Goal: Obtain resource: Download file/media

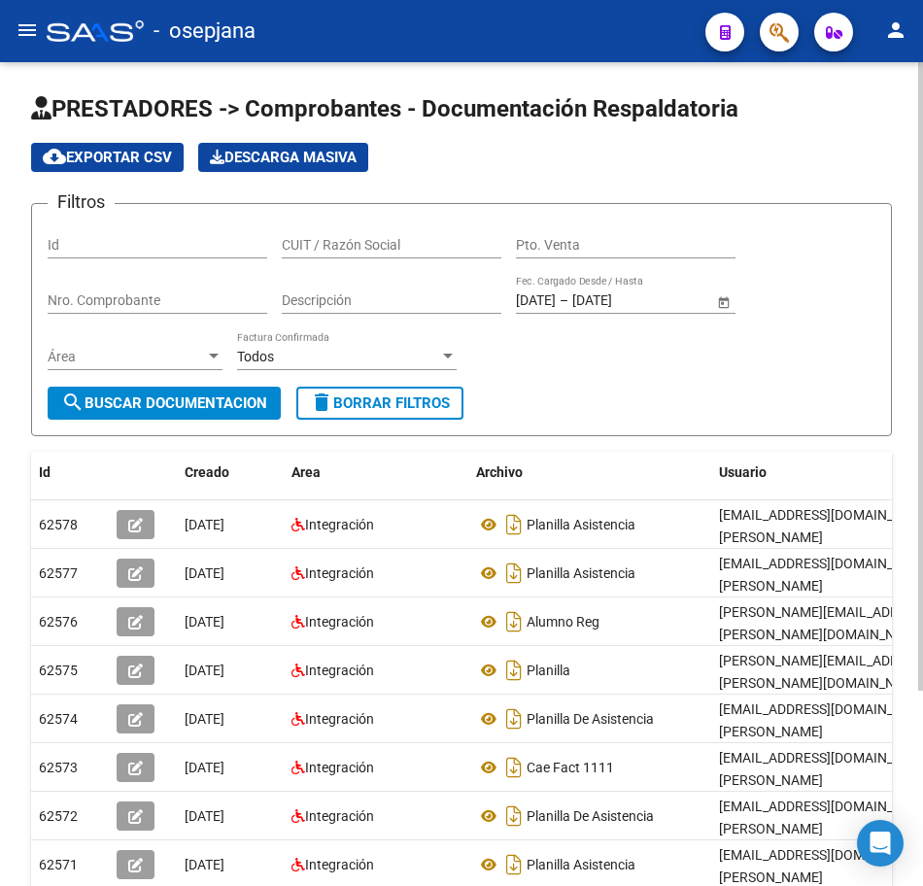
click at [405, 403] on span "delete Borrar Filtros" at bounding box center [380, 403] width 140 height 17
paste input "30714482862"
click at [163, 403] on span "search Buscar Documentacion" at bounding box center [164, 403] width 206 height 17
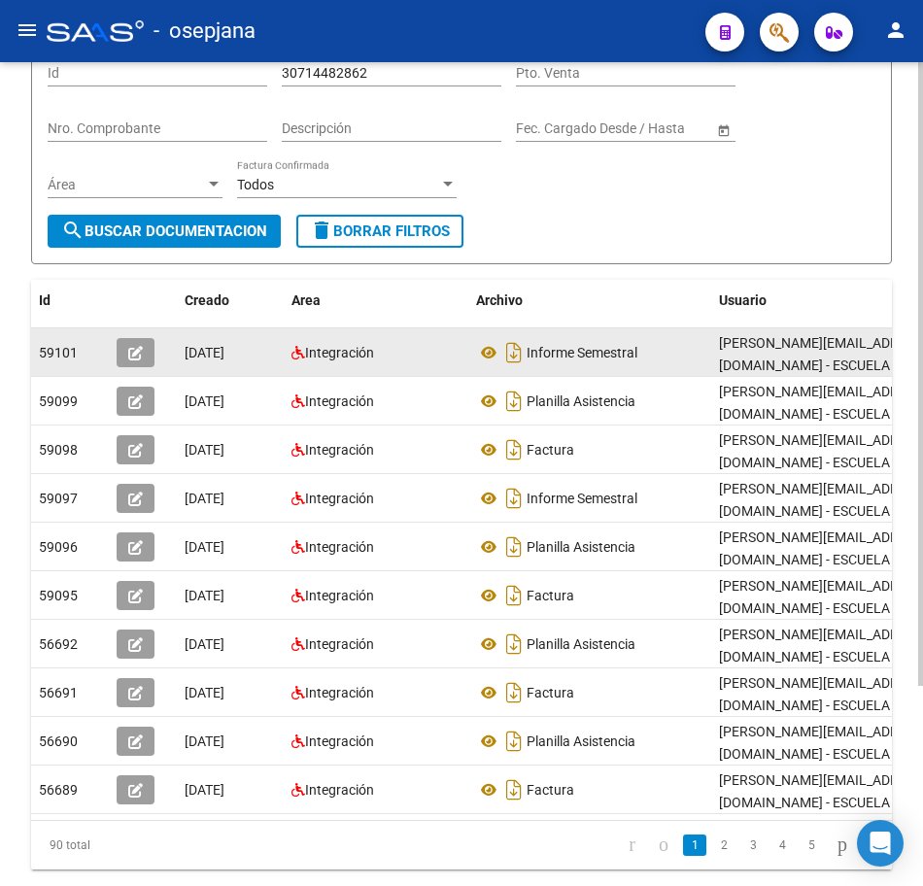
scroll to position [194, 0]
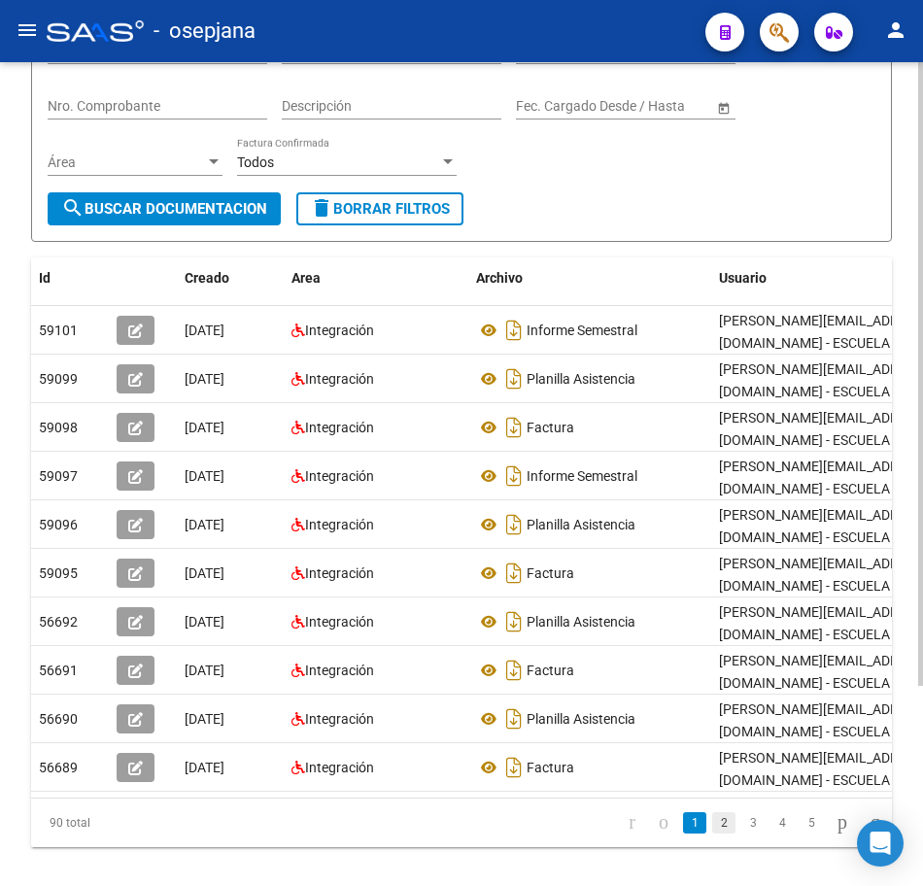
click at [712, 834] on link "2" at bounding box center [723, 823] width 23 height 21
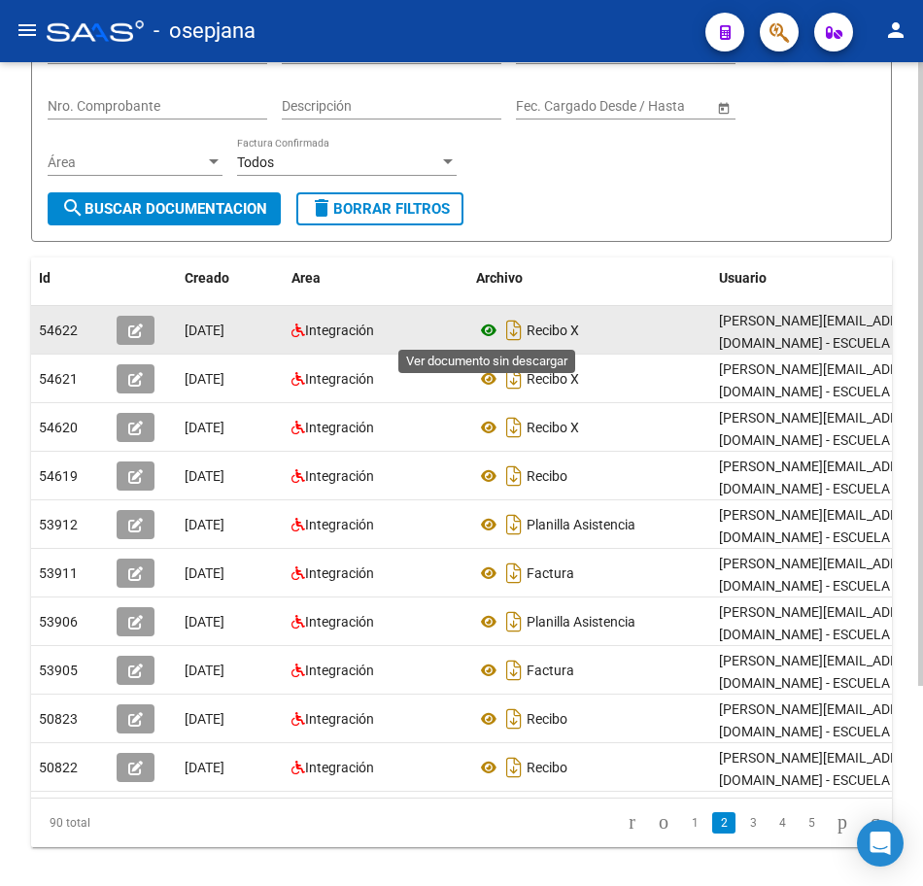
click at [489, 325] on icon at bounding box center [488, 330] width 25 height 23
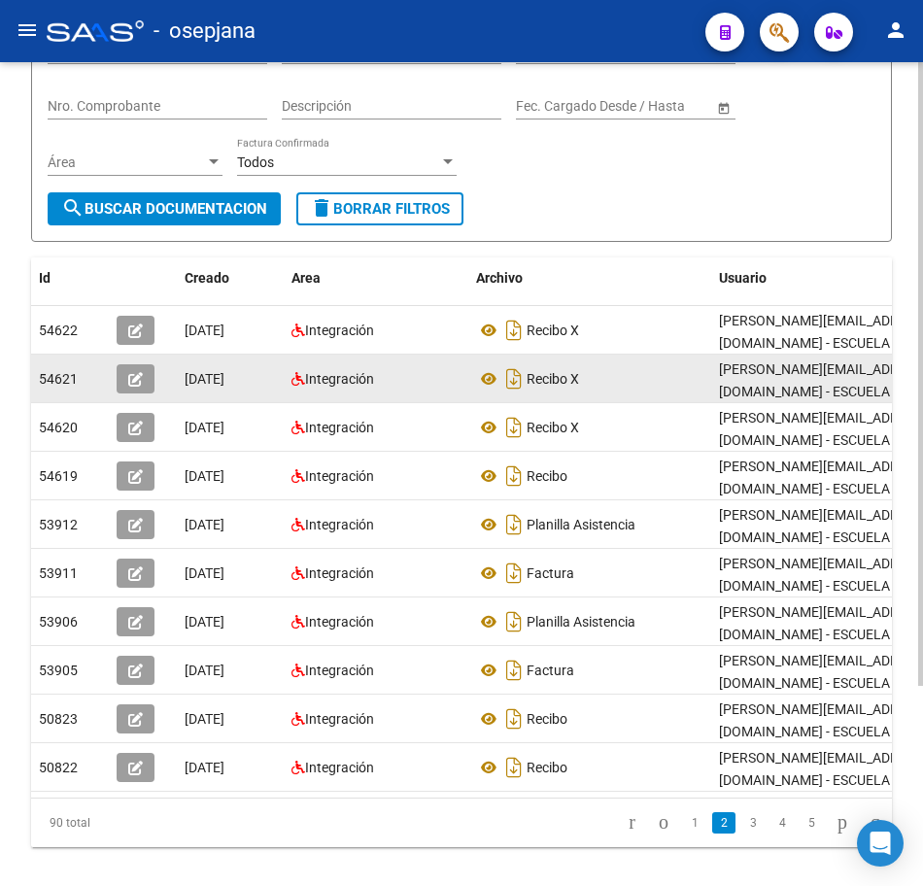
click at [405, 385] on div "Integración" at bounding box center [376, 379] width 169 height 22
click at [492, 377] on icon at bounding box center [488, 378] width 25 height 23
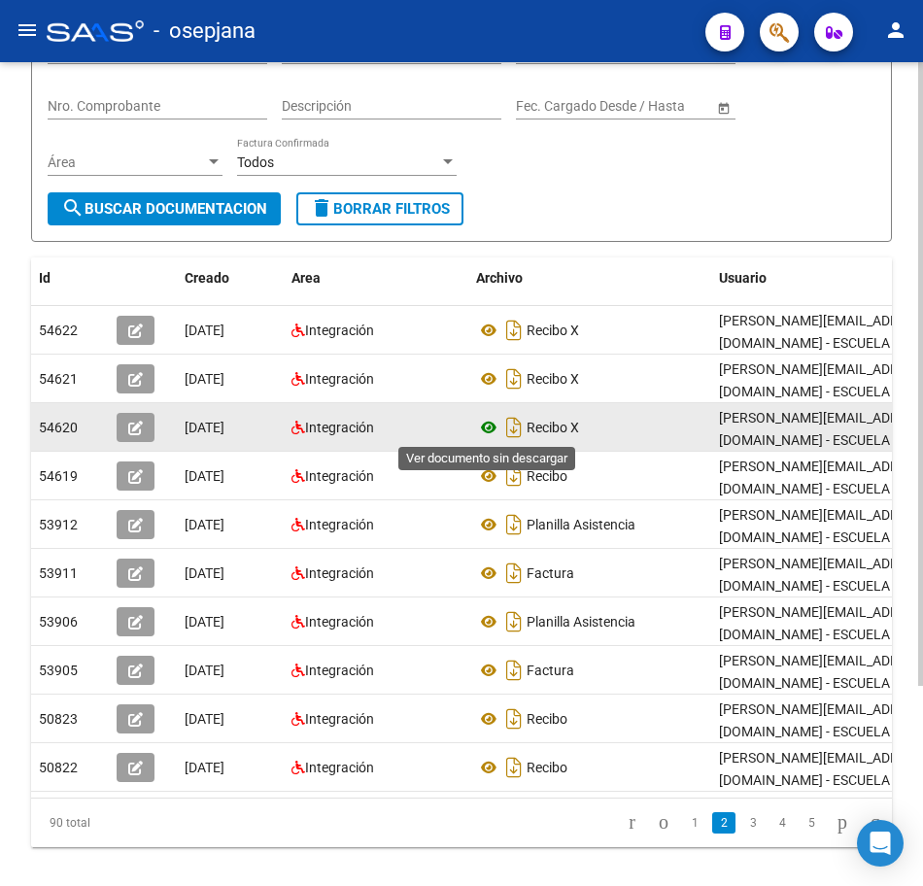
click at [483, 428] on icon at bounding box center [488, 427] width 25 height 23
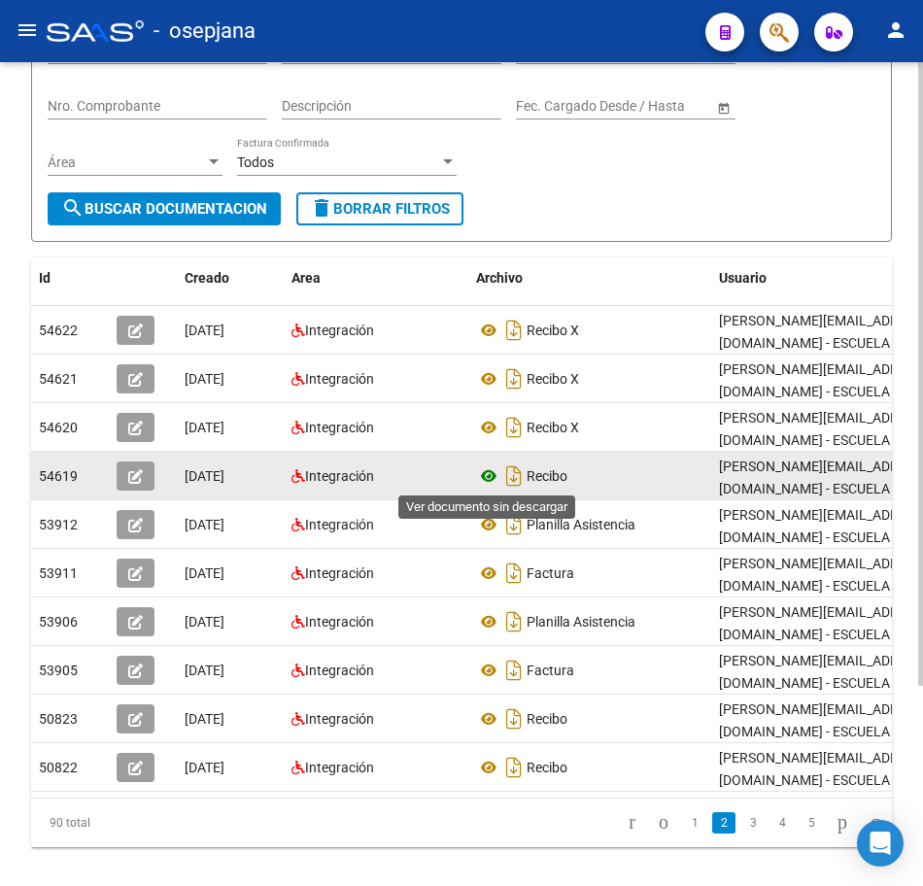
click at [490, 477] on icon at bounding box center [488, 476] width 25 height 23
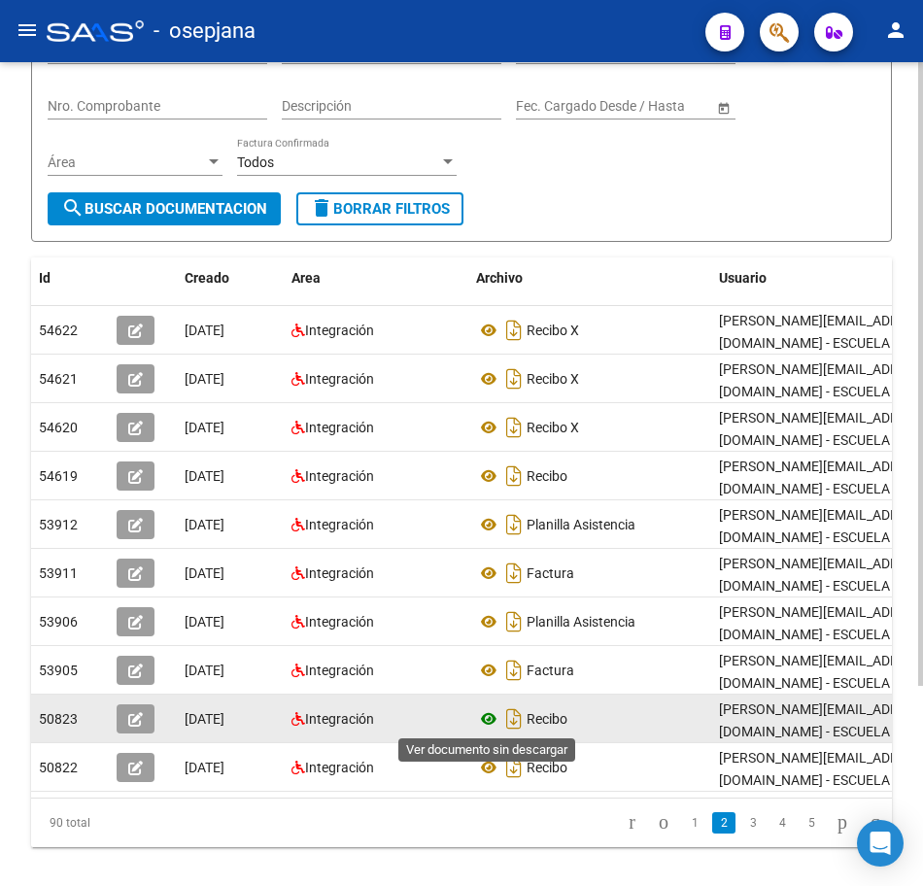
click at [487, 715] on icon at bounding box center [488, 719] width 25 height 23
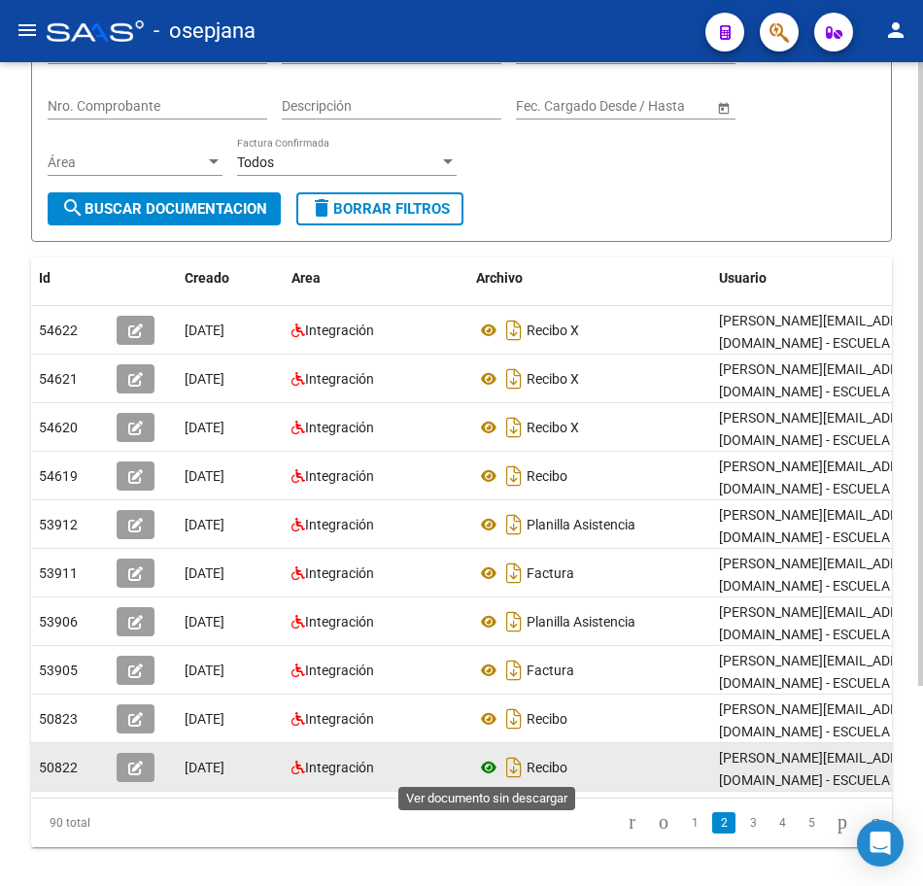
click at [486, 769] on icon at bounding box center [488, 767] width 25 height 23
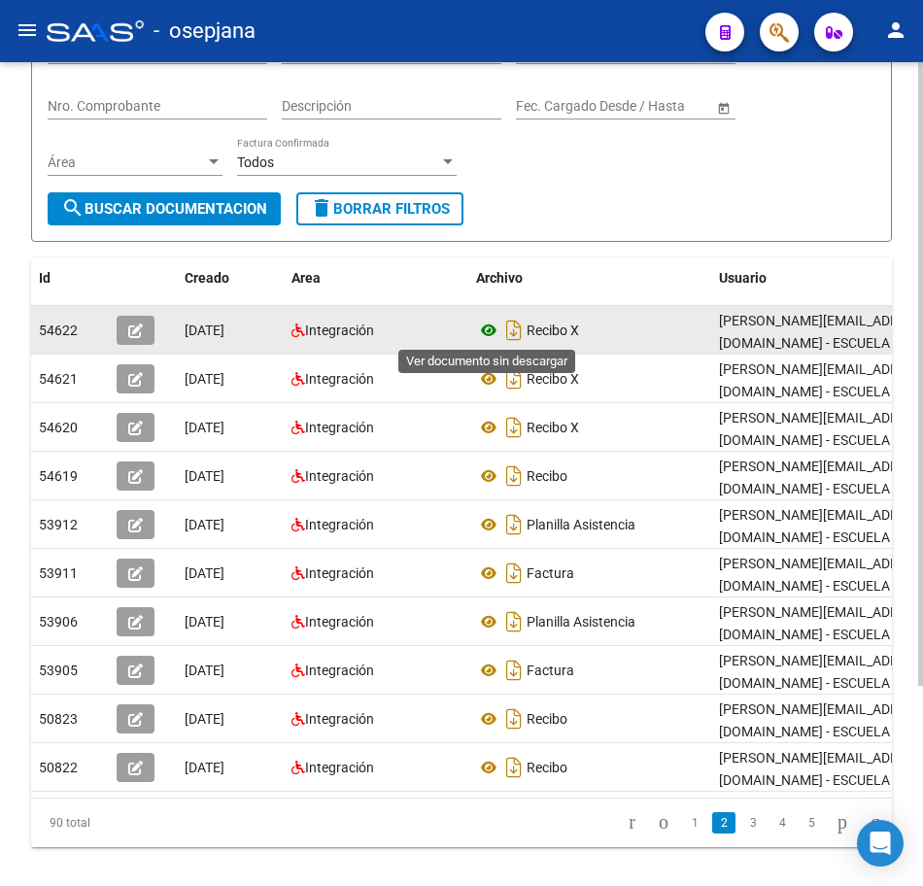
click at [487, 336] on icon at bounding box center [488, 330] width 25 height 23
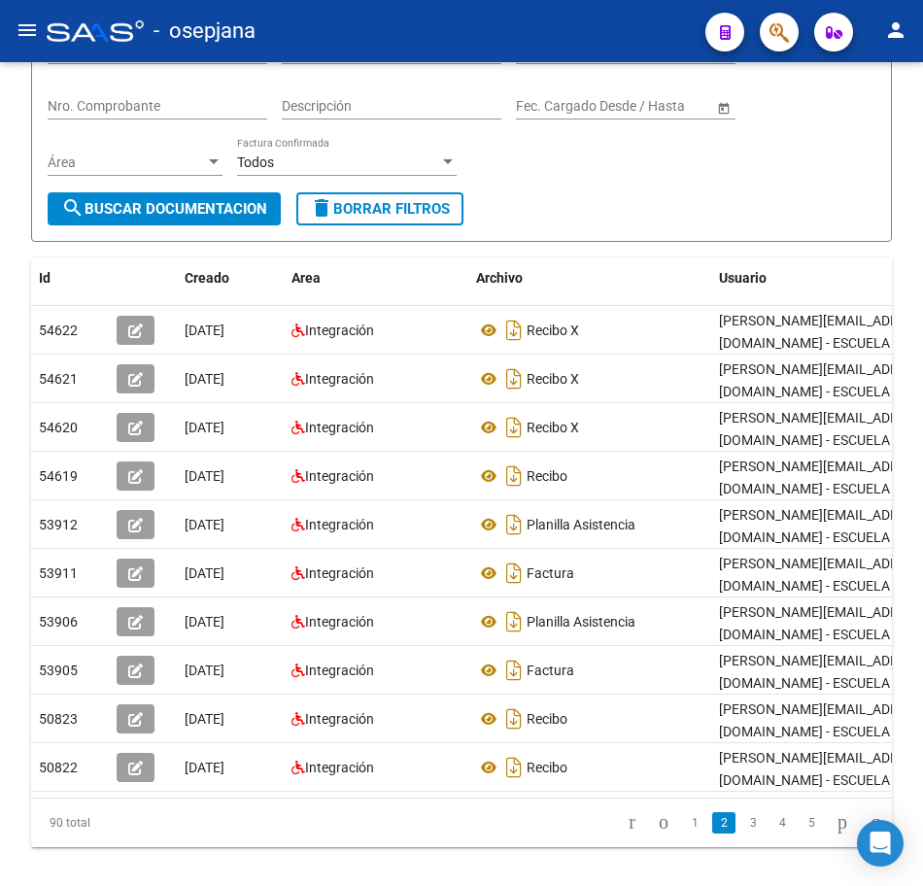
click at [742, 834] on link "3" at bounding box center [753, 823] width 23 height 21
click at [771, 834] on link "4" at bounding box center [782, 823] width 23 height 21
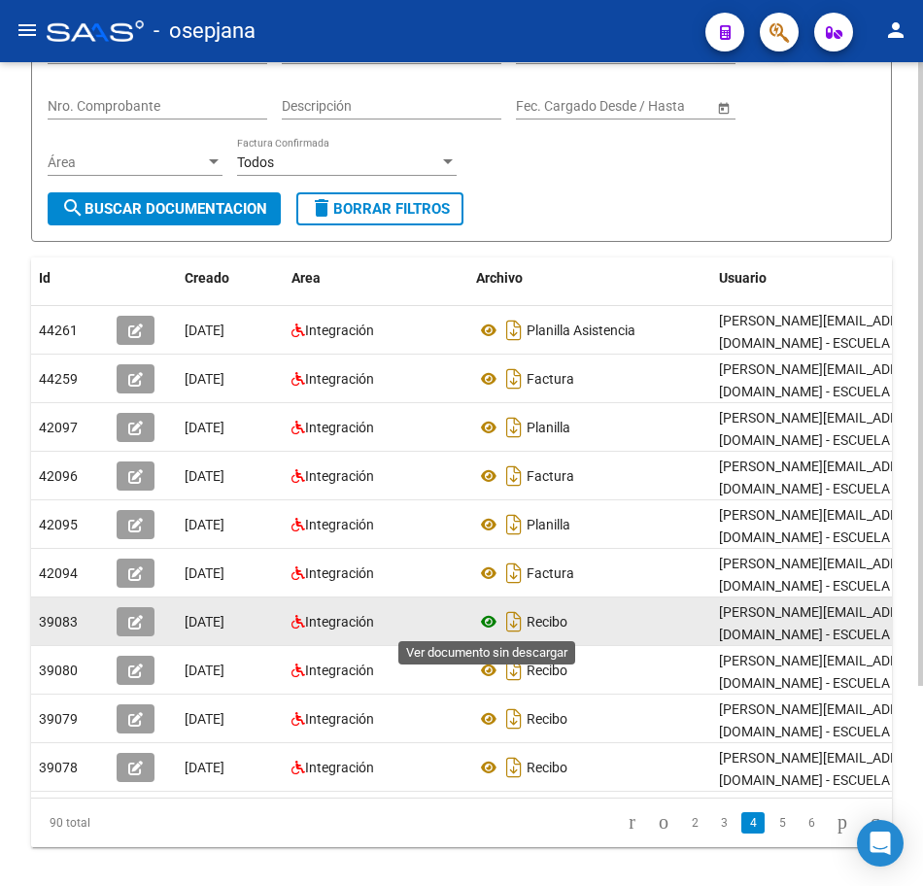
click at [488, 619] on icon at bounding box center [488, 621] width 25 height 23
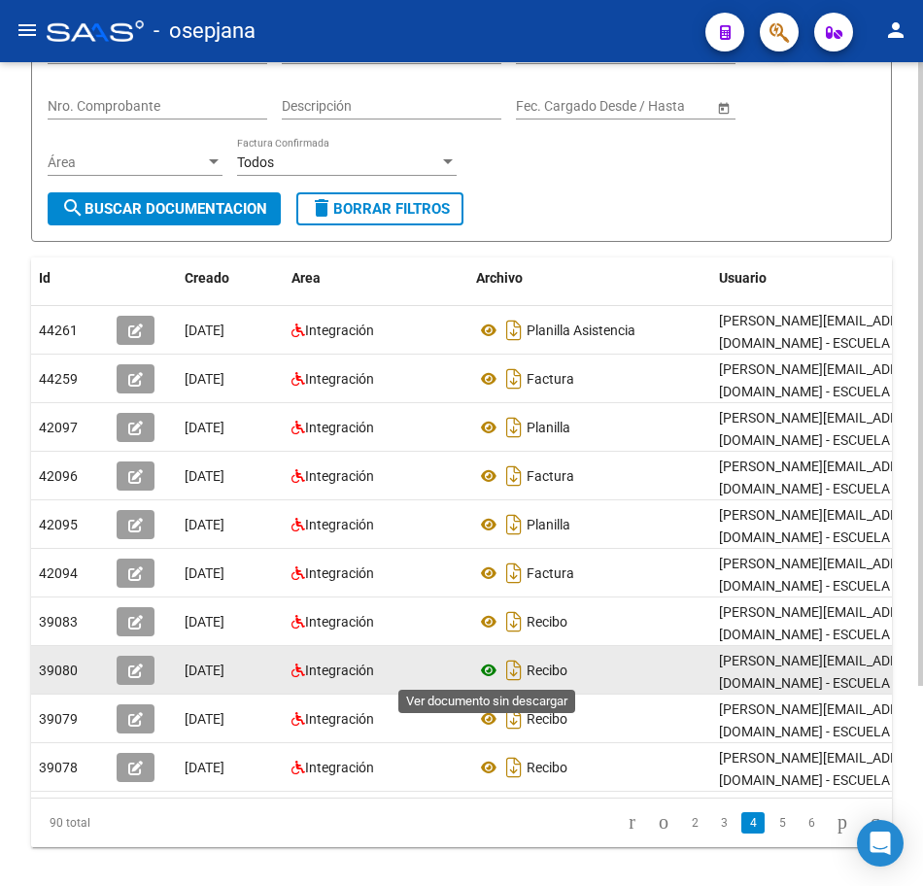
click at [489, 672] on icon at bounding box center [488, 670] width 25 height 23
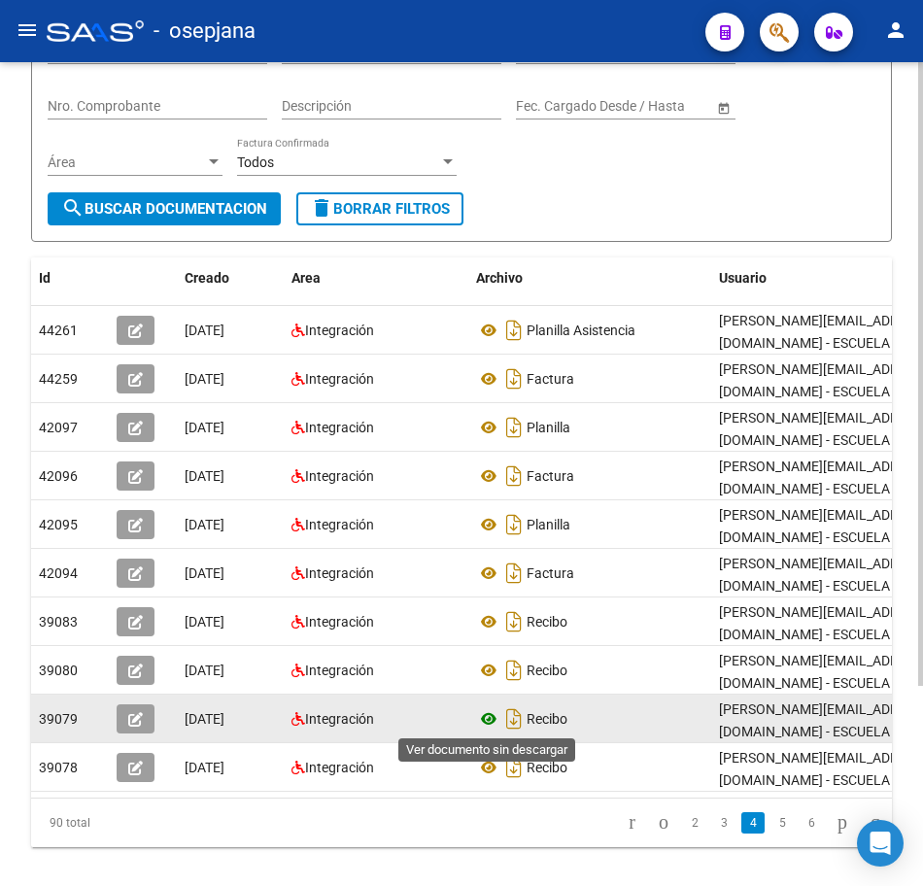
click at [488, 714] on icon at bounding box center [488, 719] width 25 height 23
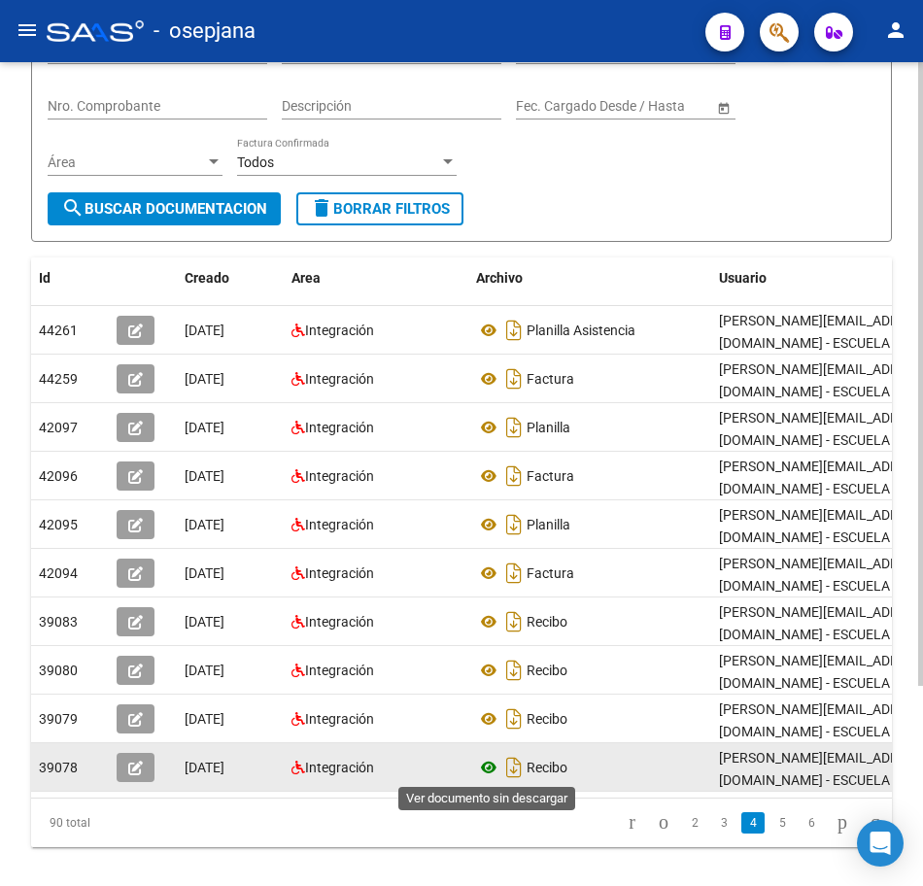
click at [491, 764] on icon at bounding box center [488, 767] width 25 height 23
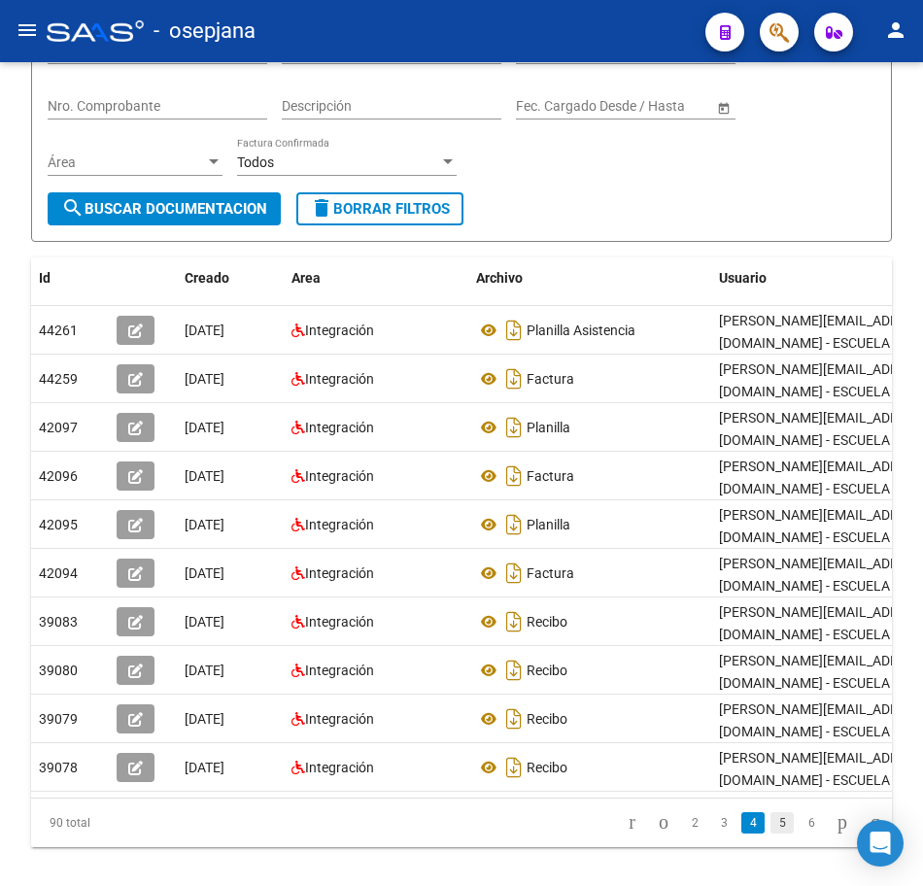
click at [771, 834] on link "5" at bounding box center [782, 823] width 23 height 21
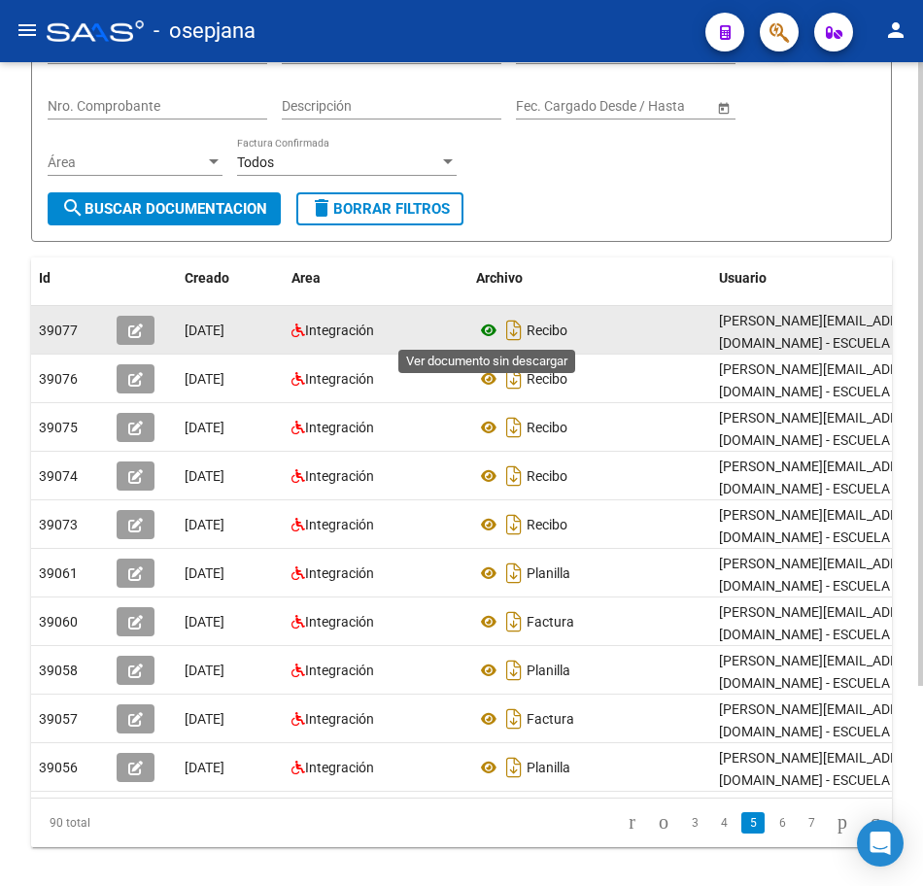
click at [494, 332] on icon at bounding box center [488, 330] width 25 height 23
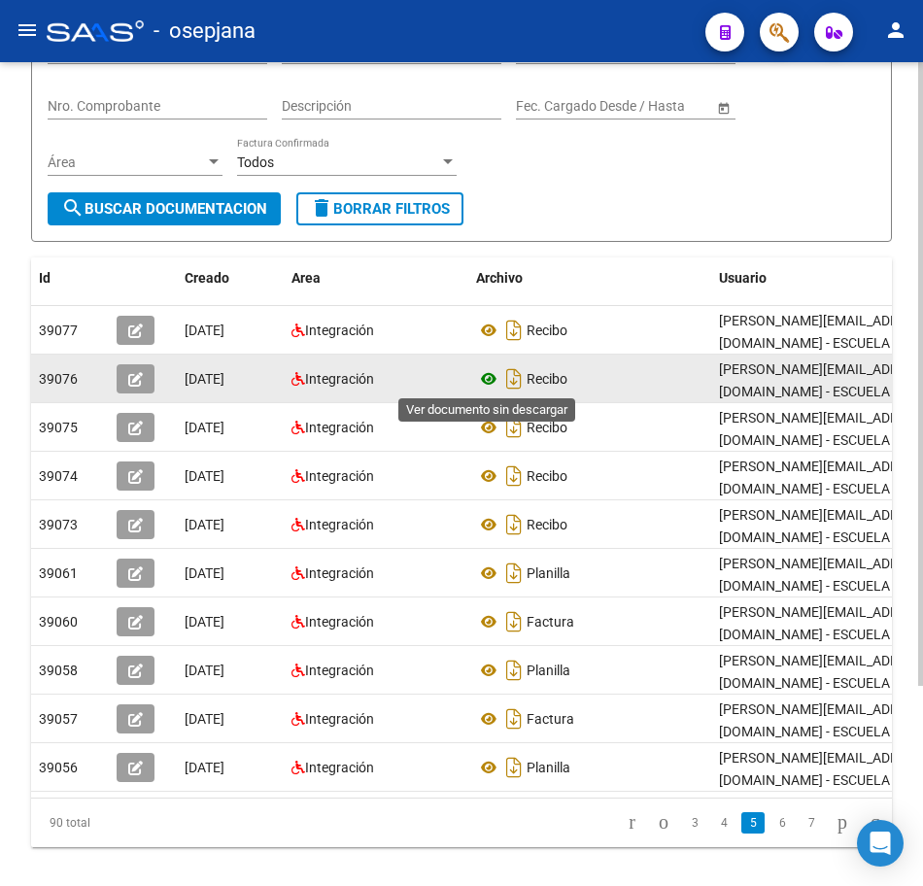
click at [482, 374] on icon at bounding box center [488, 378] width 25 height 23
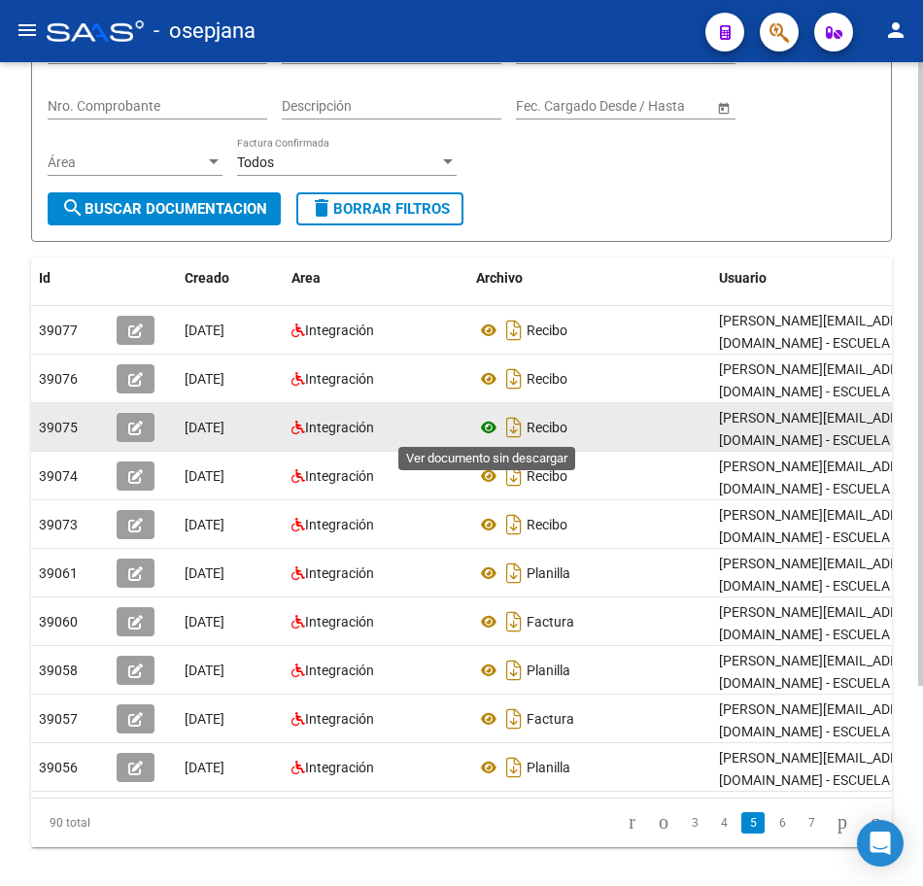
click at [488, 424] on icon at bounding box center [488, 427] width 25 height 23
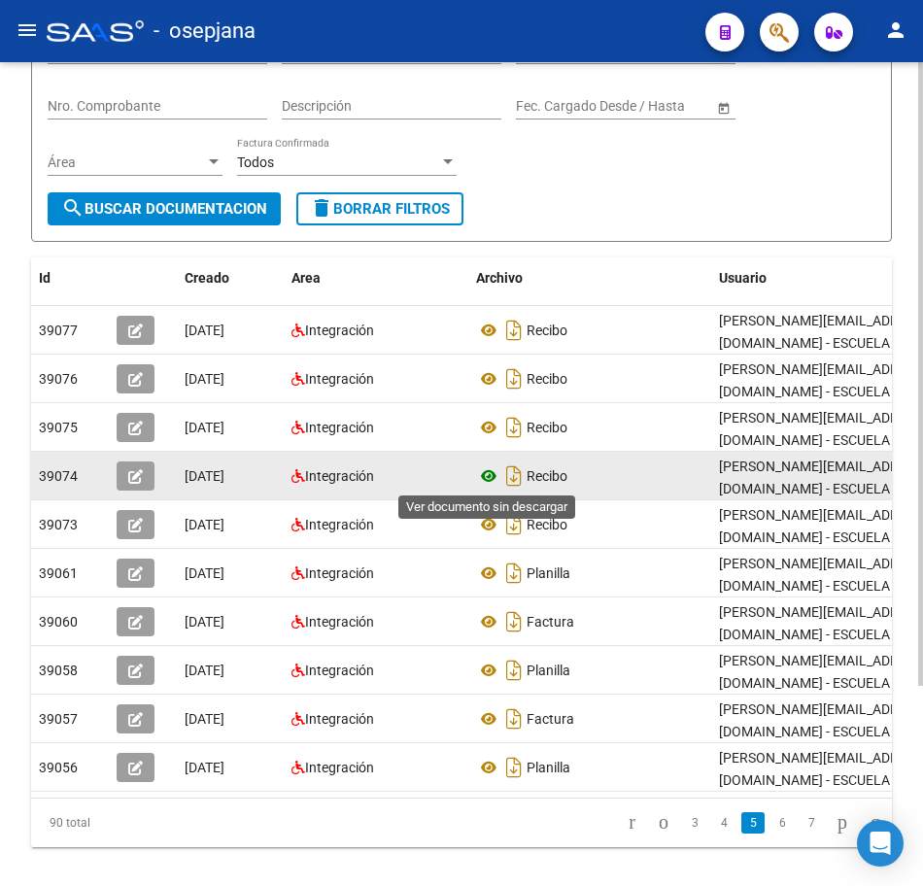
click at [488, 476] on icon at bounding box center [488, 476] width 25 height 23
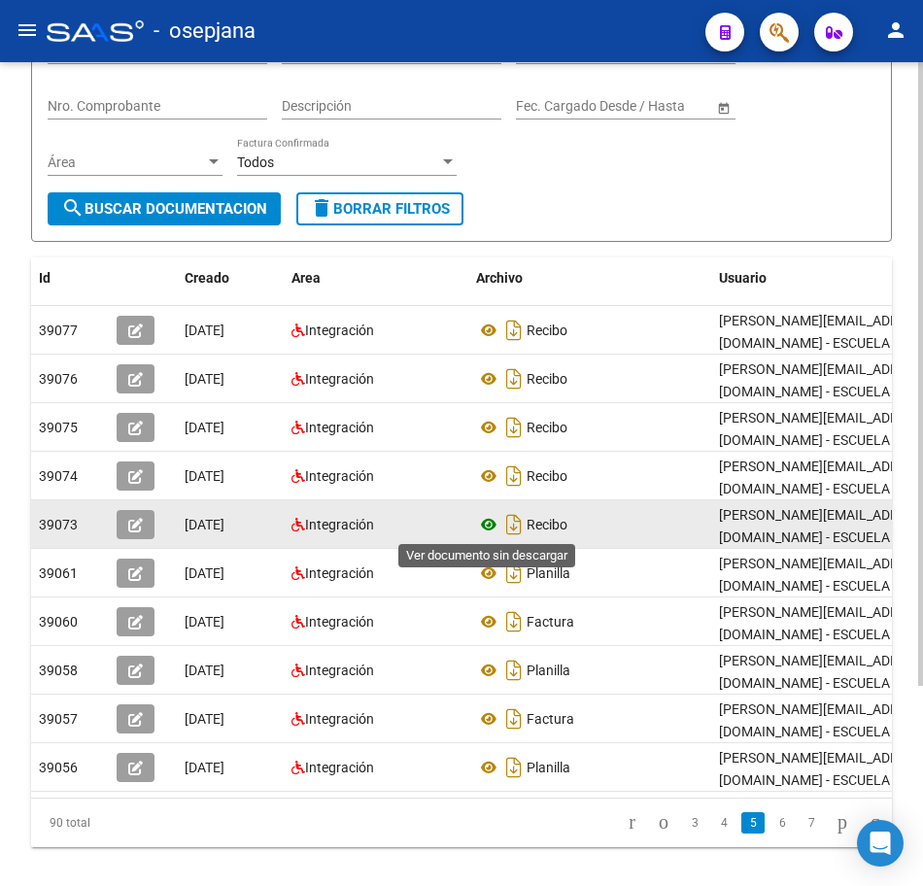
click at [489, 516] on icon at bounding box center [488, 524] width 25 height 23
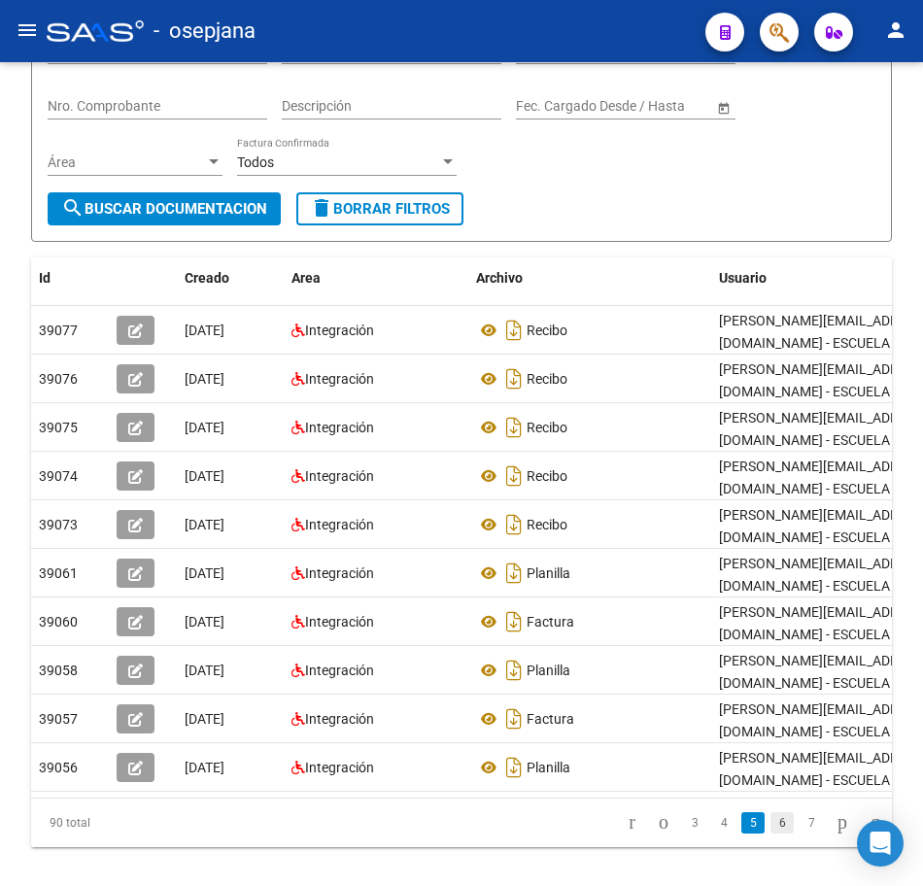
click at [771, 834] on link "6" at bounding box center [782, 823] width 23 height 21
click at [771, 834] on link "7" at bounding box center [782, 823] width 23 height 21
click at [771, 834] on link "8" at bounding box center [782, 823] width 23 height 21
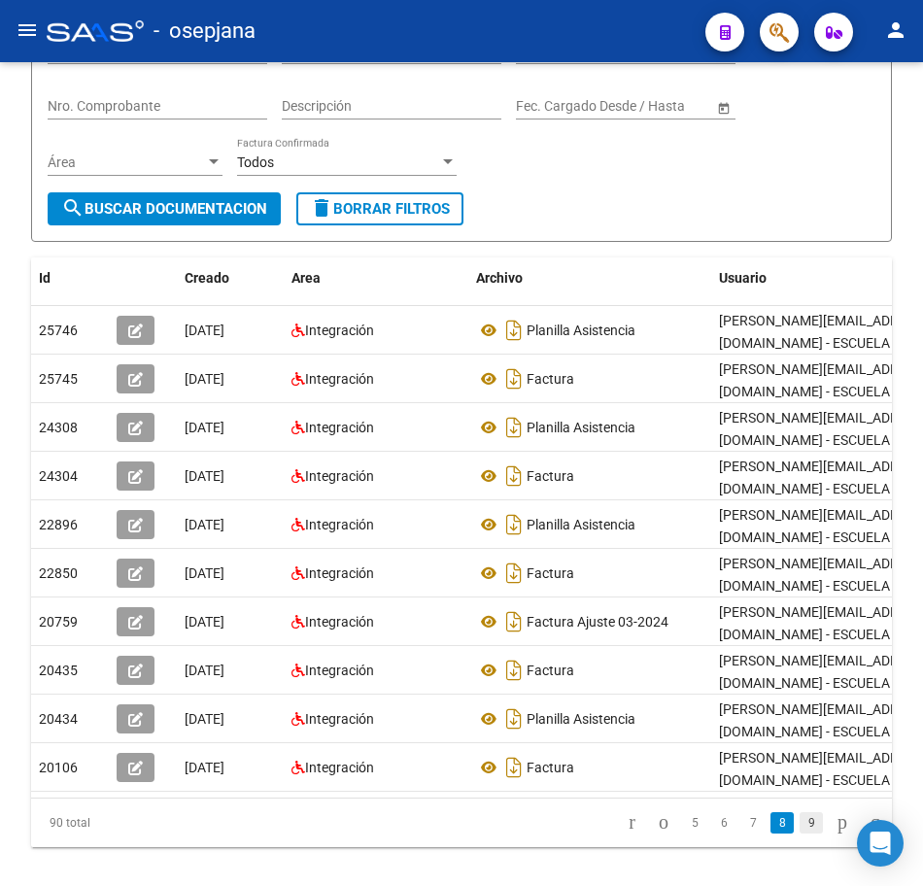
click at [800, 834] on link "9" at bounding box center [811, 823] width 23 height 21
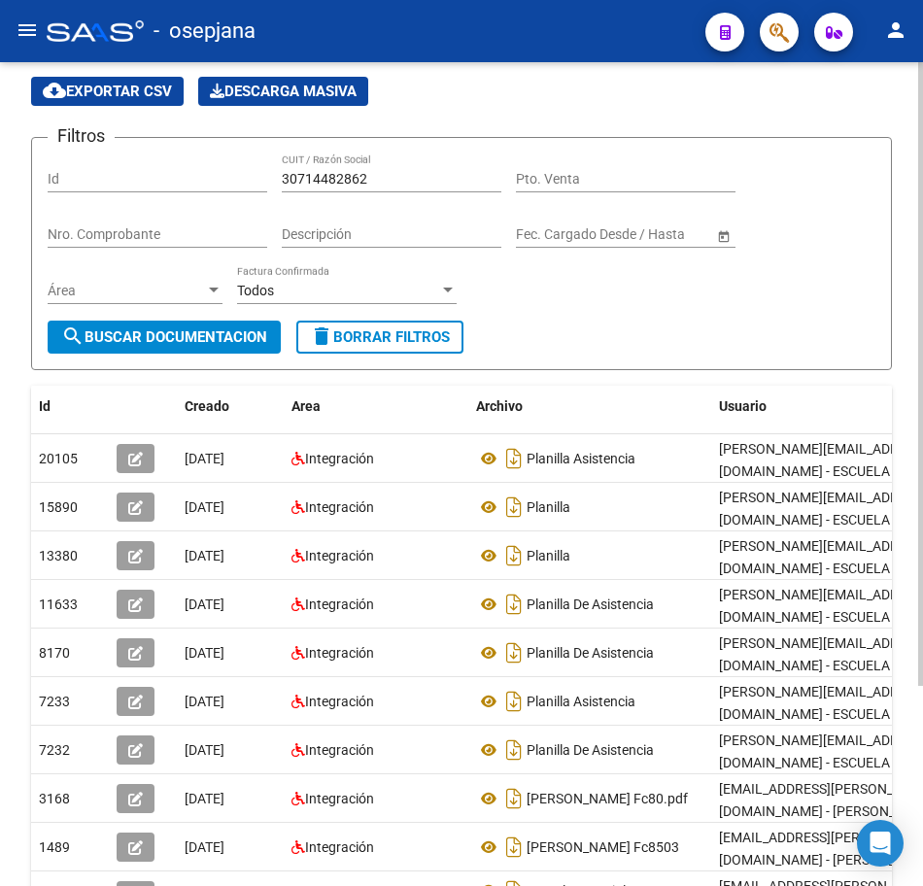
scroll to position [61, 0]
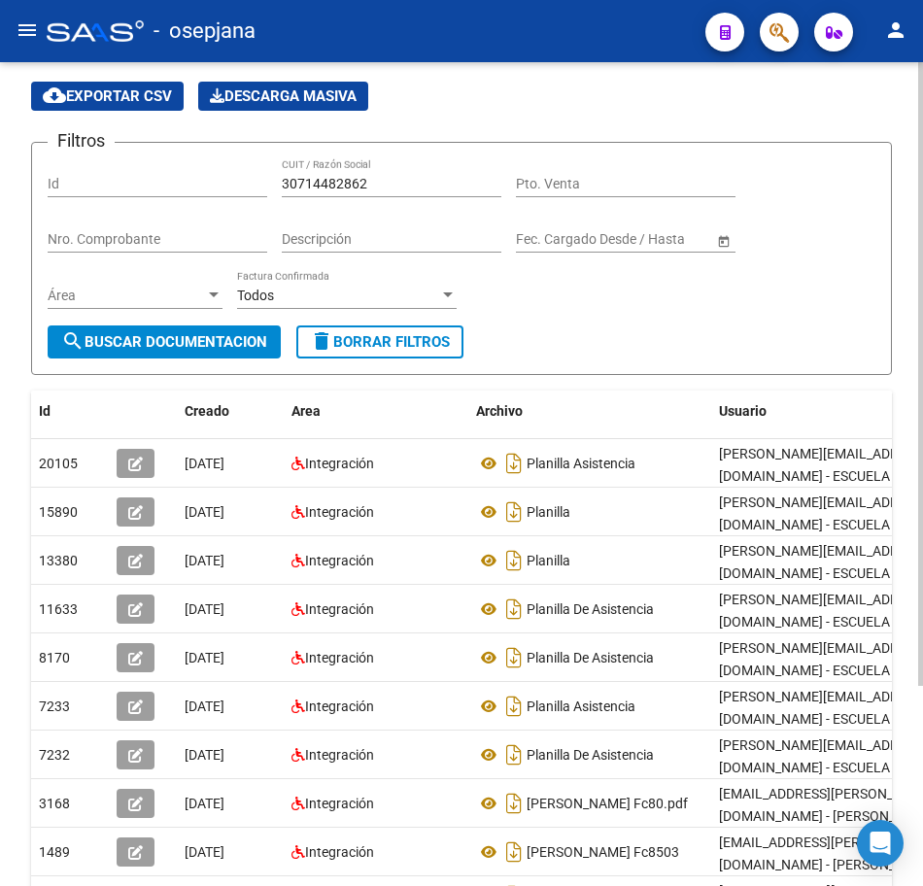
click at [922, 126] on html "menu - osepjana person Firma Express Reportes Tablero de Control Ingresos Perci…" at bounding box center [461, 443] width 923 height 886
drag, startPoint x: 382, startPoint y: 184, endPoint x: 105, endPoint y: 159, distance: 278.1
click at [106, 159] on div "Filtros Id 30714482862 CUIT / Razón Social Pto. Venta Nro. Comprobante Descripc…" at bounding box center [462, 241] width 828 height 167
paste input "525286"
click at [192, 338] on span "search Buscar Documentacion" at bounding box center [164, 341] width 206 height 17
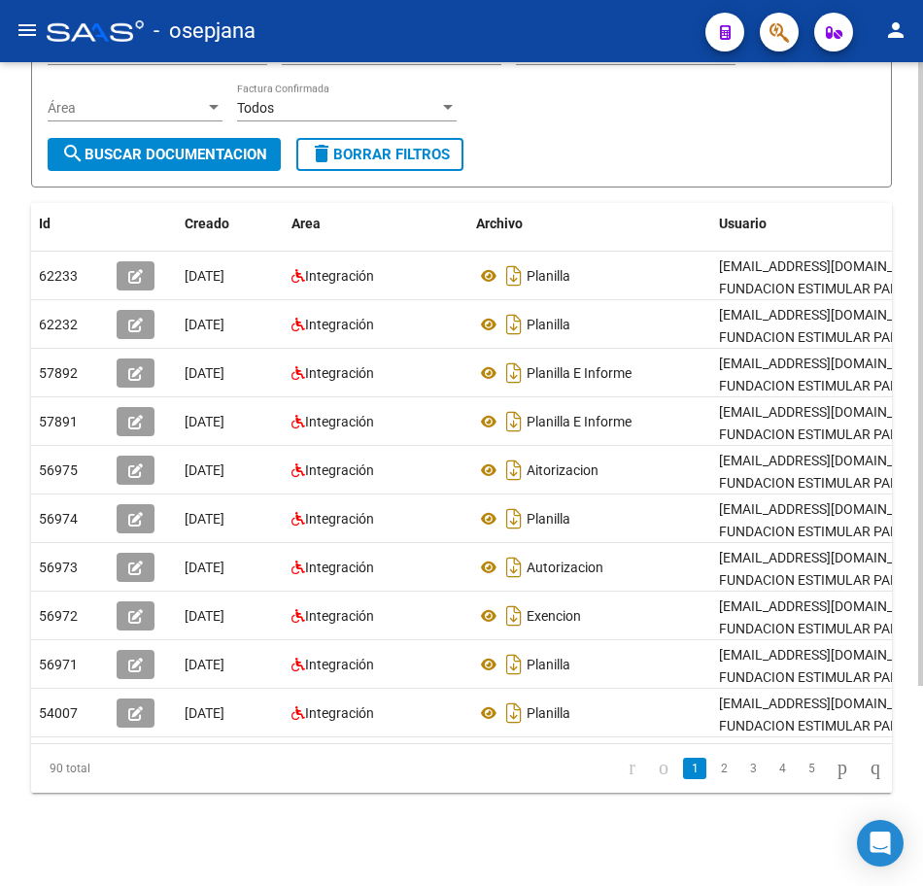
scroll to position [264, 0]
click at [712, 770] on link "2" at bounding box center [723, 768] width 23 height 21
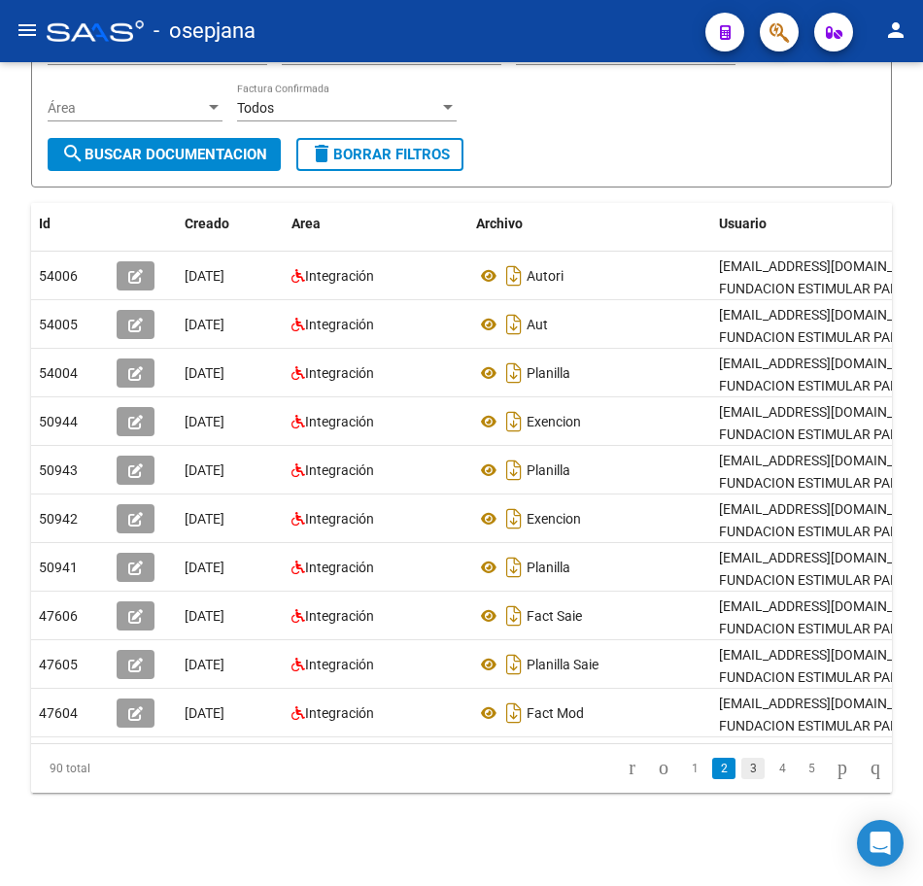
click at [742, 775] on link "3" at bounding box center [753, 768] width 23 height 21
click at [771, 774] on link "4" at bounding box center [782, 768] width 23 height 21
click at [771, 770] on link "5" at bounding box center [782, 768] width 23 height 21
click at [771, 770] on link "6" at bounding box center [782, 768] width 23 height 21
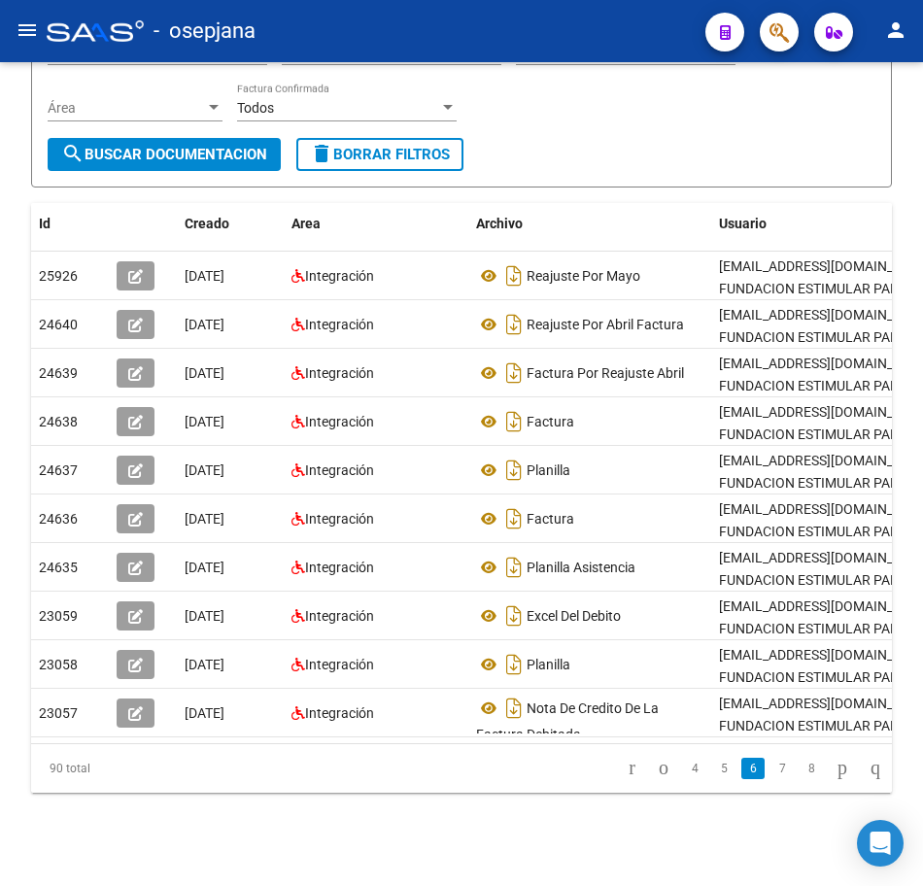
click at [771, 770] on link "7" at bounding box center [782, 768] width 23 height 21
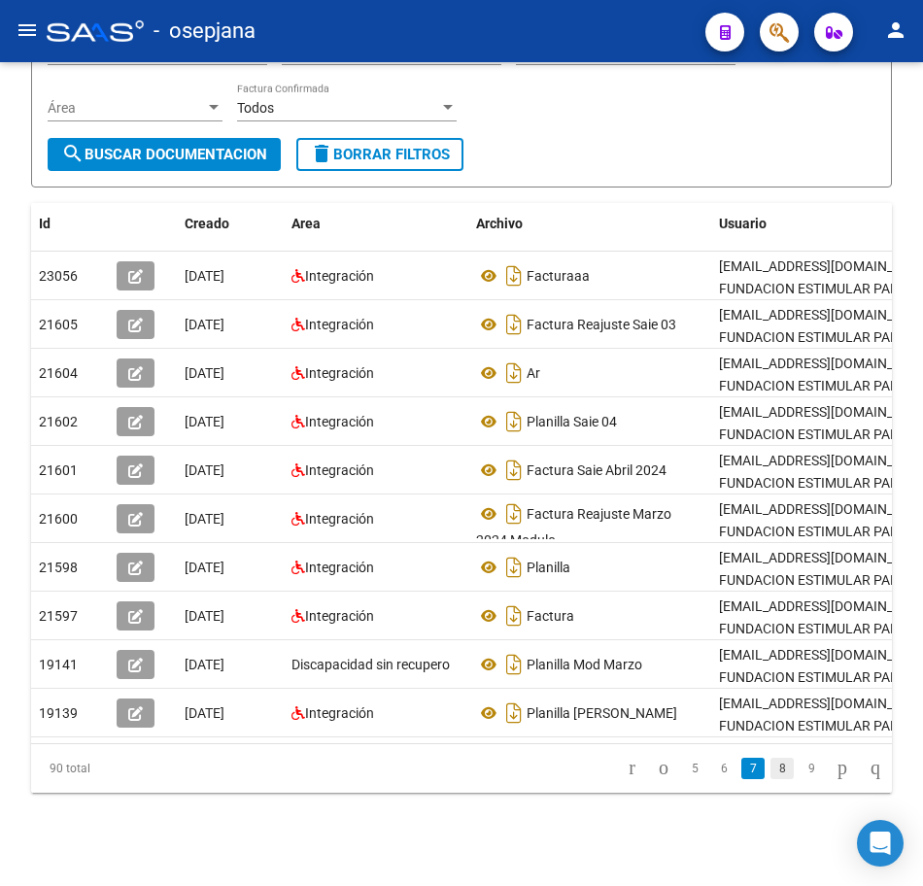
click at [771, 770] on link "8" at bounding box center [782, 768] width 23 height 21
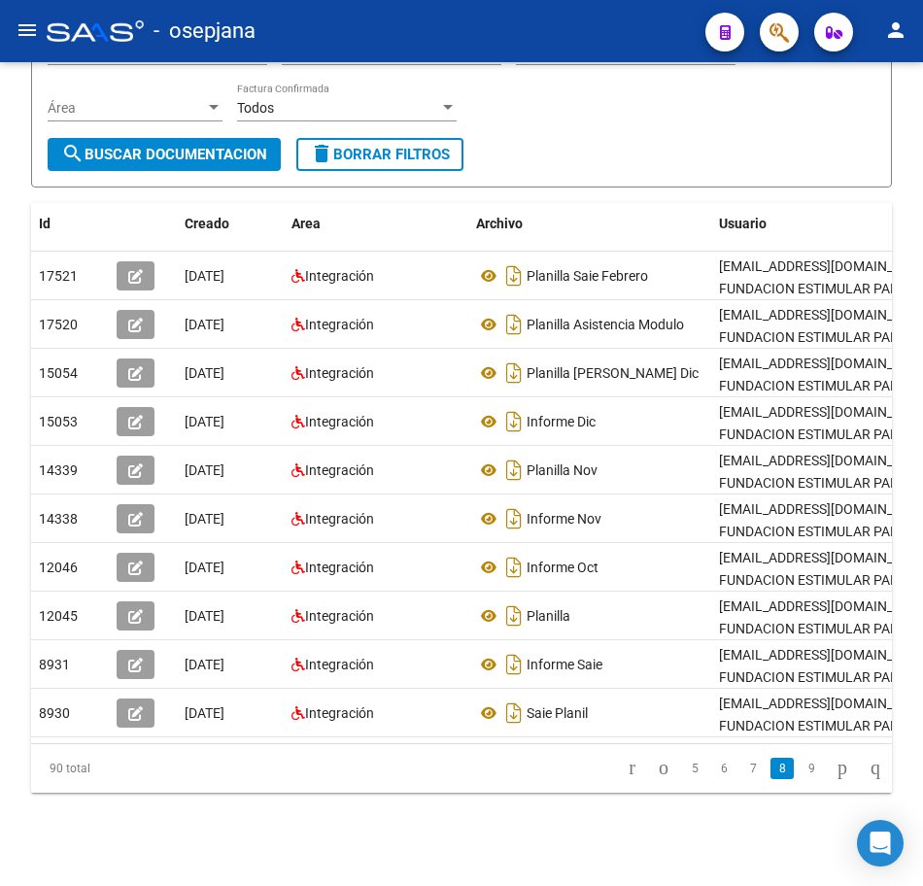
click at [771, 770] on link "8" at bounding box center [782, 768] width 23 height 21
click at [915, 94] on div "PRESTADORES -> Comprobantes - Documentación Respaldatoria cloud_download Export…" at bounding box center [461, 349] width 923 height 1073
click at [920, 114] on div at bounding box center [921, 474] width 5 height 824
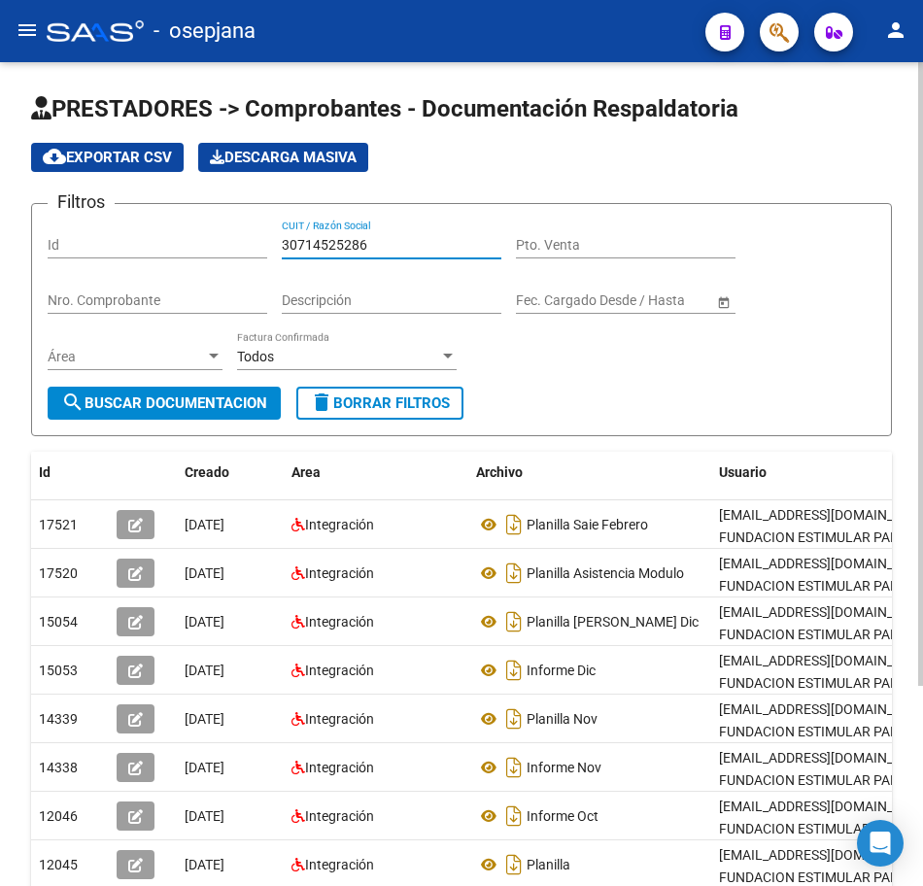
drag, startPoint x: 387, startPoint y: 244, endPoint x: 174, endPoint y: 243, distance: 212.9
click at [115, 233] on div "Filtros Id 30714525286 CUIT / Razón Social Pto. Venta Nro. Comprobante Descripc…" at bounding box center [462, 303] width 828 height 167
paste input "634948"
click at [204, 402] on span "search Buscar Documentacion" at bounding box center [164, 403] width 206 height 17
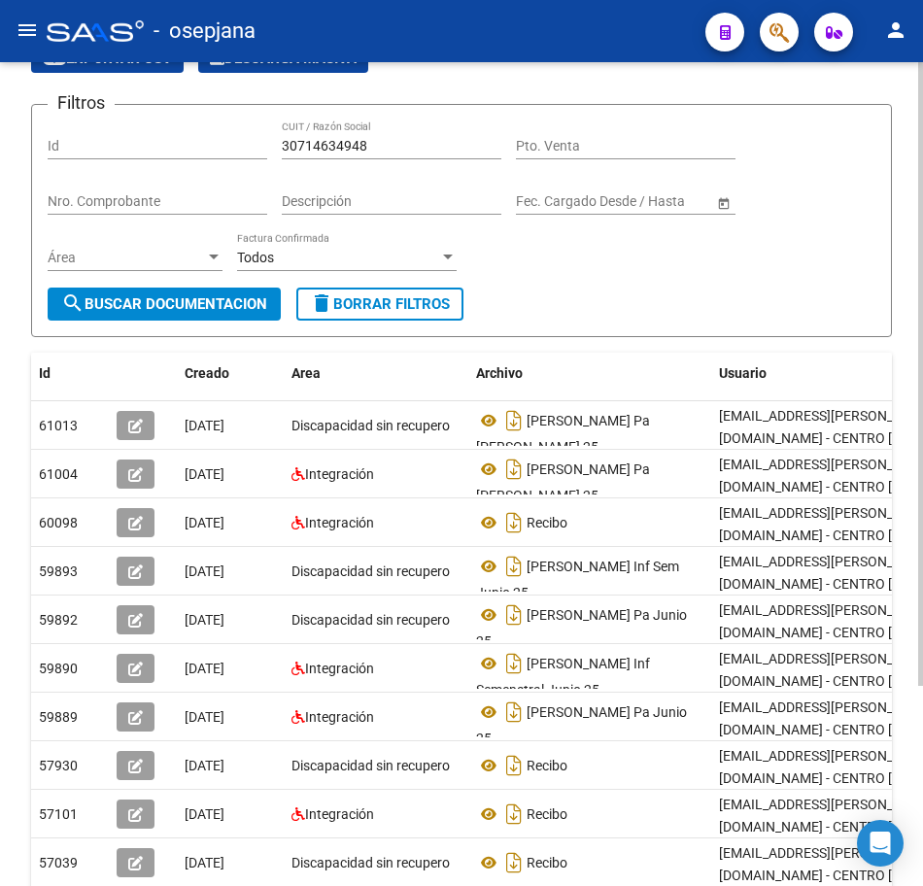
scroll to position [194, 0]
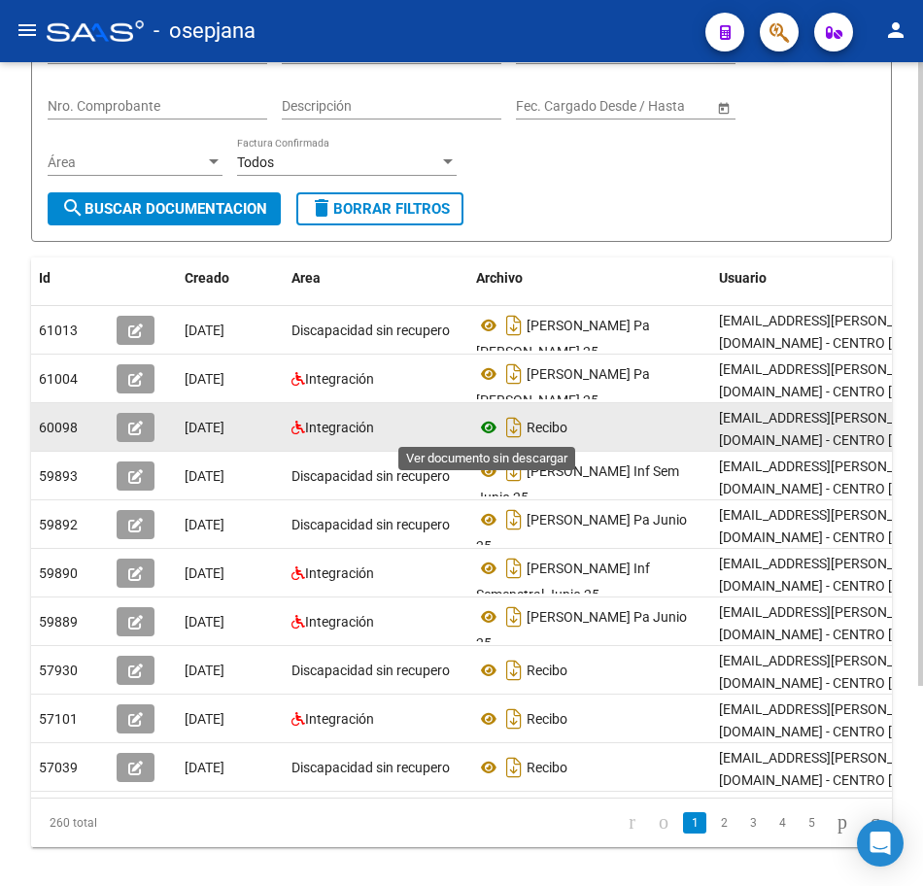
click at [487, 426] on icon at bounding box center [488, 427] width 25 height 23
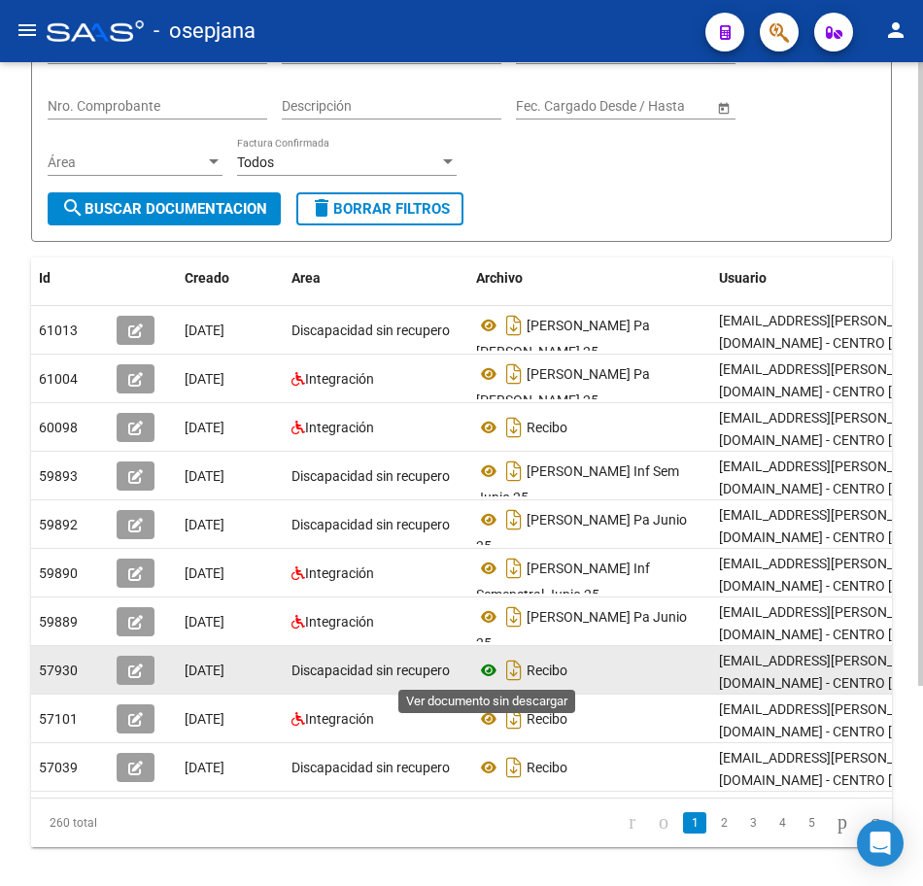
click at [495, 662] on icon at bounding box center [488, 670] width 25 height 23
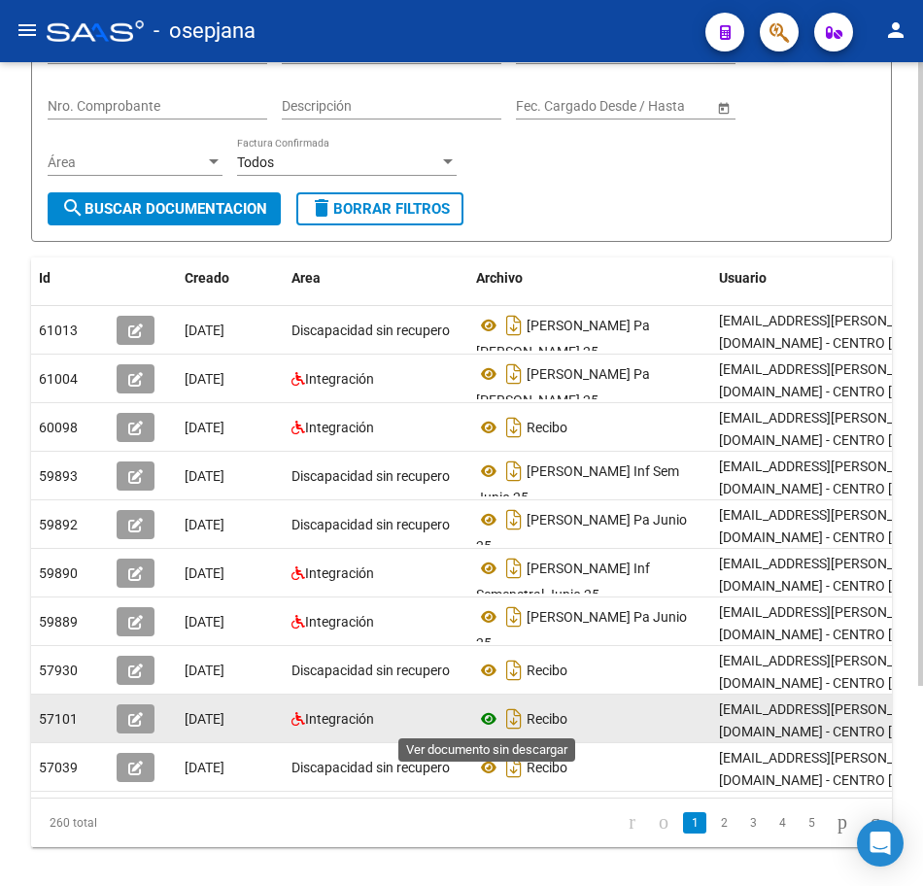
click at [485, 718] on icon at bounding box center [488, 719] width 25 height 23
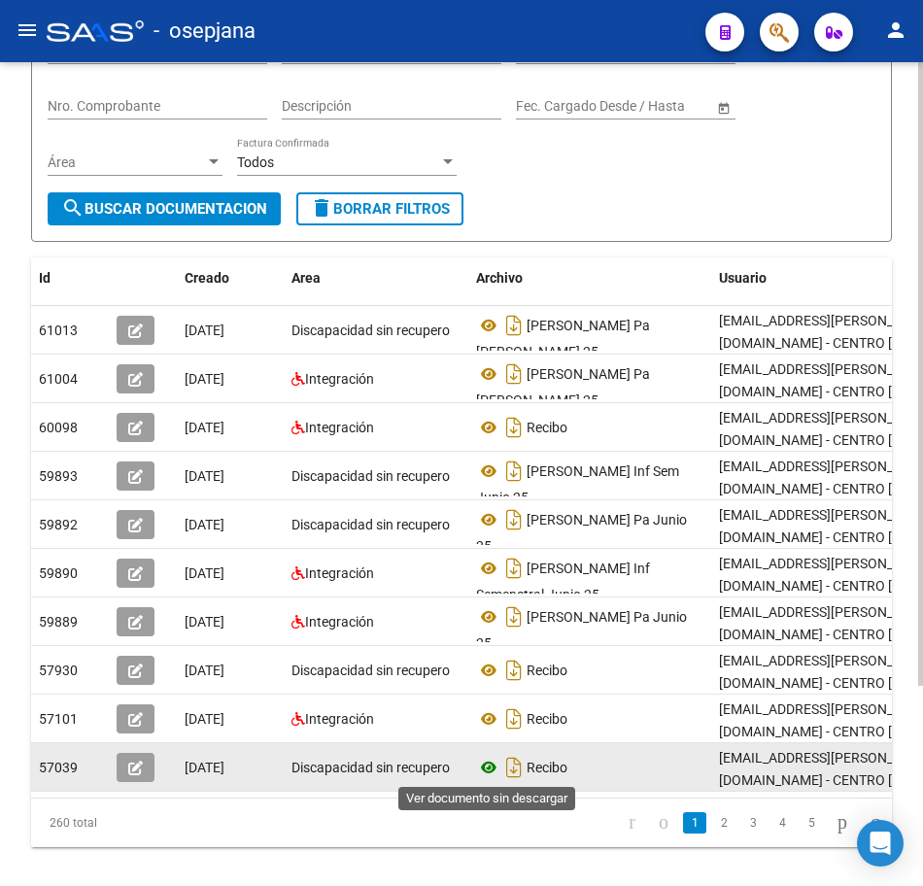
click at [489, 767] on icon at bounding box center [488, 767] width 25 height 23
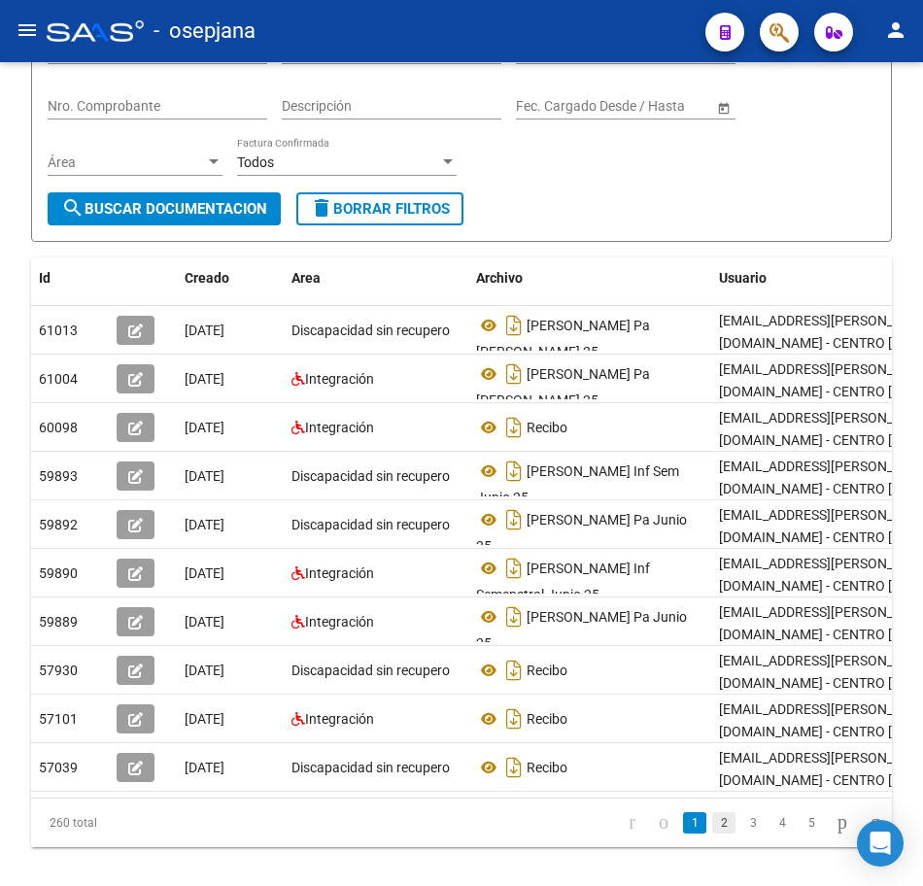
click at [712, 834] on link "2" at bounding box center [723, 823] width 23 height 21
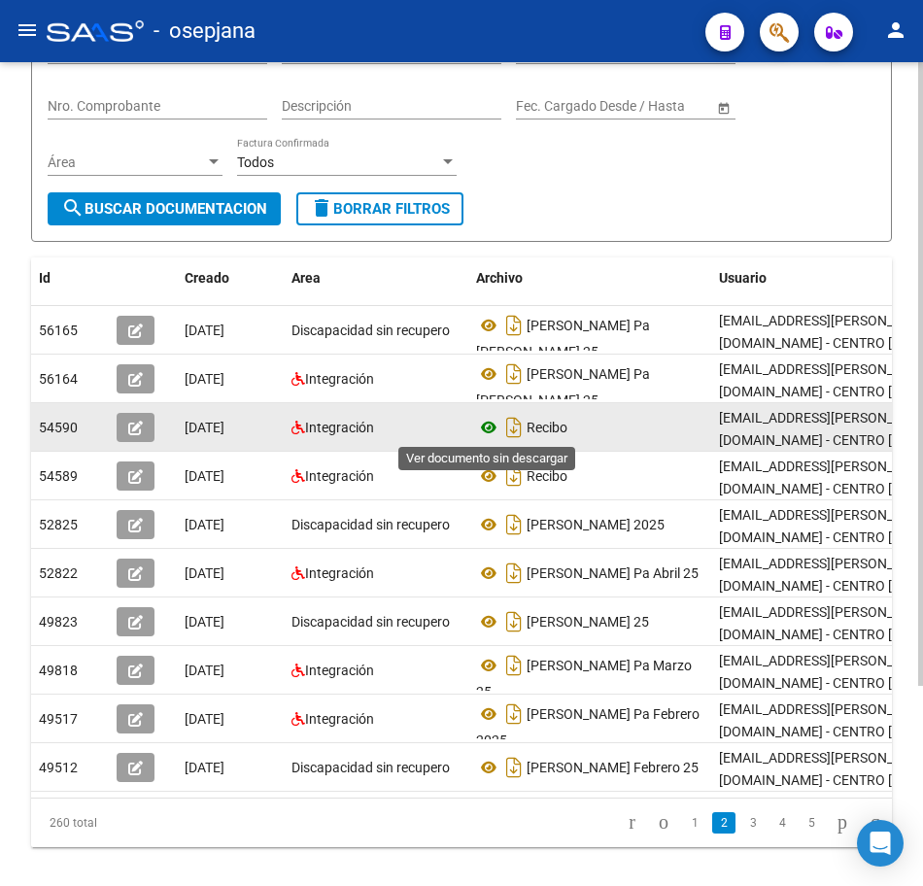
click at [484, 426] on icon at bounding box center [488, 427] width 25 height 23
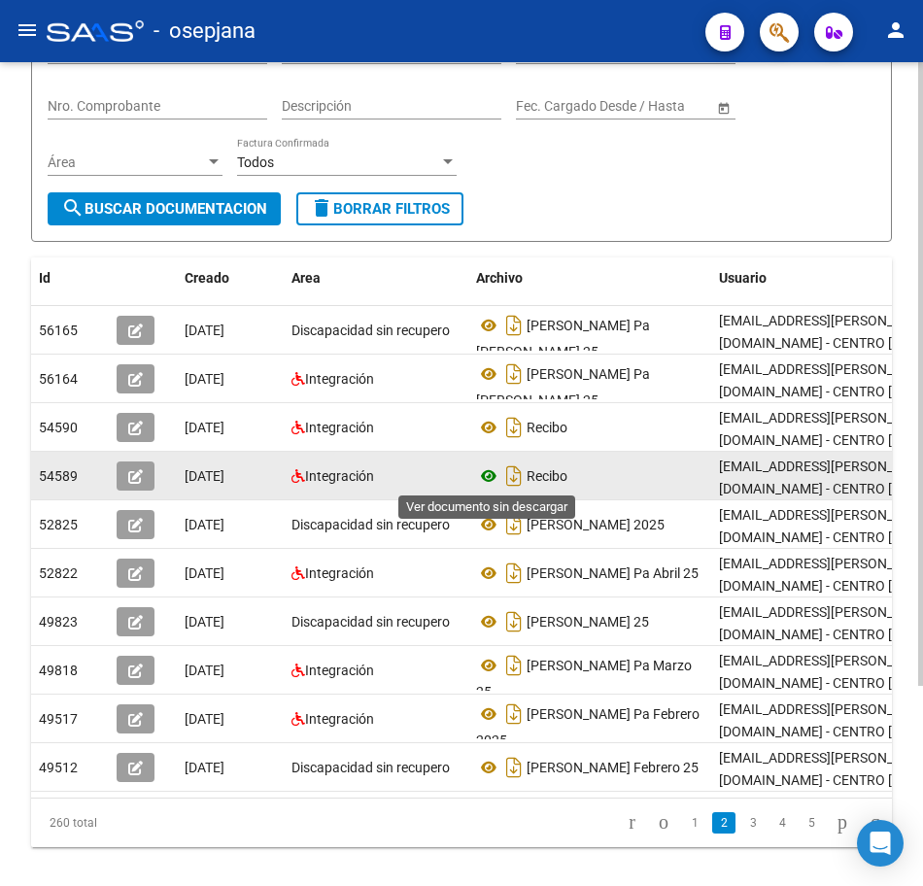
click at [479, 481] on icon at bounding box center [488, 476] width 25 height 23
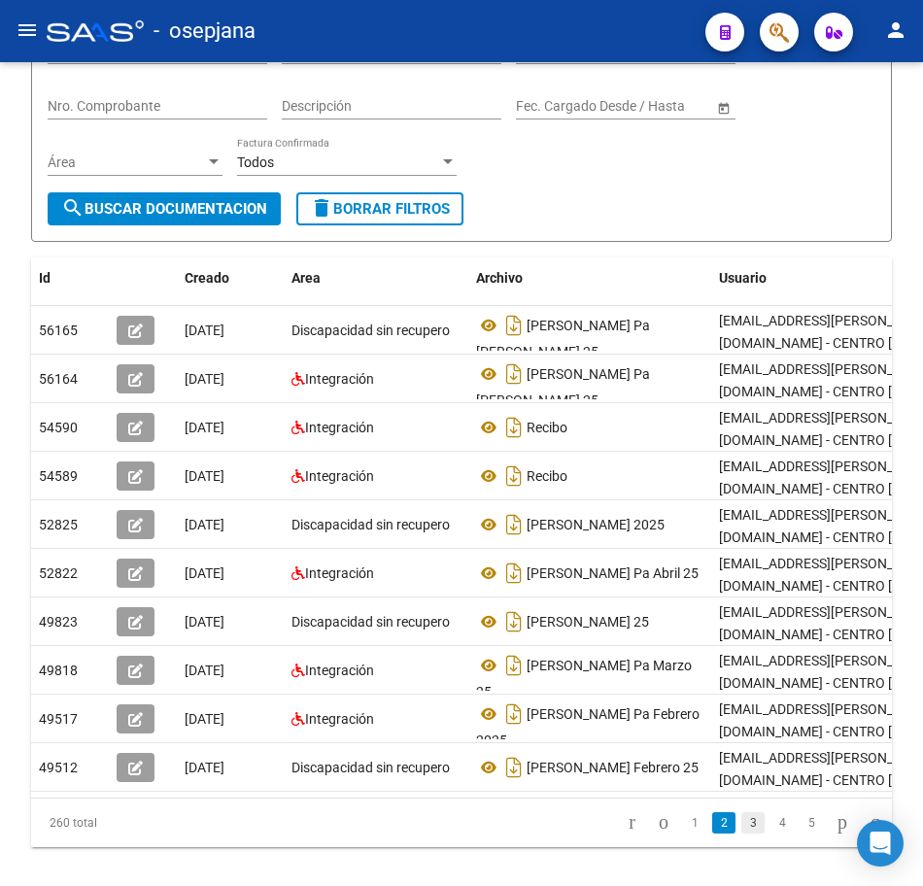
click at [742, 834] on link "3" at bounding box center [753, 823] width 23 height 21
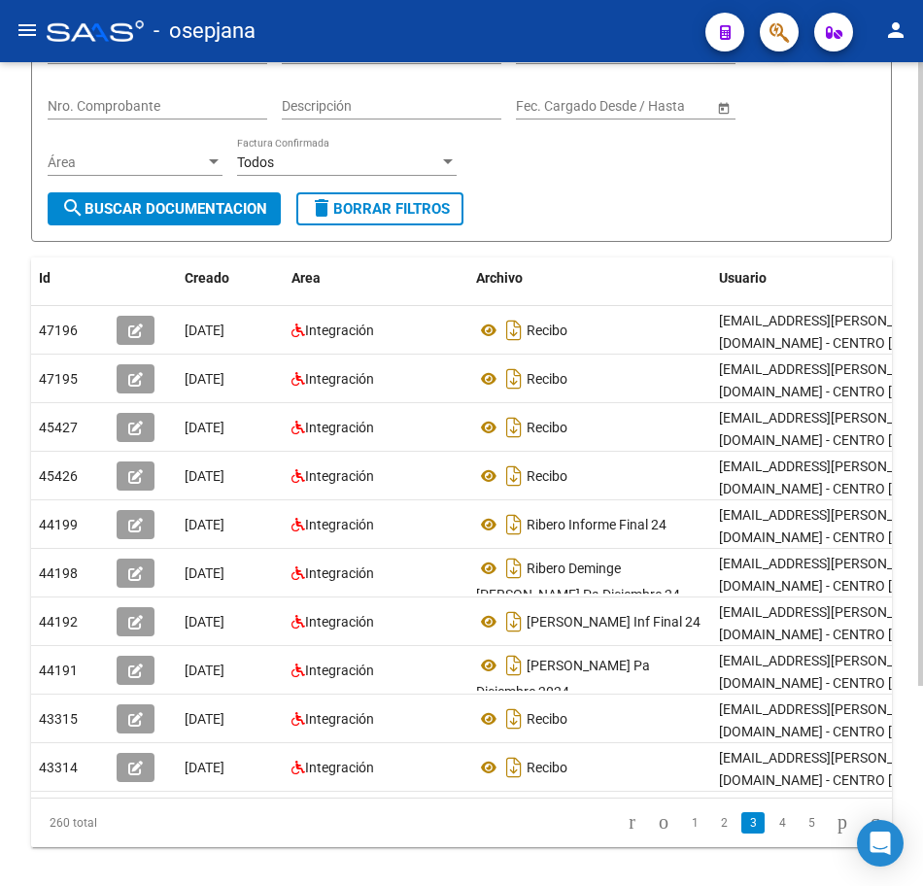
click at [859, 224] on form "Filtros Id 30714634948 CUIT / Razón Social Pto. Venta Nro. Comprobante Descripc…" at bounding box center [461, 125] width 861 height 233
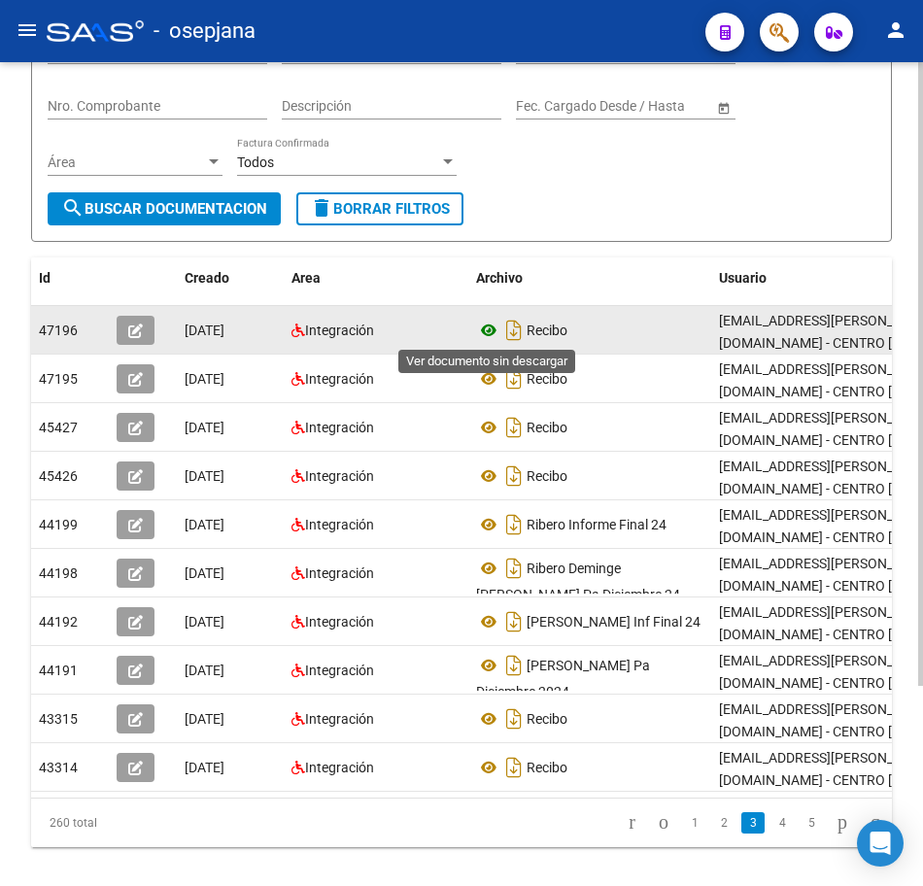
click at [490, 327] on icon at bounding box center [488, 330] width 25 height 23
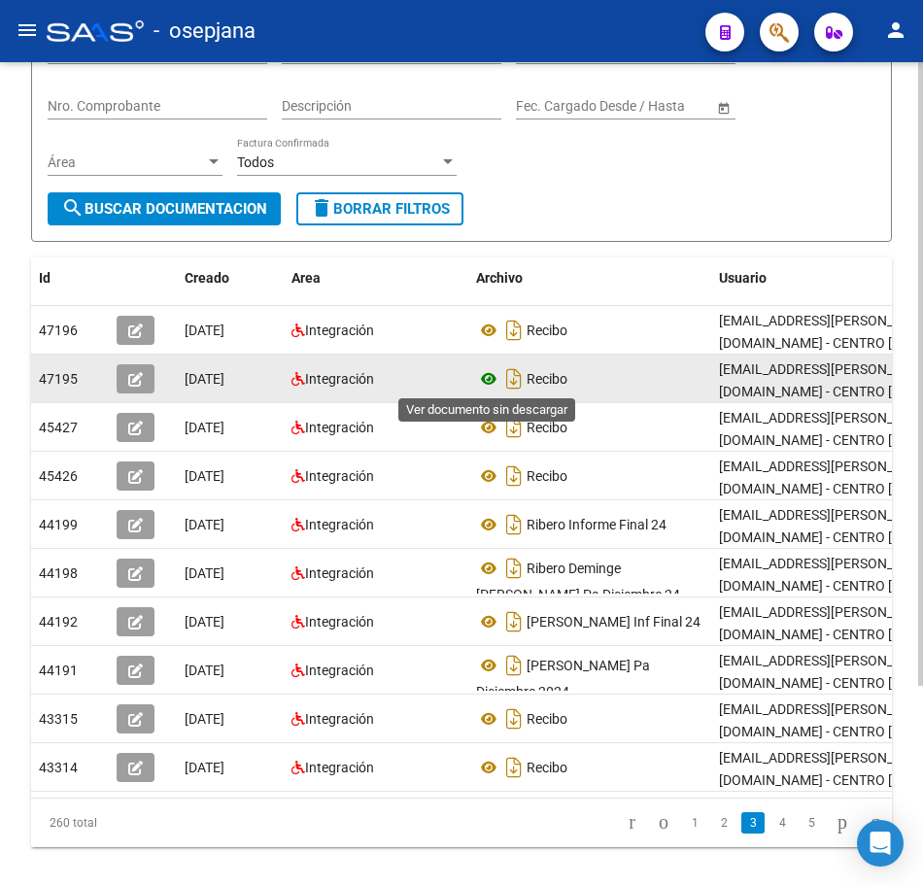
click at [488, 378] on icon at bounding box center [488, 378] width 25 height 23
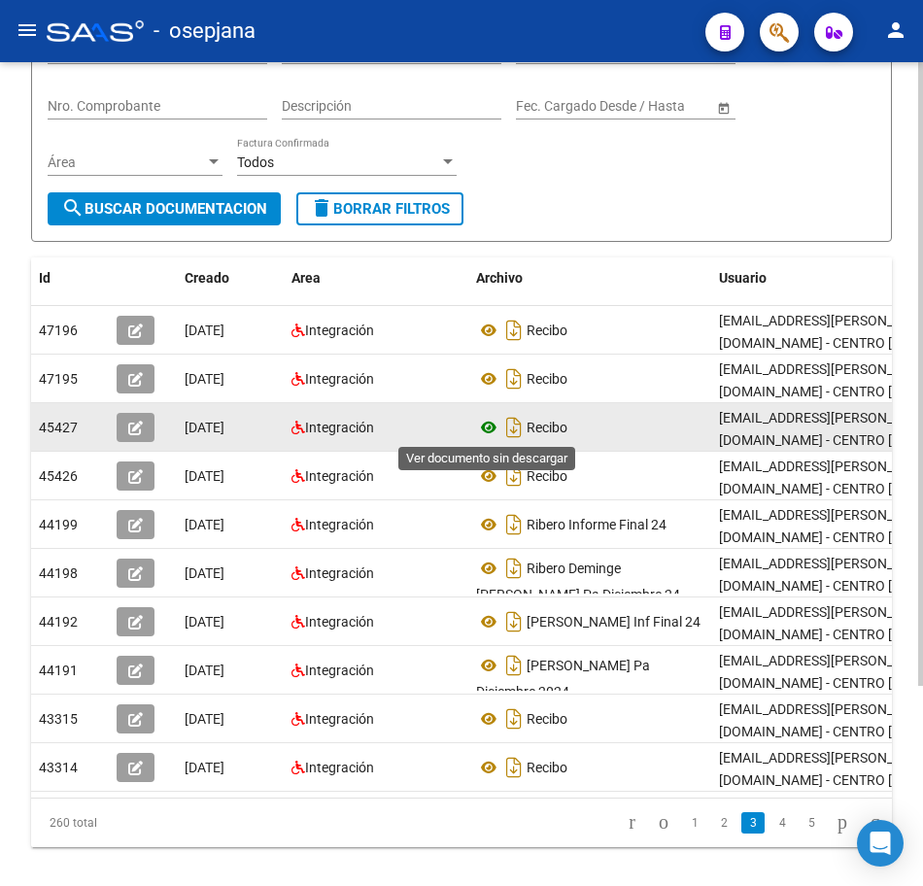
click at [479, 429] on icon at bounding box center [488, 427] width 25 height 23
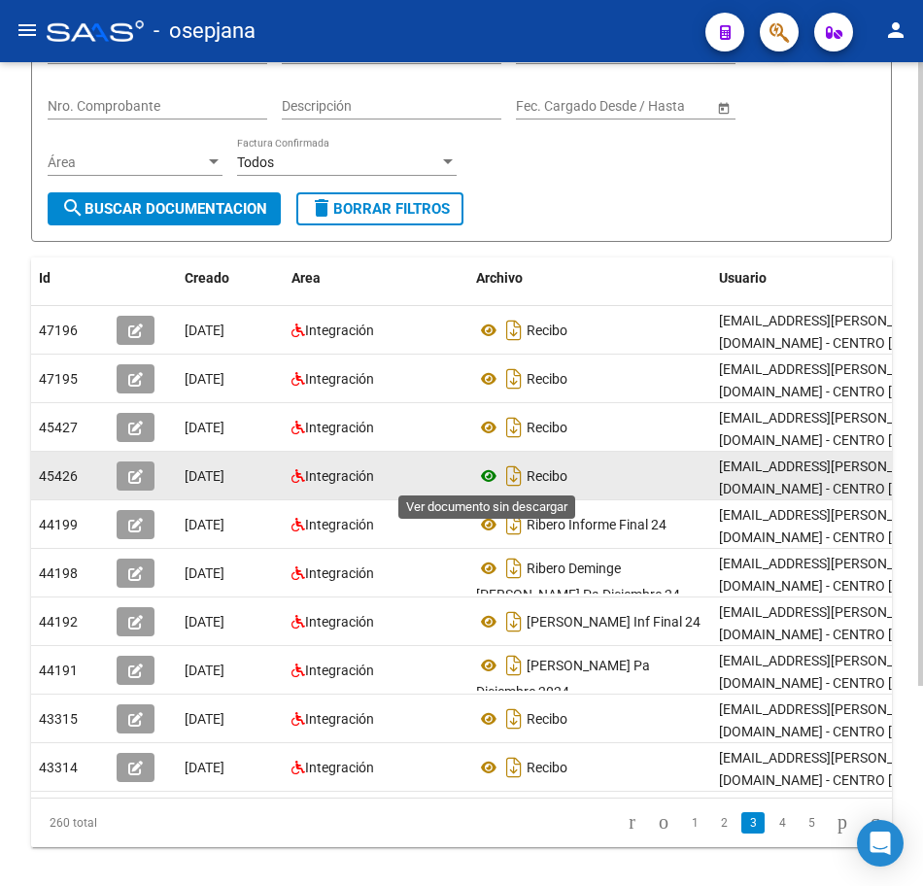
click at [486, 474] on icon at bounding box center [488, 476] width 25 height 23
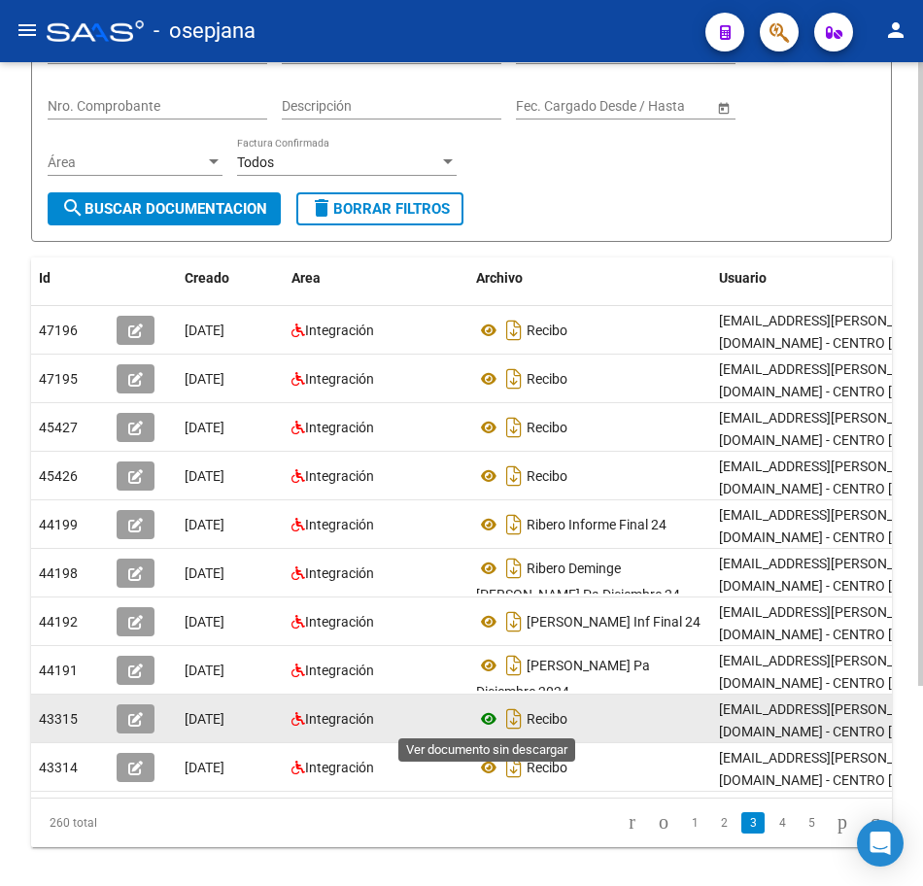
click at [491, 719] on icon at bounding box center [488, 719] width 25 height 23
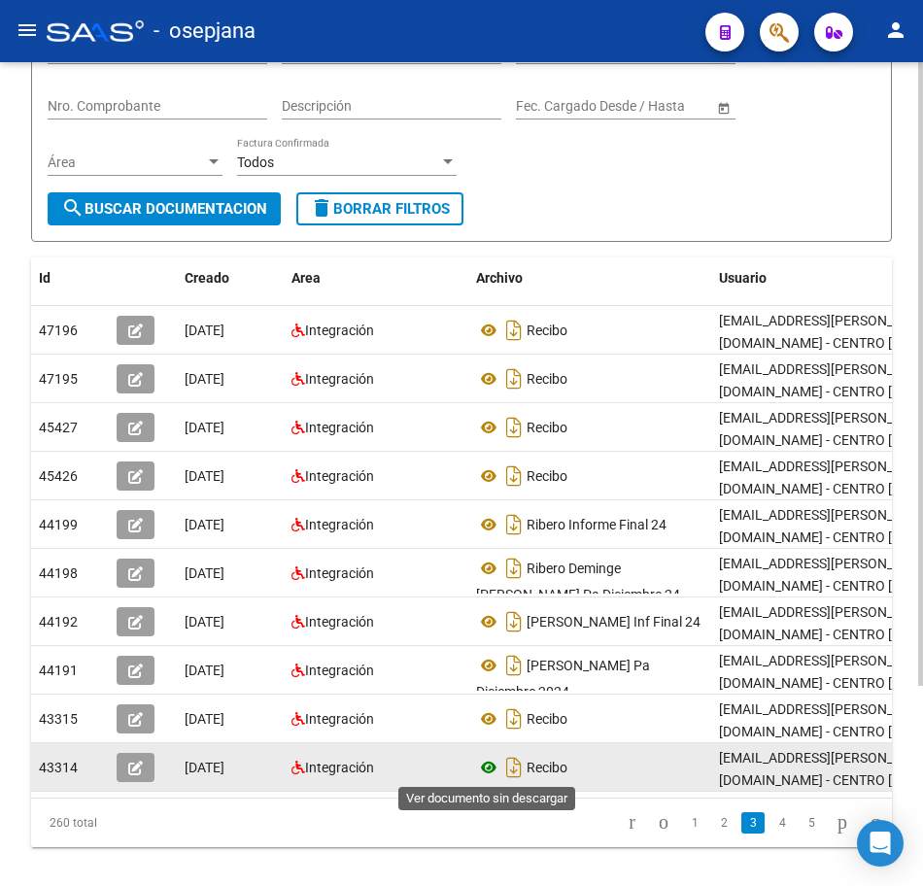
click at [484, 769] on icon at bounding box center [488, 767] width 25 height 23
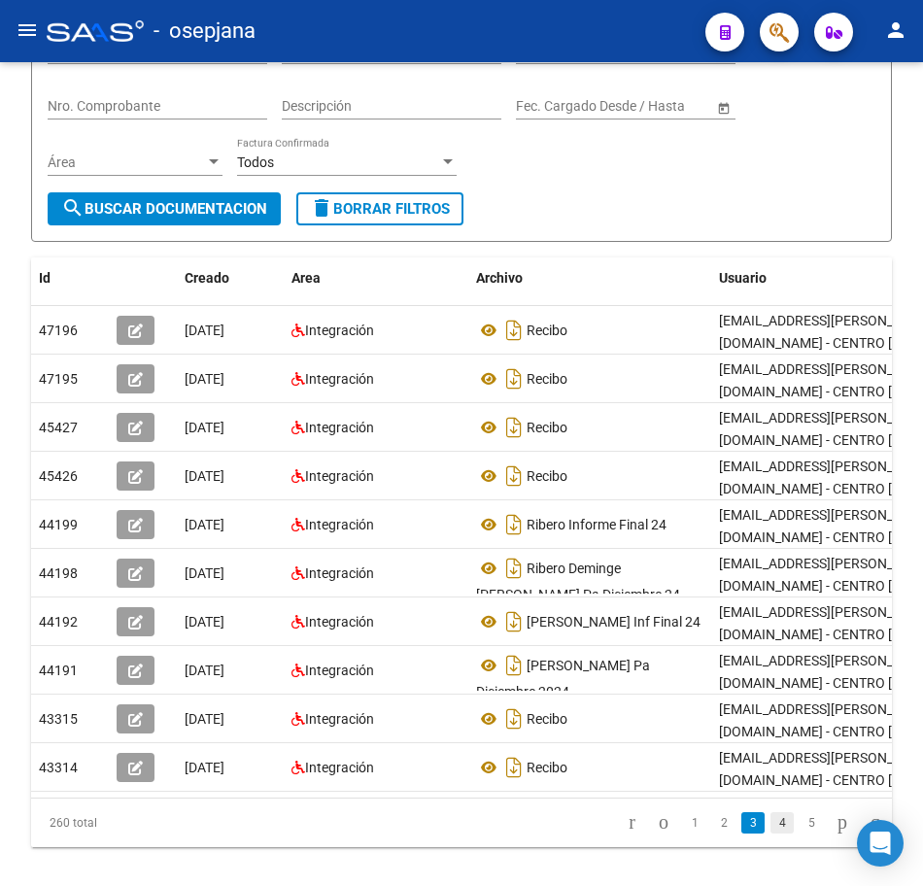
click at [771, 834] on link "4" at bounding box center [782, 823] width 23 height 21
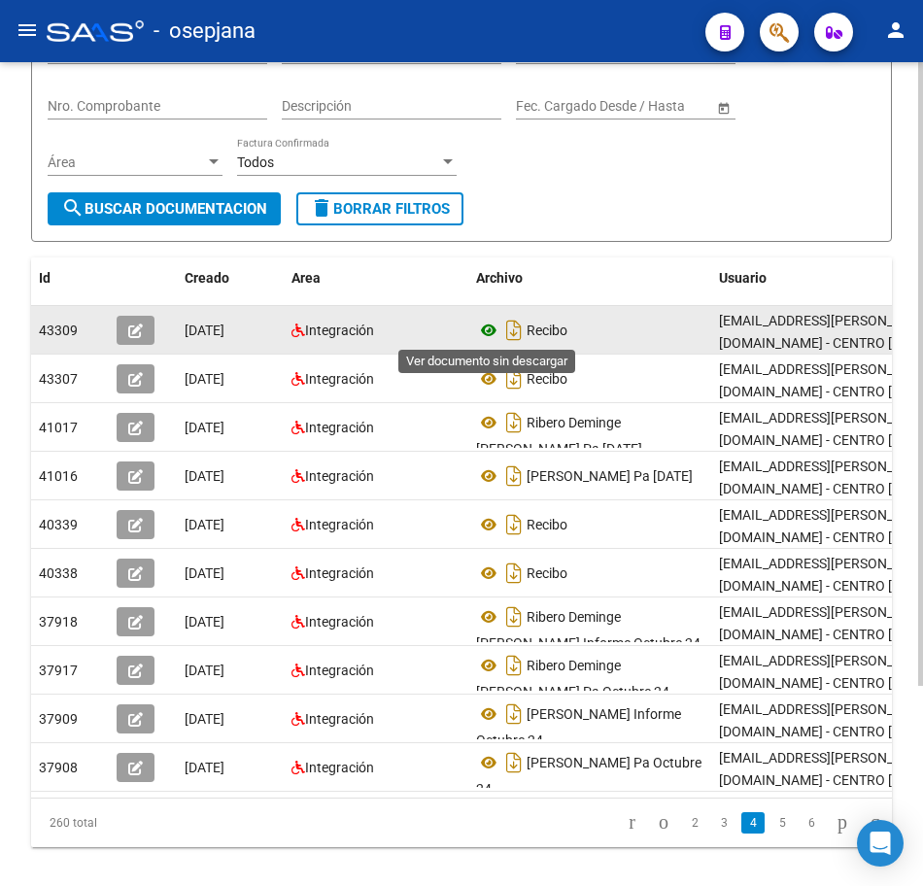
click at [491, 330] on icon at bounding box center [488, 330] width 25 height 23
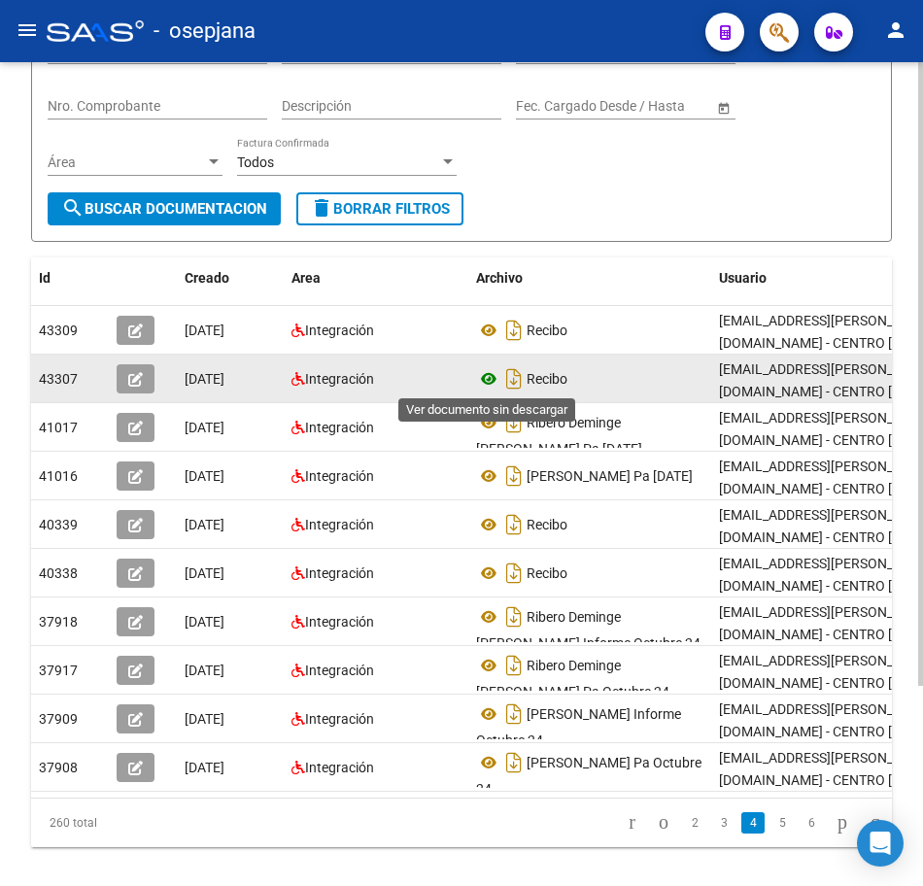
click at [488, 378] on icon at bounding box center [488, 378] width 25 height 23
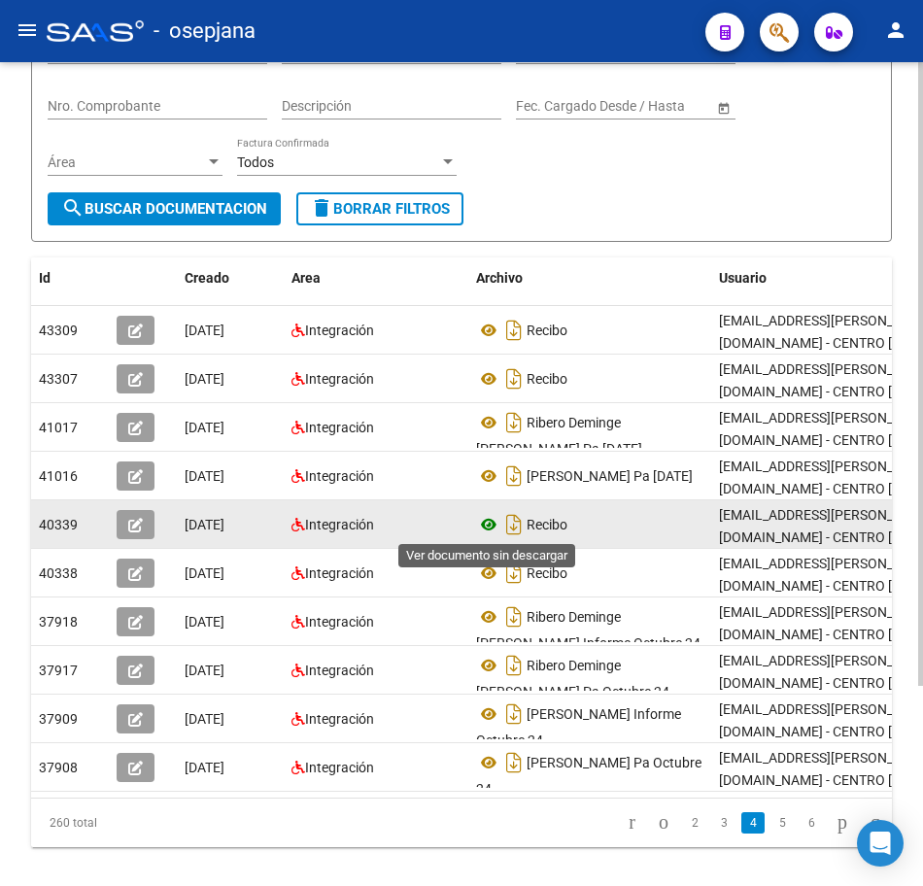
click at [483, 524] on icon at bounding box center [488, 524] width 25 height 23
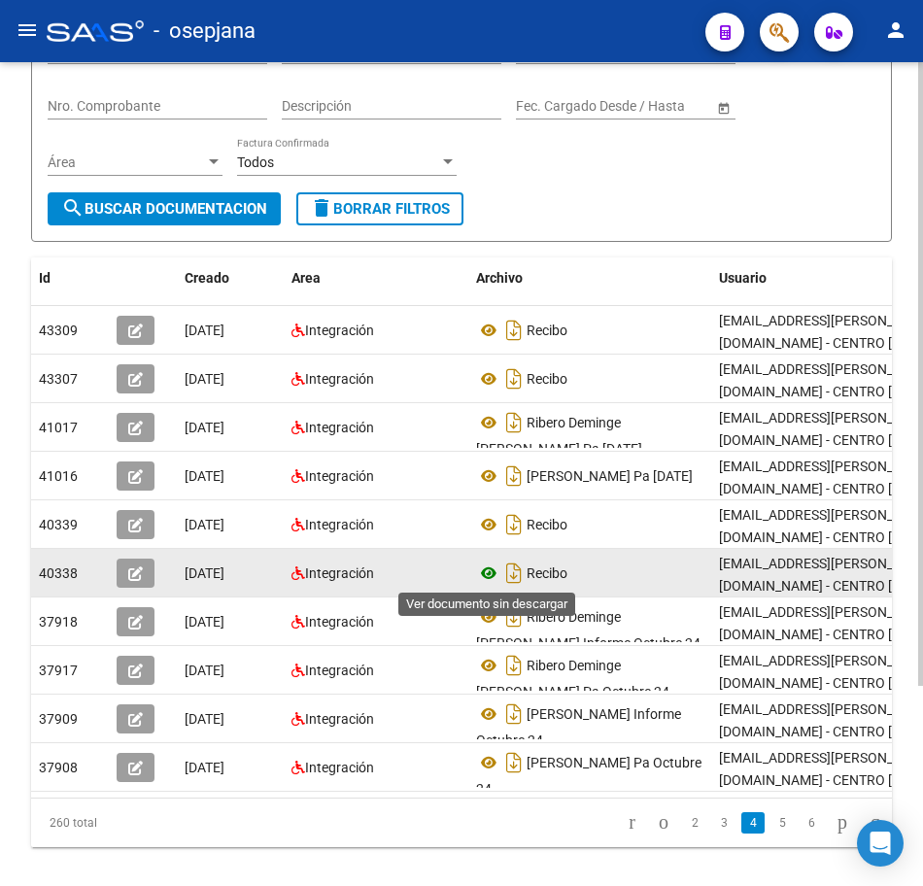
click at [494, 567] on icon at bounding box center [488, 573] width 25 height 23
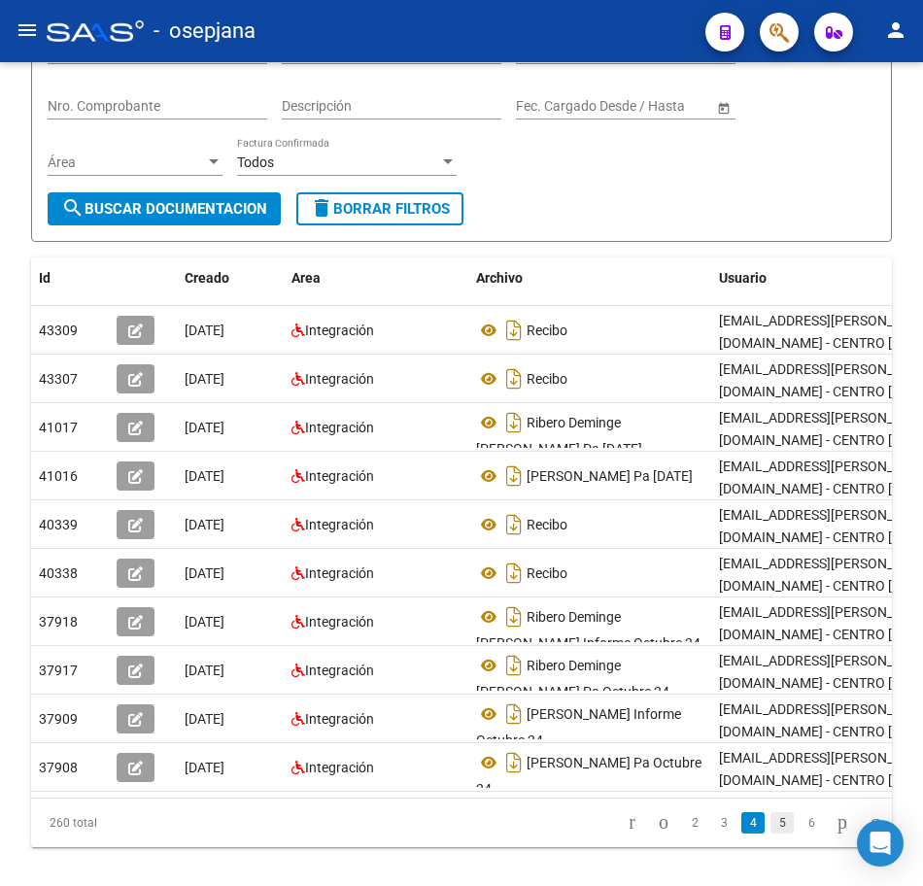
click at [771, 834] on link "5" at bounding box center [782, 823] width 23 height 21
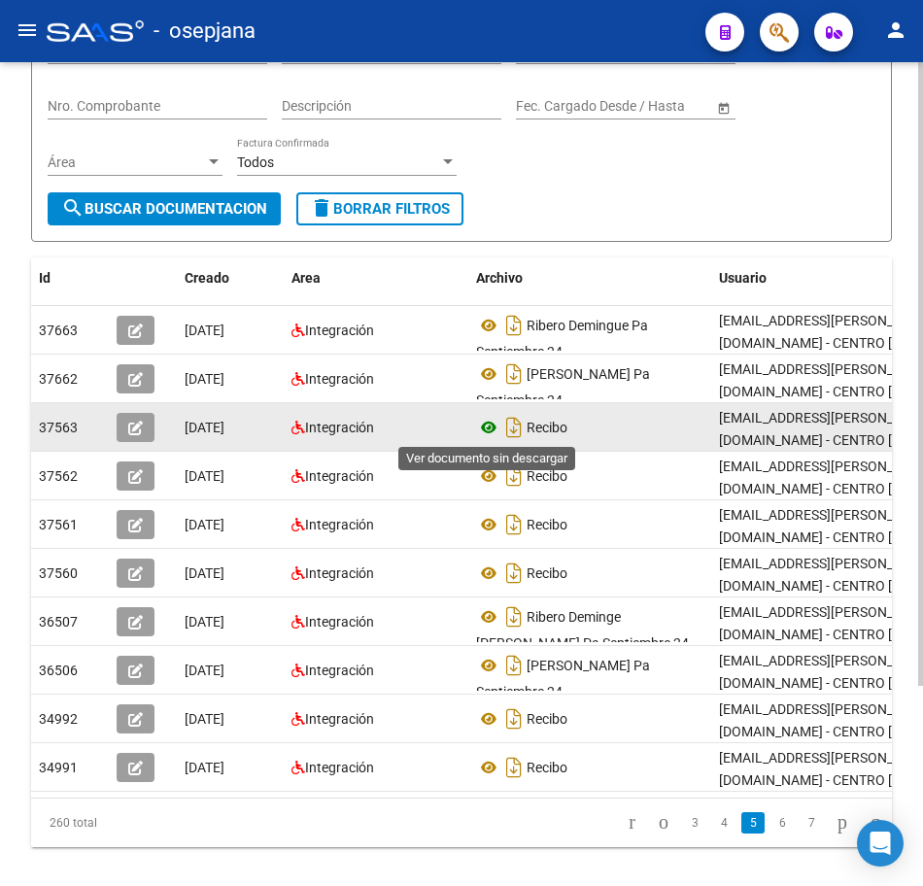
click at [492, 424] on icon at bounding box center [488, 427] width 25 height 23
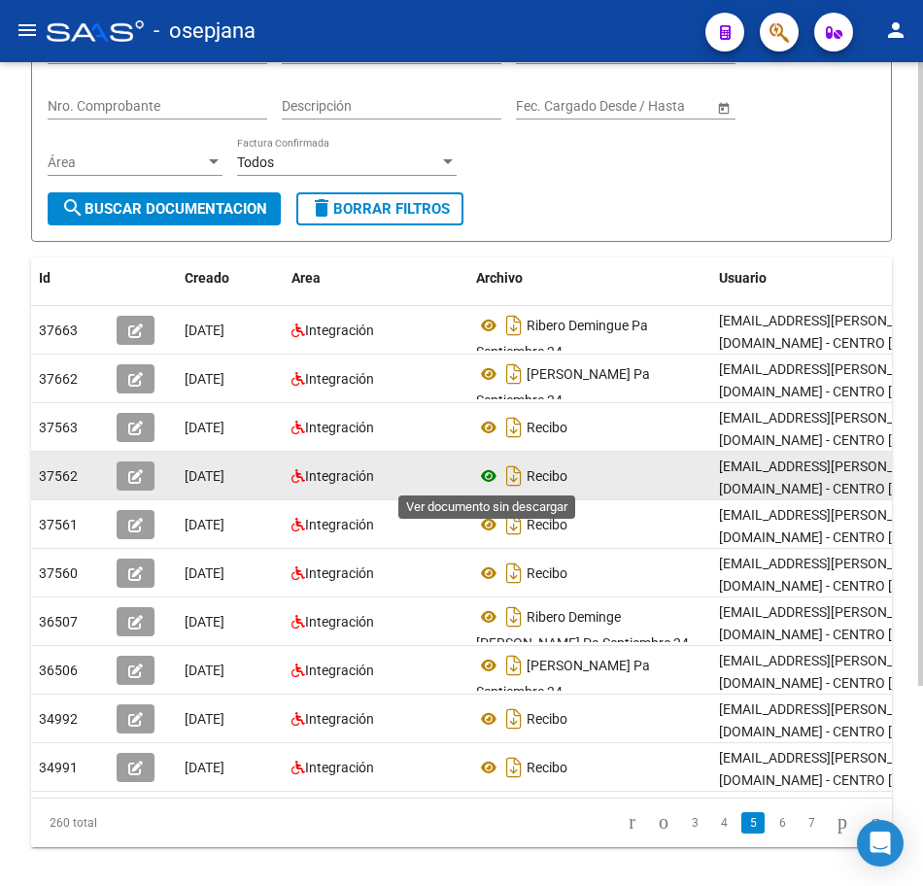
click at [487, 478] on icon at bounding box center [488, 476] width 25 height 23
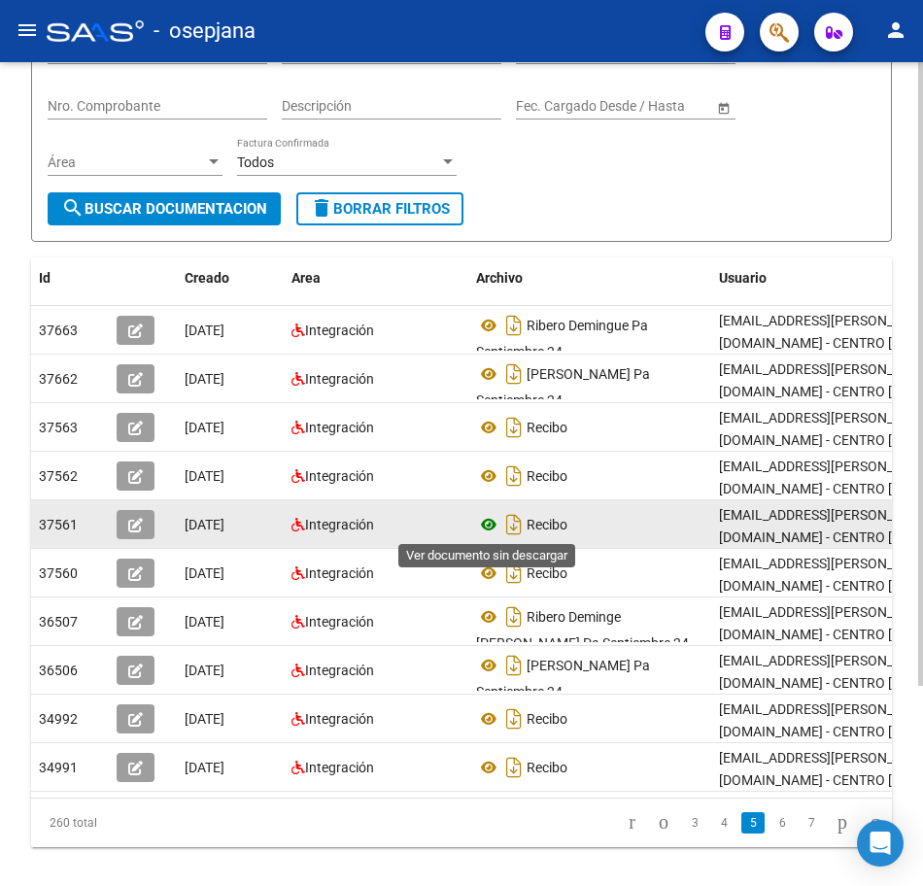
click at [495, 528] on icon at bounding box center [488, 524] width 25 height 23
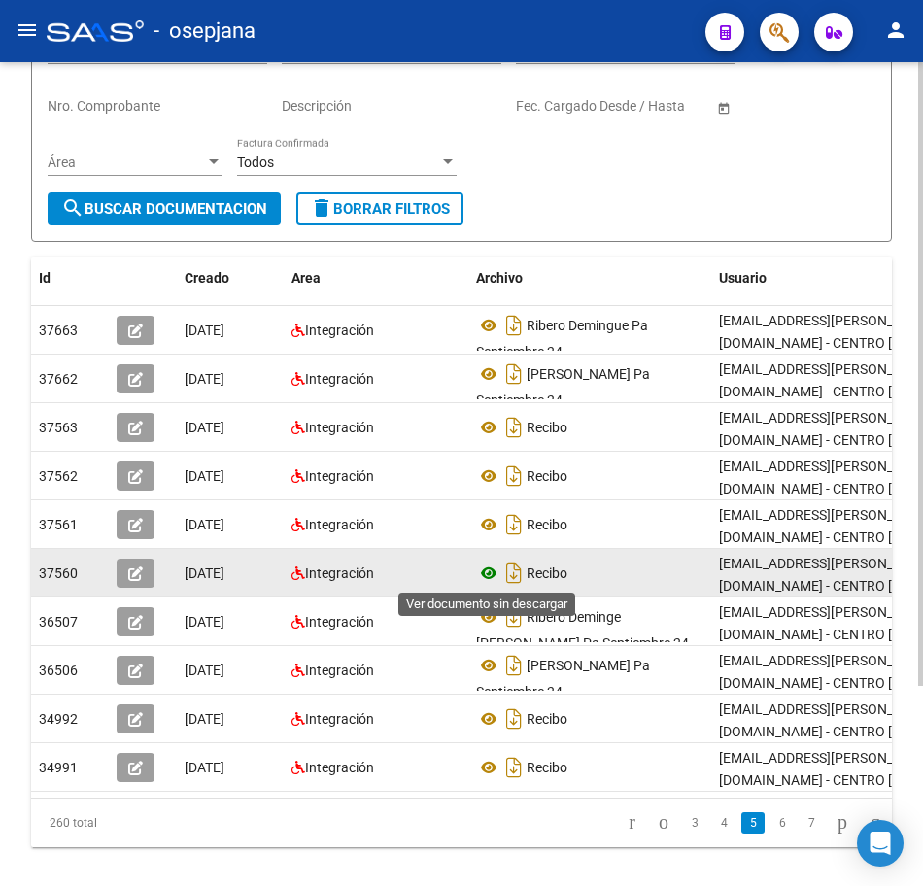
click at [489, 574] on icon at bounding box center [488, 573] width 25 height 23
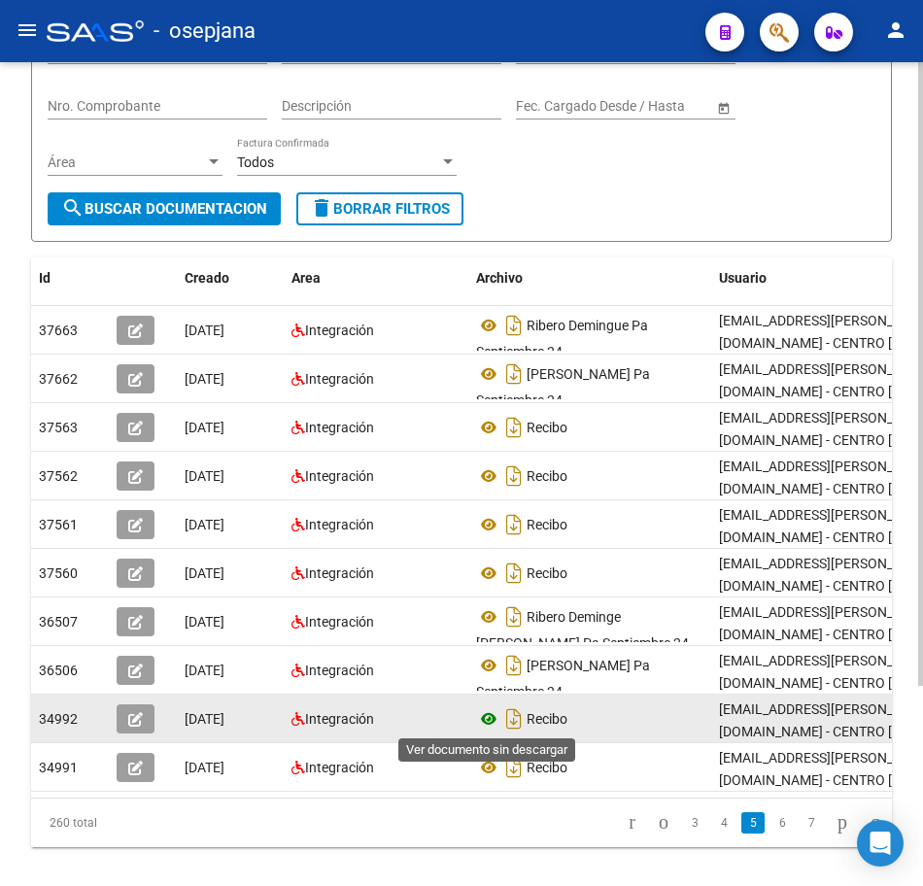
click at [485, 726] on icon at bounding box center [488, 719] width 25 height 23
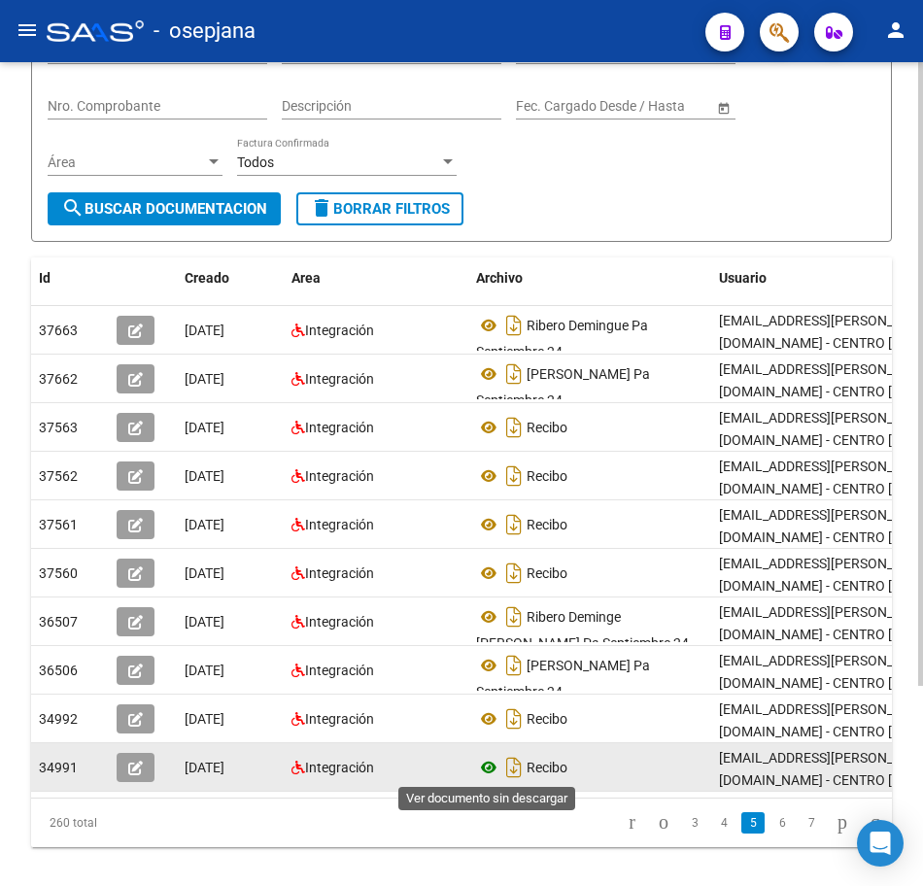
click at [491, 769] on icon at bounding box center [488, 767] width 25 height 23
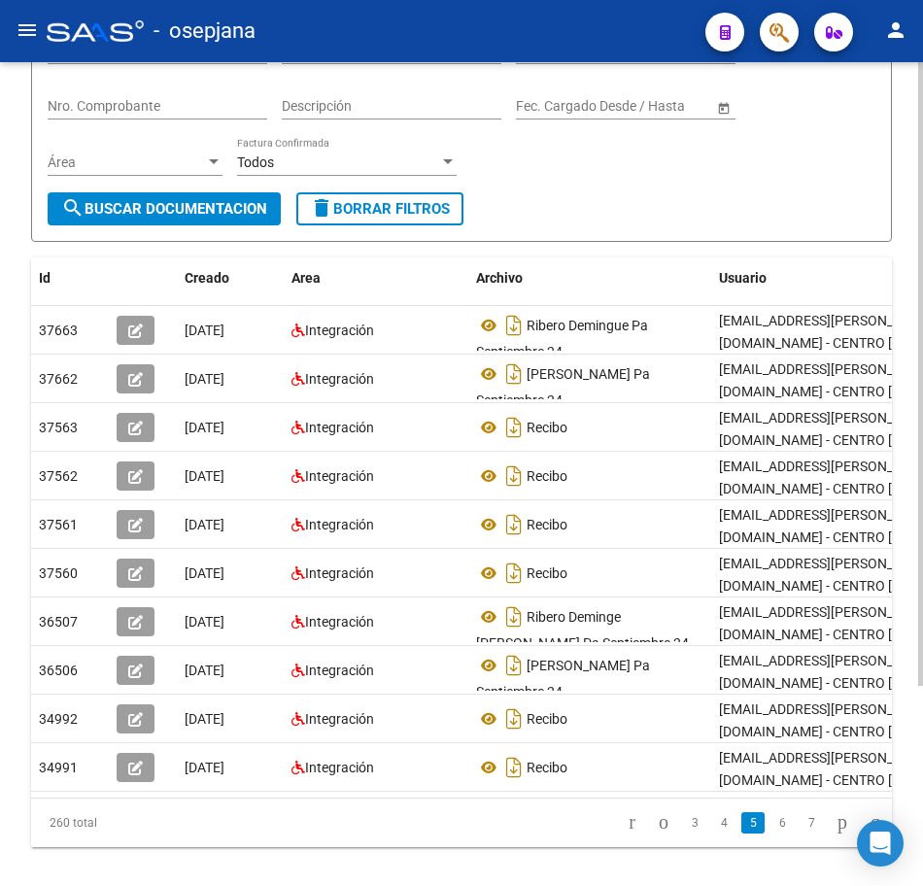
click at [919, 153] on div at bounding box center [921, 474] width 5 height 824
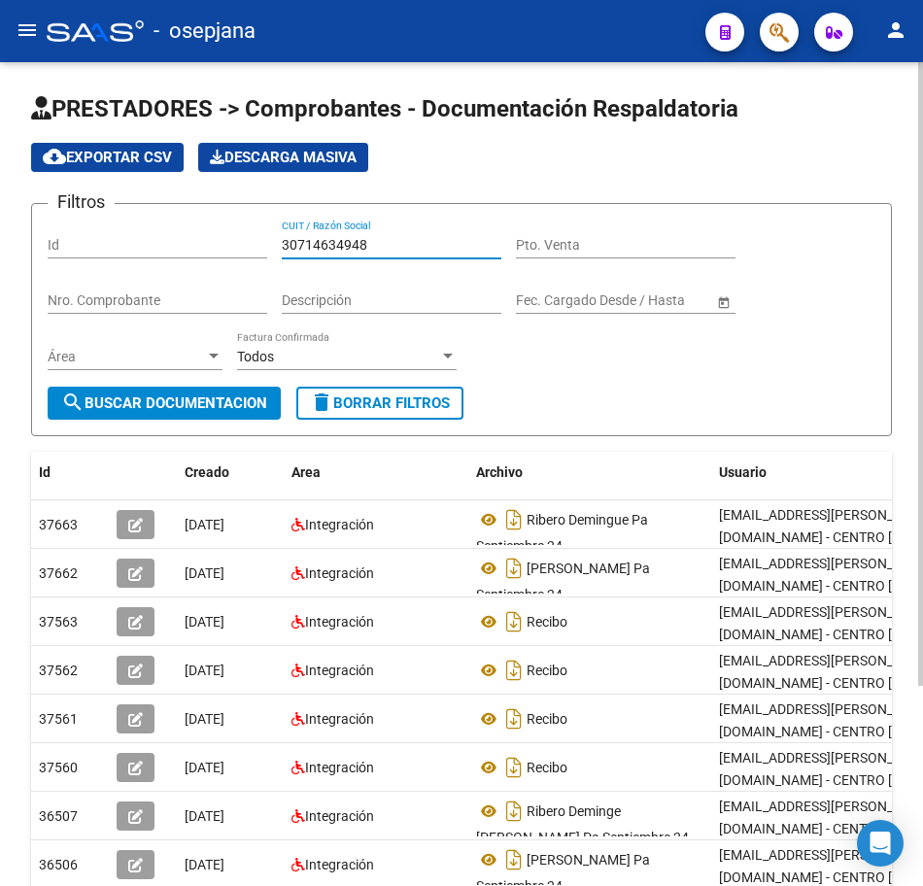
drag, startPoint x: 406, startPoint y: 238, endPoint x: 75, endPoint y: 228, distance: 331.6
click at [79, 230] on div "Filtros Id 30714634948 CUIT / Razón Social Pto. Venta Nro. Comprobante Descripc…" at bounding box center [462, 303] width 828 height 167
paste input "7556"
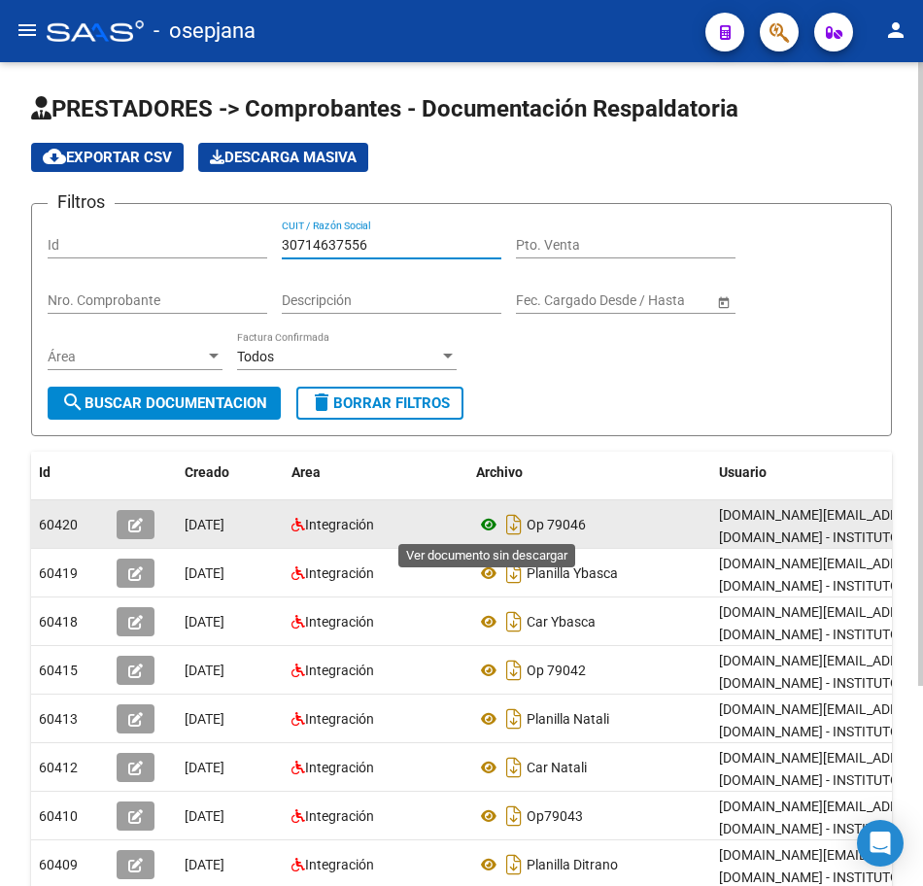
type input "30714637556"
click at [487, 518] on icon at bounding box center [488, 524] width 25 height 23
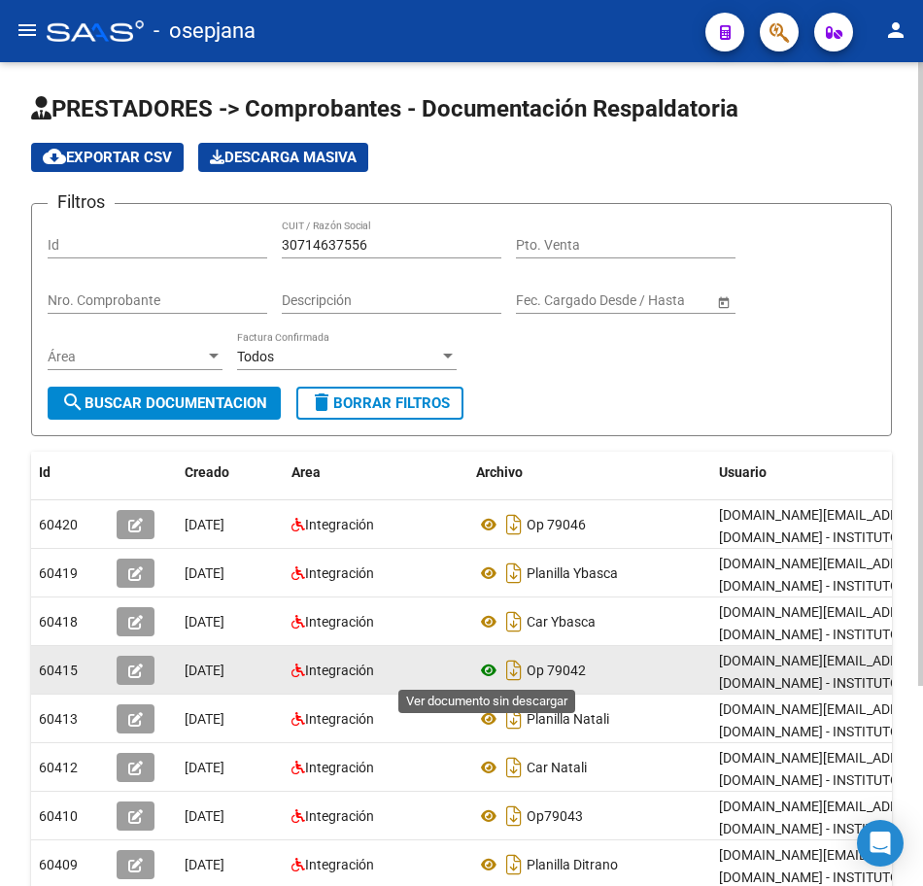
click at [493, 670] on icon at bounding box center [488, 670] width 25 height 23
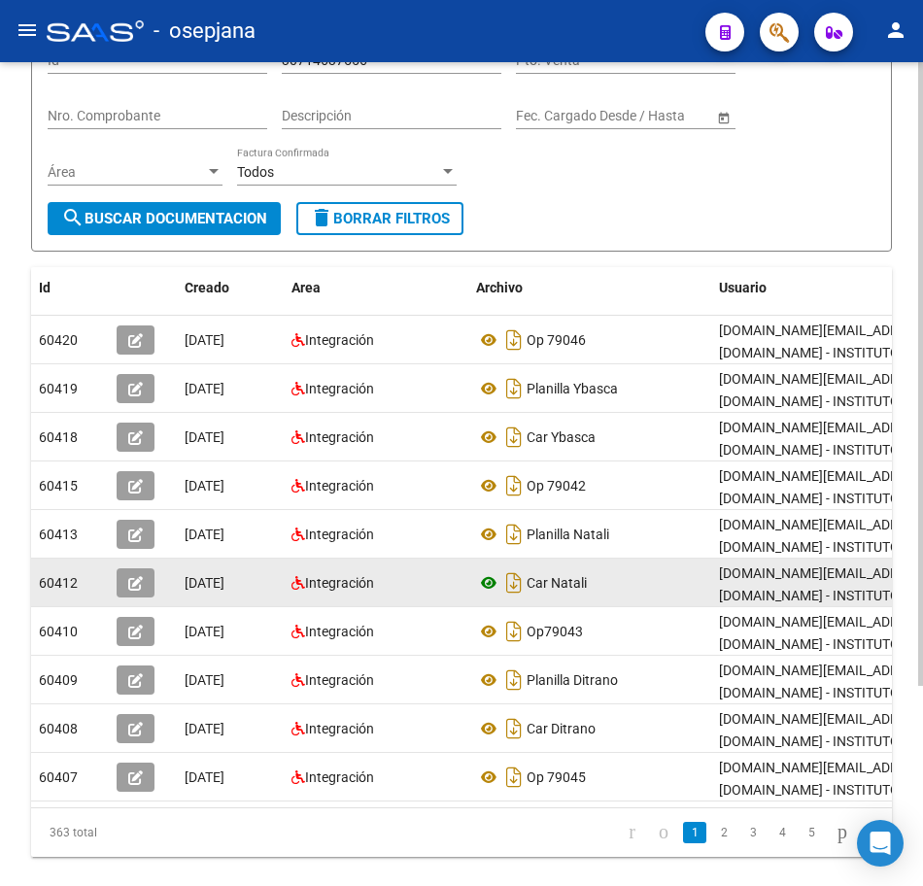
scroll to position [194, 0]
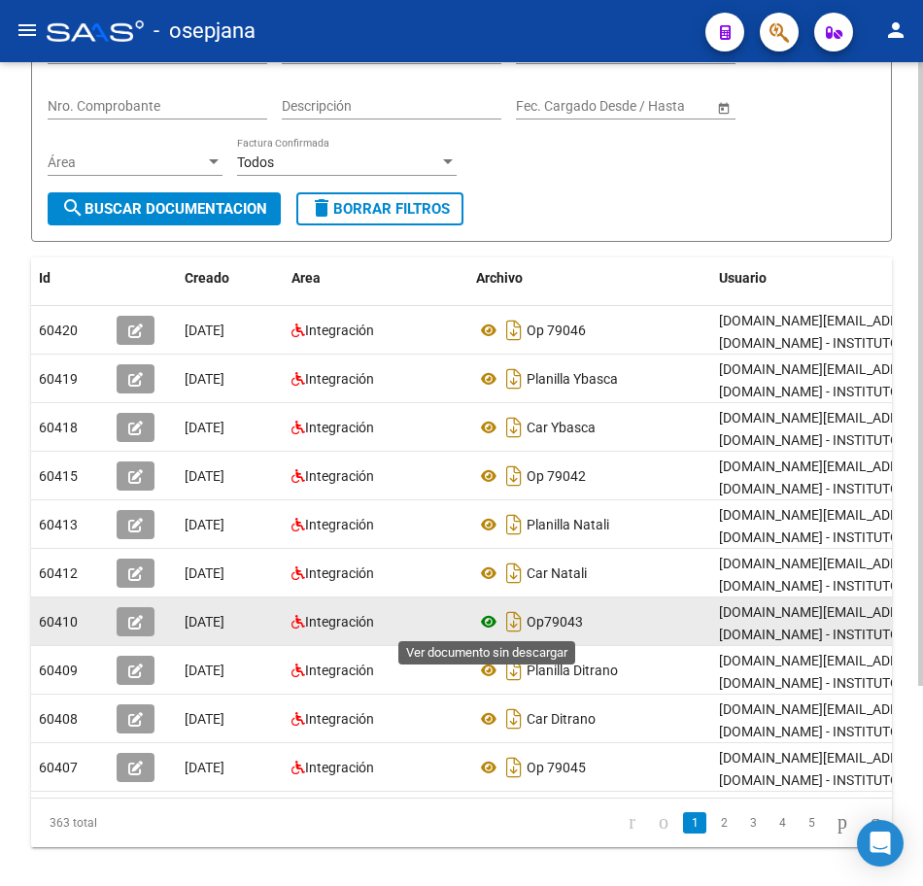
click at [486, 624] on icon at bounding box center [488, 621] width 25 height 23
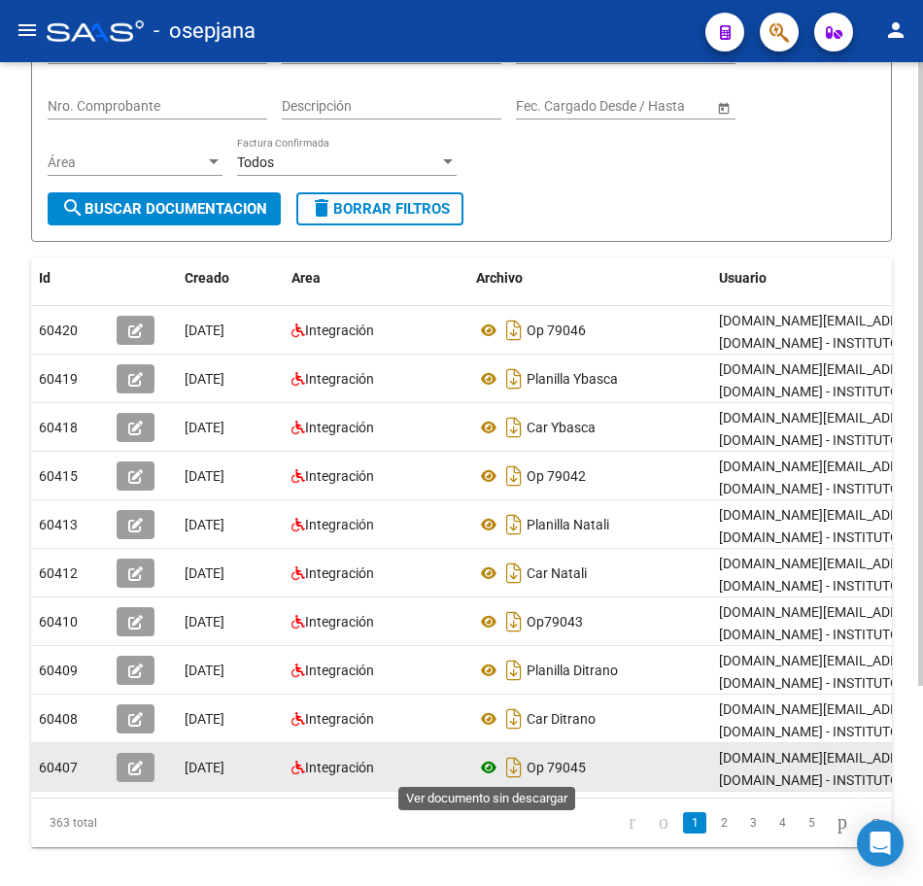
click at [491, 773] on icon at bounding box center [488, 767] width 25 height 23
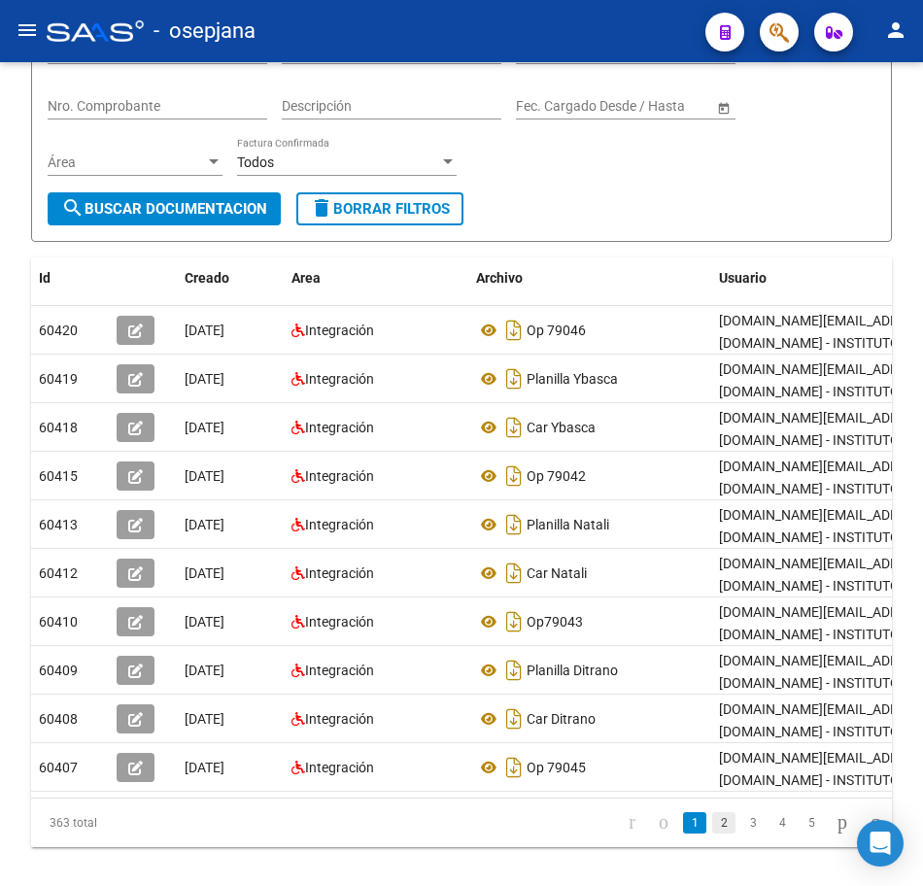
click at [712, 834] on link "2" at bounding box center [723, 823] width 23 height 21
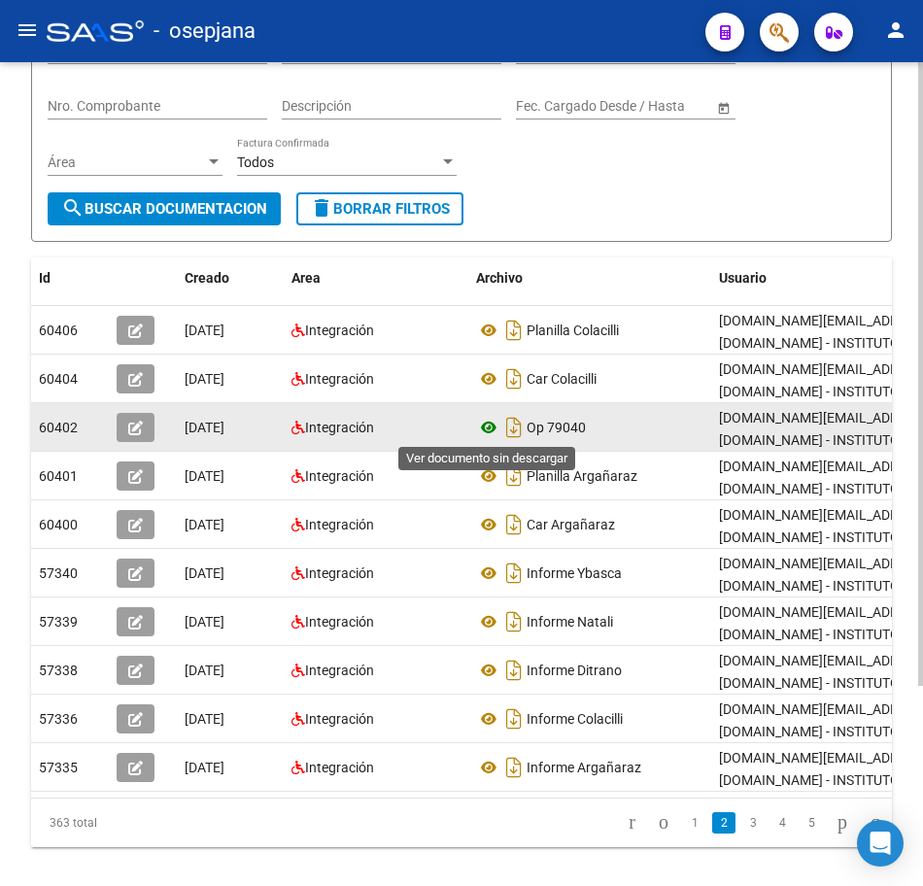
click at [486, 426] on icon at bounding box center [488, 427] width 25 height 23
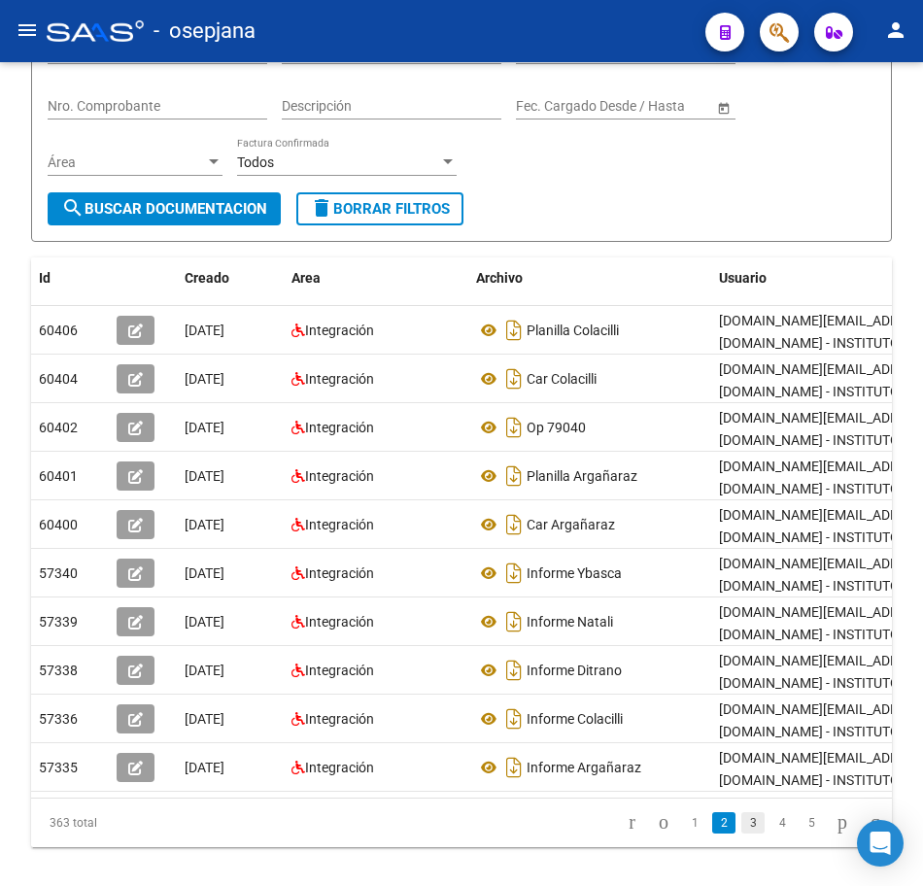
click at [742, 834] on link "3" at bounding box center [753, 823] width 23 height 21
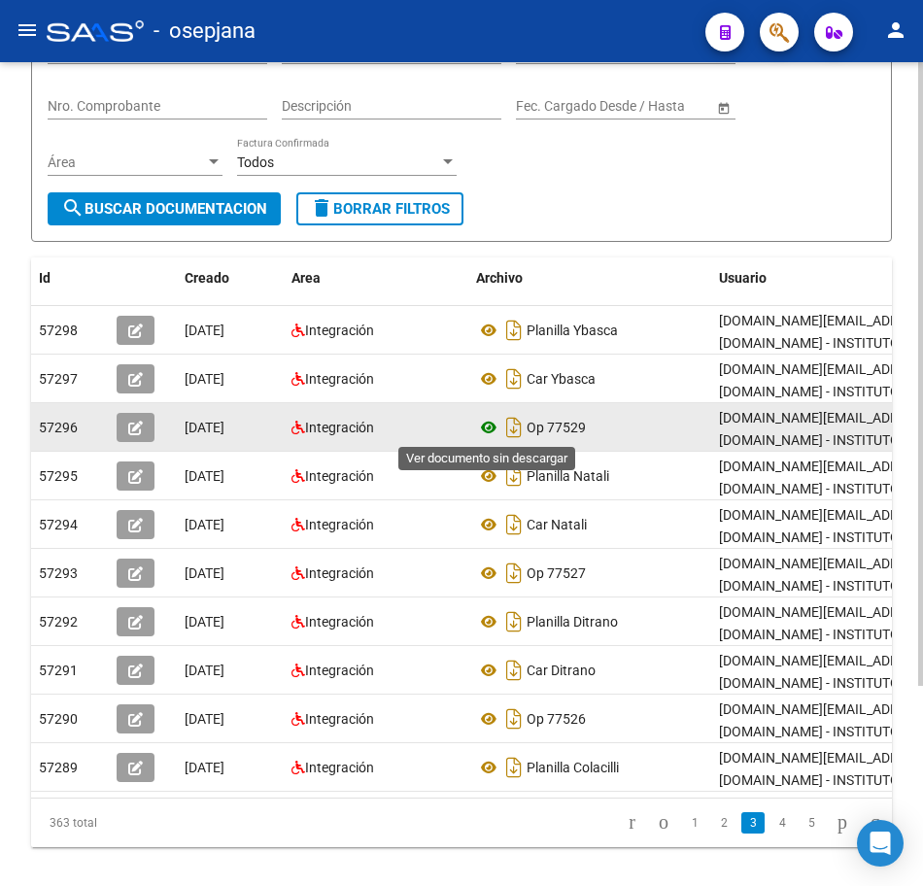
click at [486, 425] on icon at bounding box center [488, 427] width 25 height 23
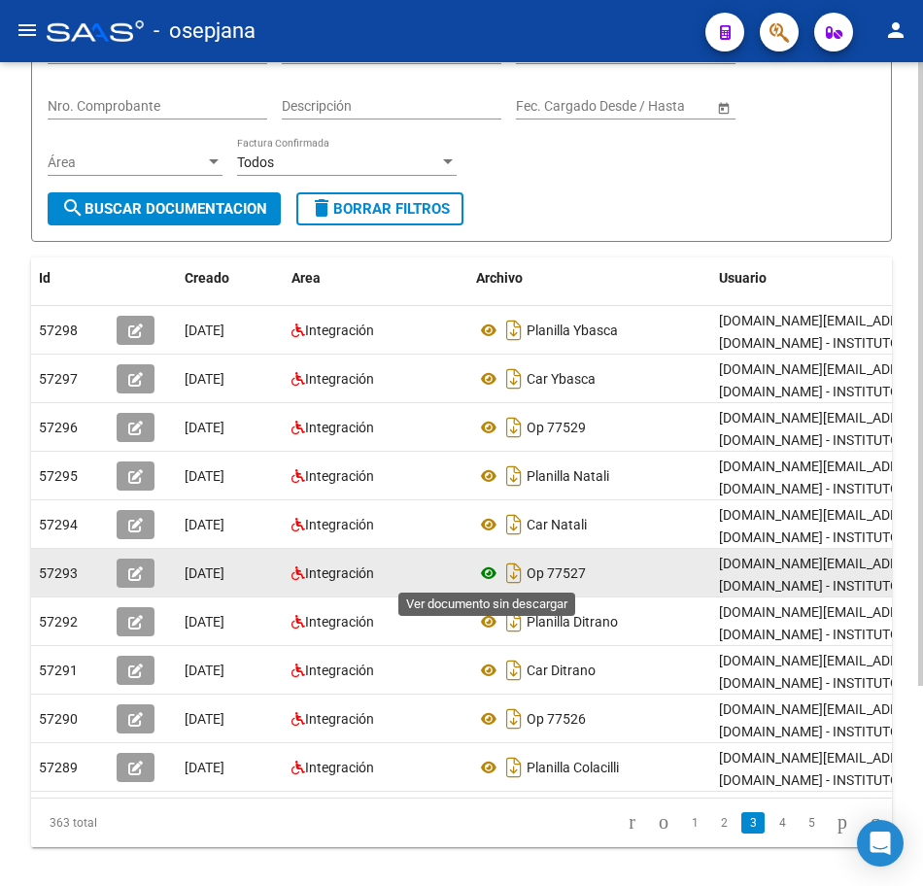
click at [489, 574] on icon at bounding box center [488, 573] width 25 height 23
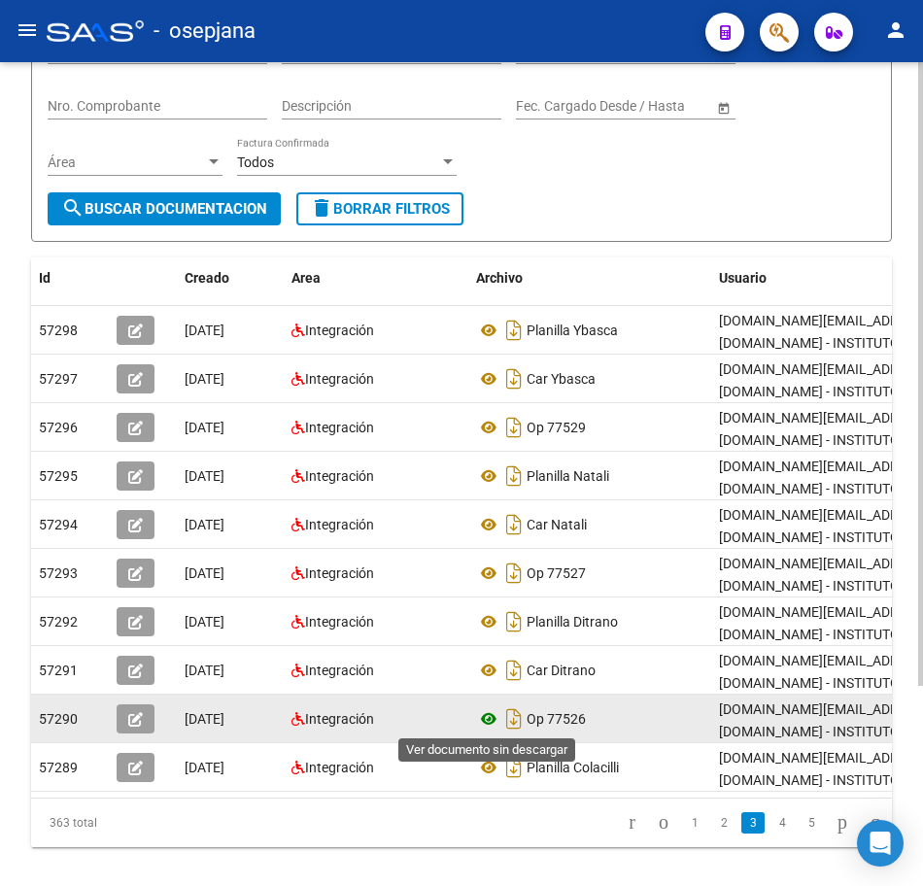
click at [484, 719] on icon at bounding box center [488, 719] width 25 height 23
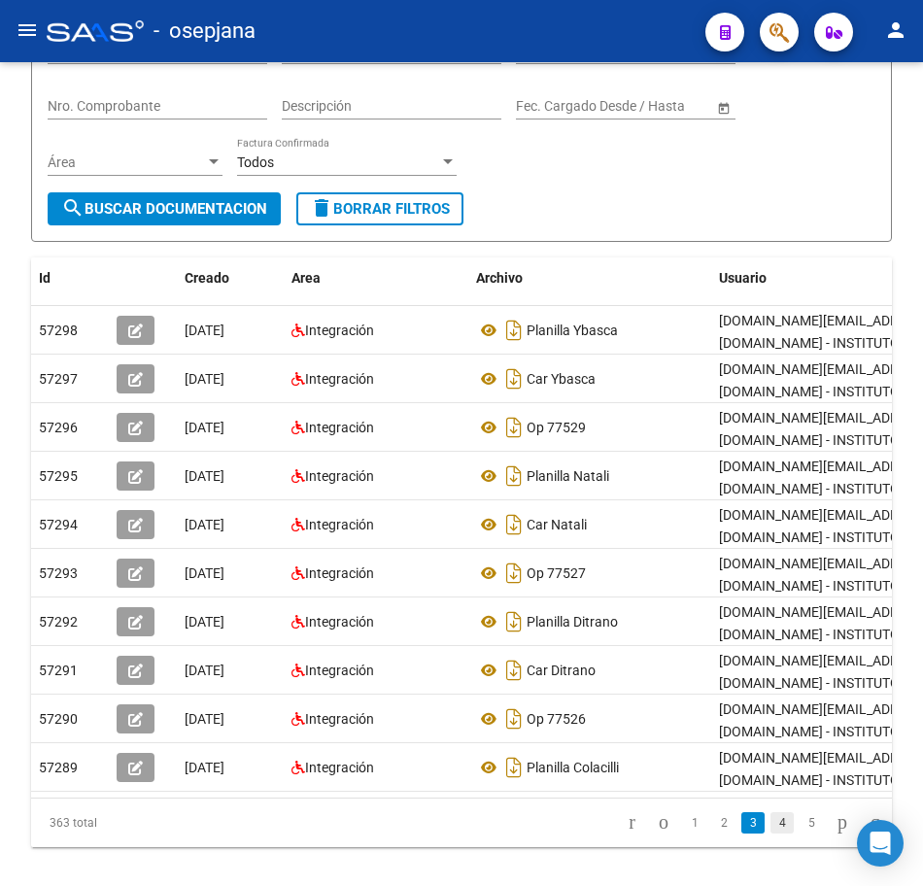
click at [771, 834] on link "4" at bounding box center [782, 823] width 23 height 21
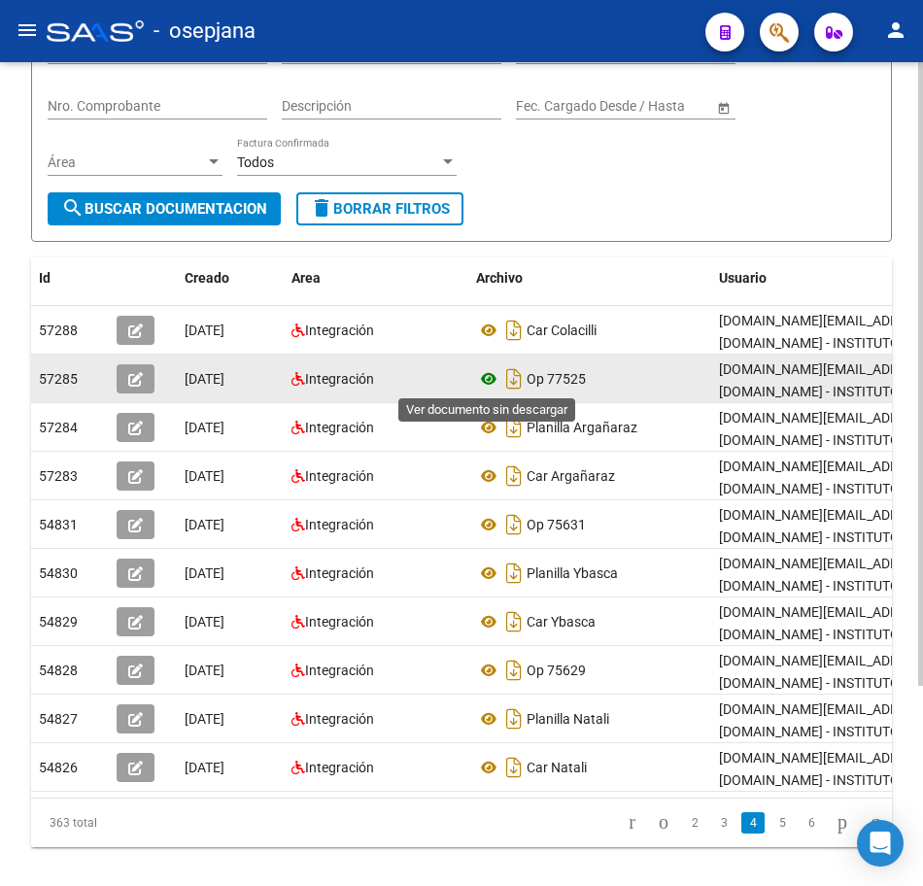
click at [495, 375] on icon at bounding box center [488, 378] width 25 height 23
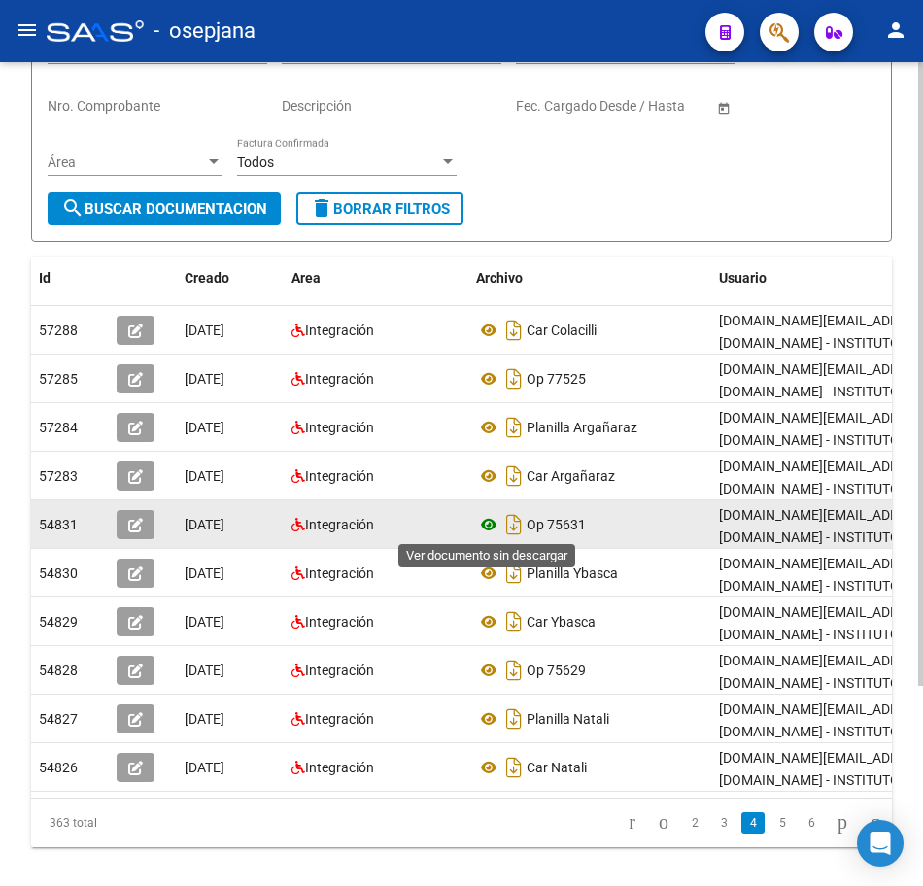
click at [487, 528] on icon at bounding box center [488, 524] width 25 height 23
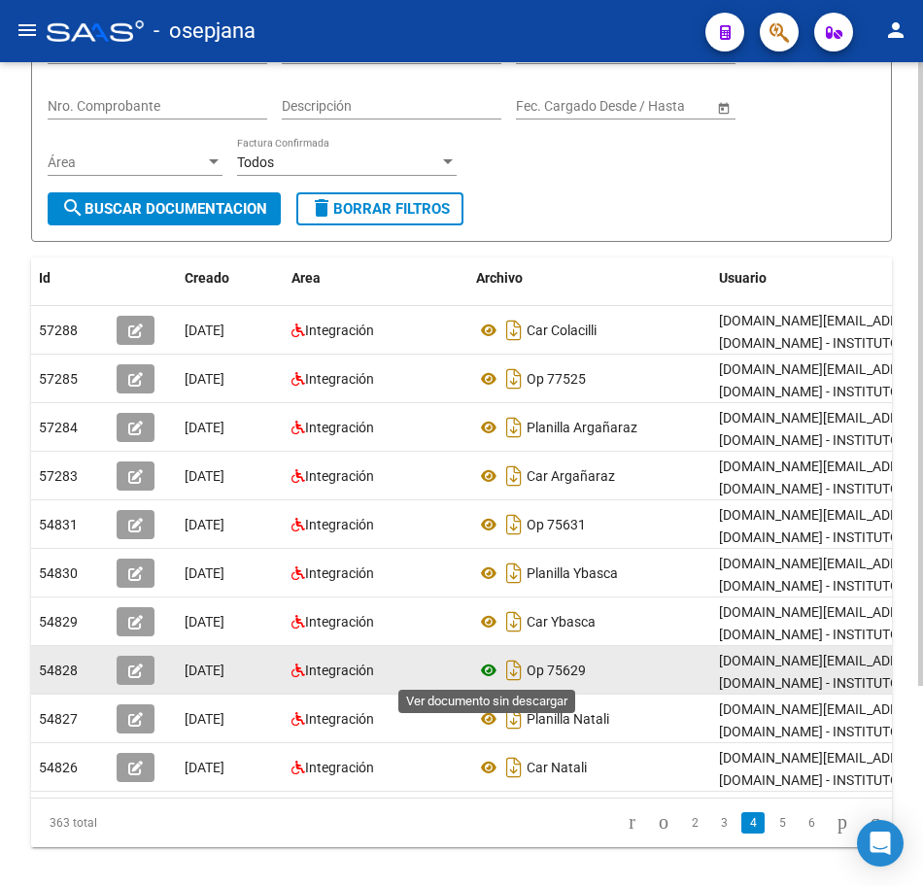
click at [485, 663] on icon at bounding box center [488, 670] width 25 height 23
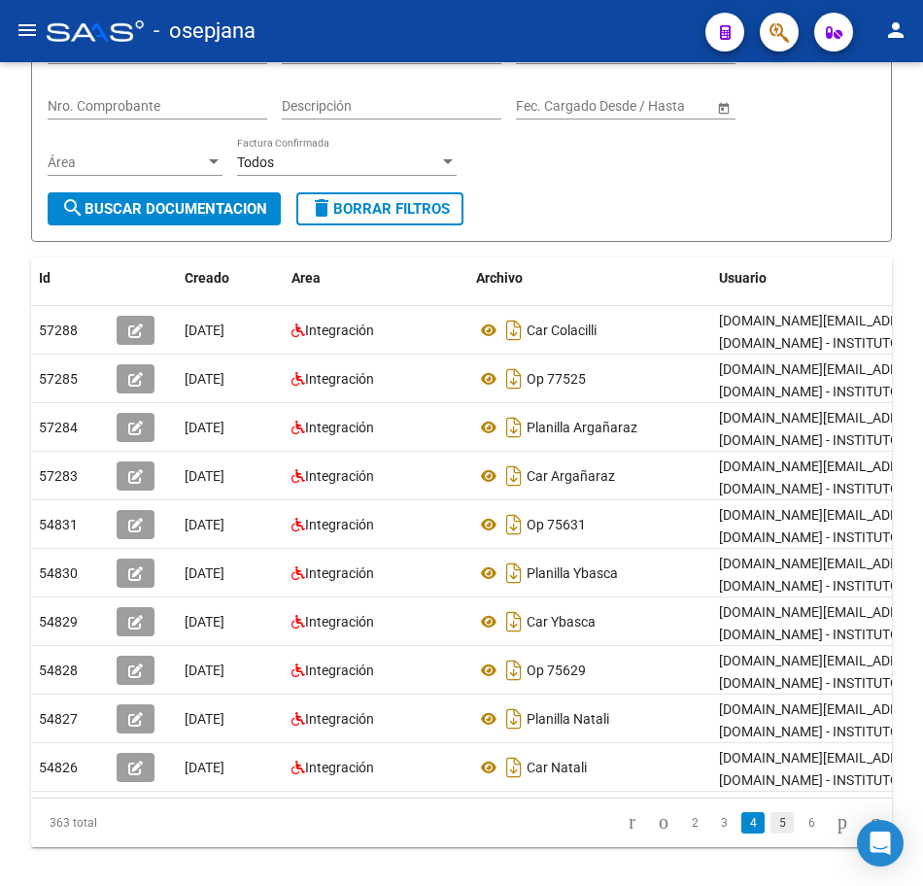
click at [771, 834] on link "5" at bounding box center [782, 823] width 23 height 21
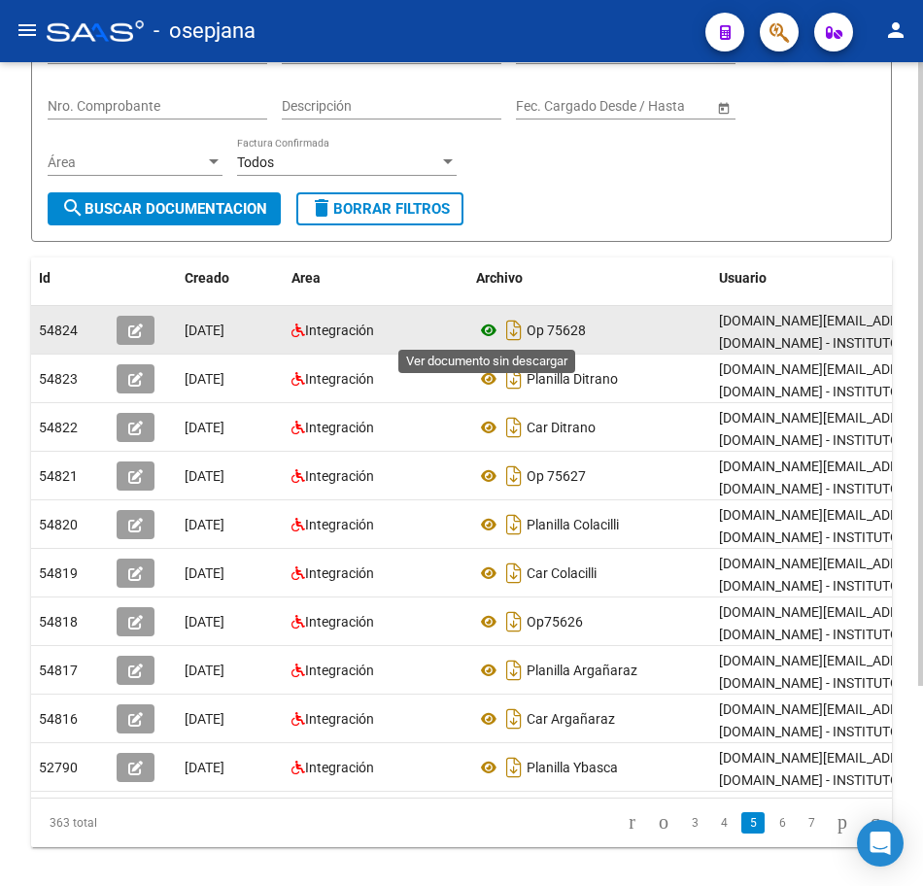
click at [488, 323] on icon at bounding box center [488, 330] width 25 height 23
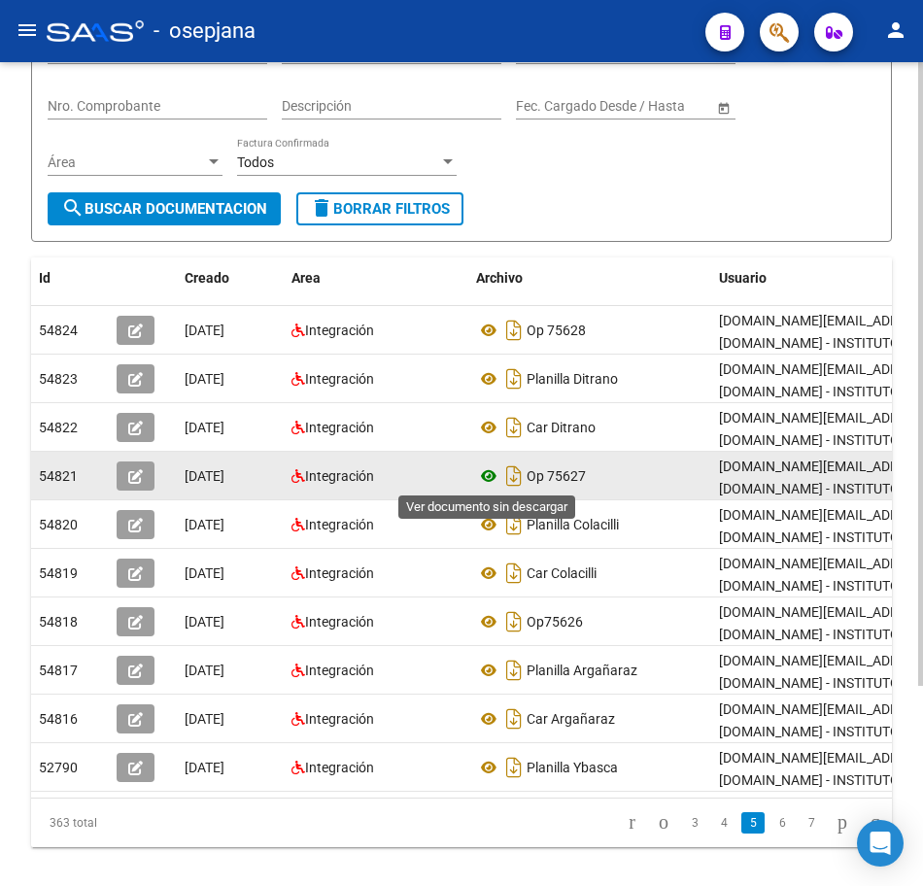
click at [490, 478] on icon at bounding box center [488, 476] width 25 height 23
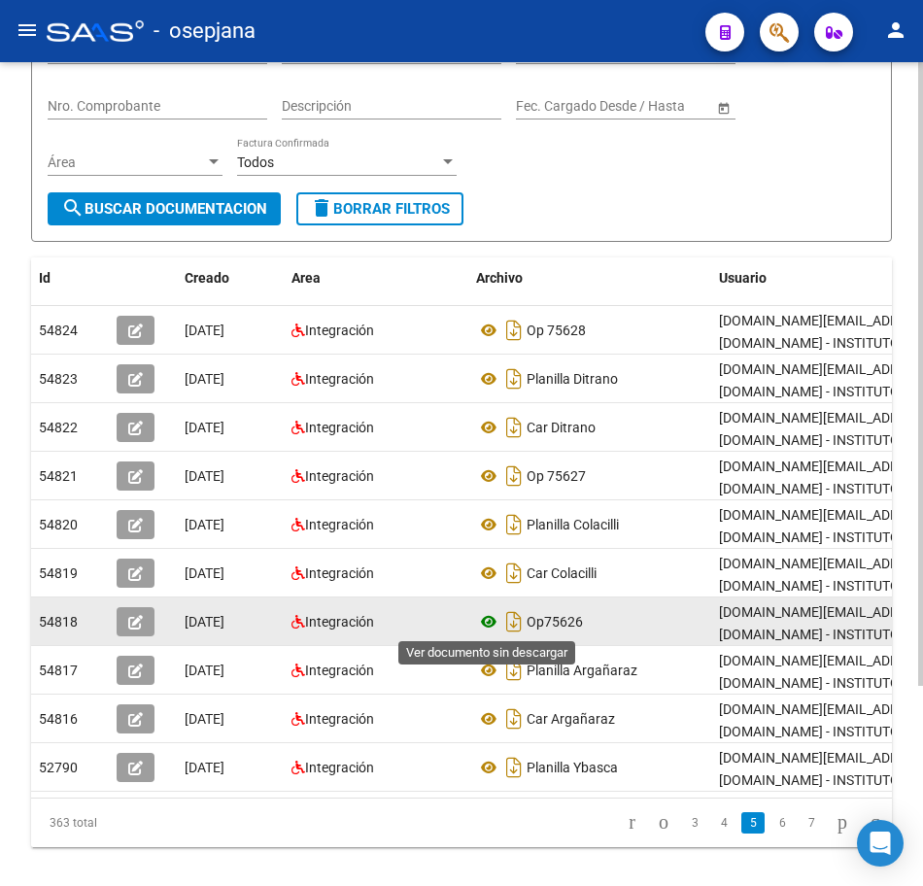
click at [491, 622] on icon at bounding box center [488, 621] width 25 height 23
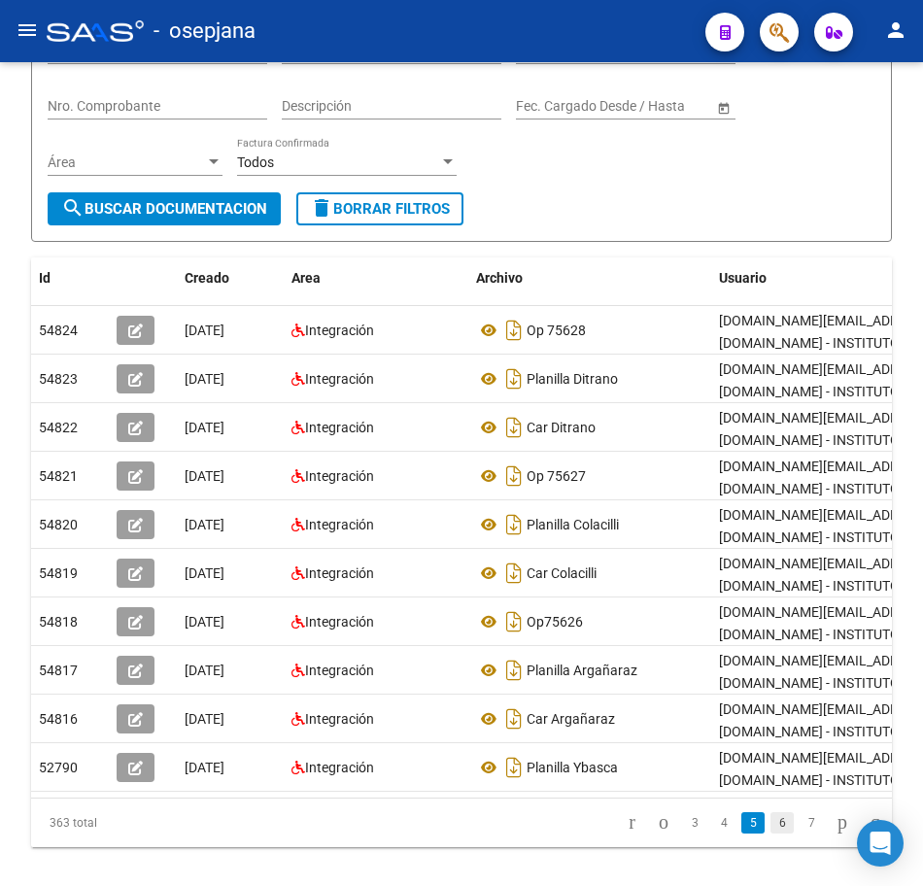
click at [771, 834] on link "6" at bounding box center [782, 823] width 23 height 21
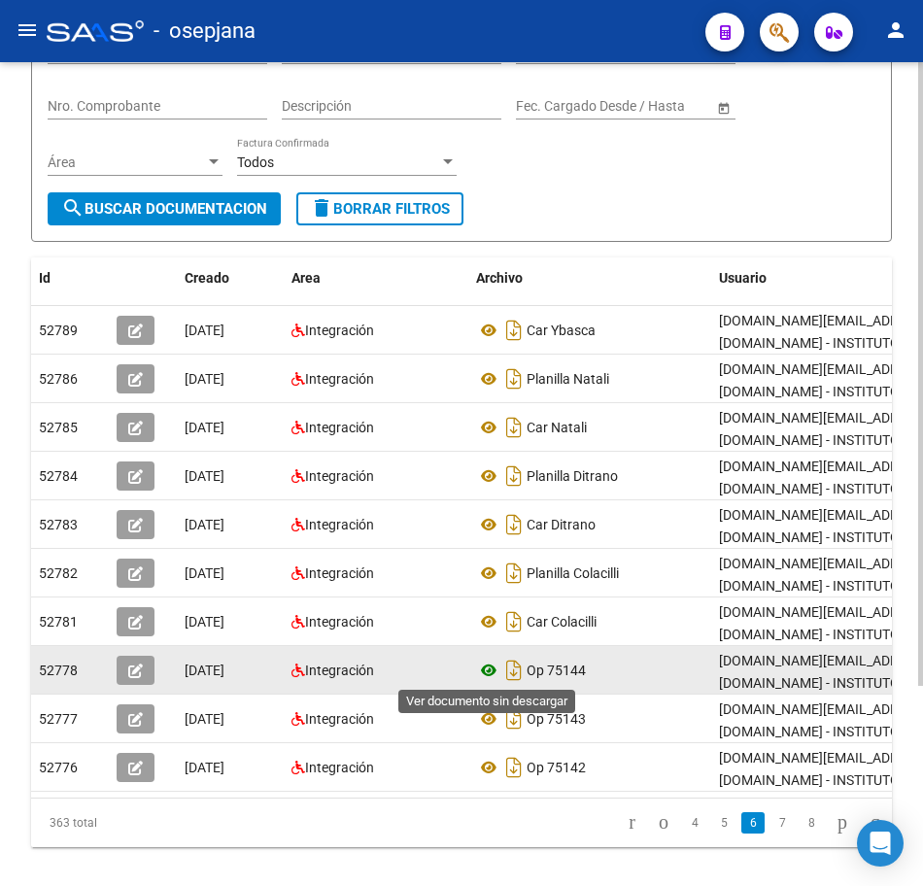
click at [493, 674] on icon at bounding box center [488, 670] width 25 height 23
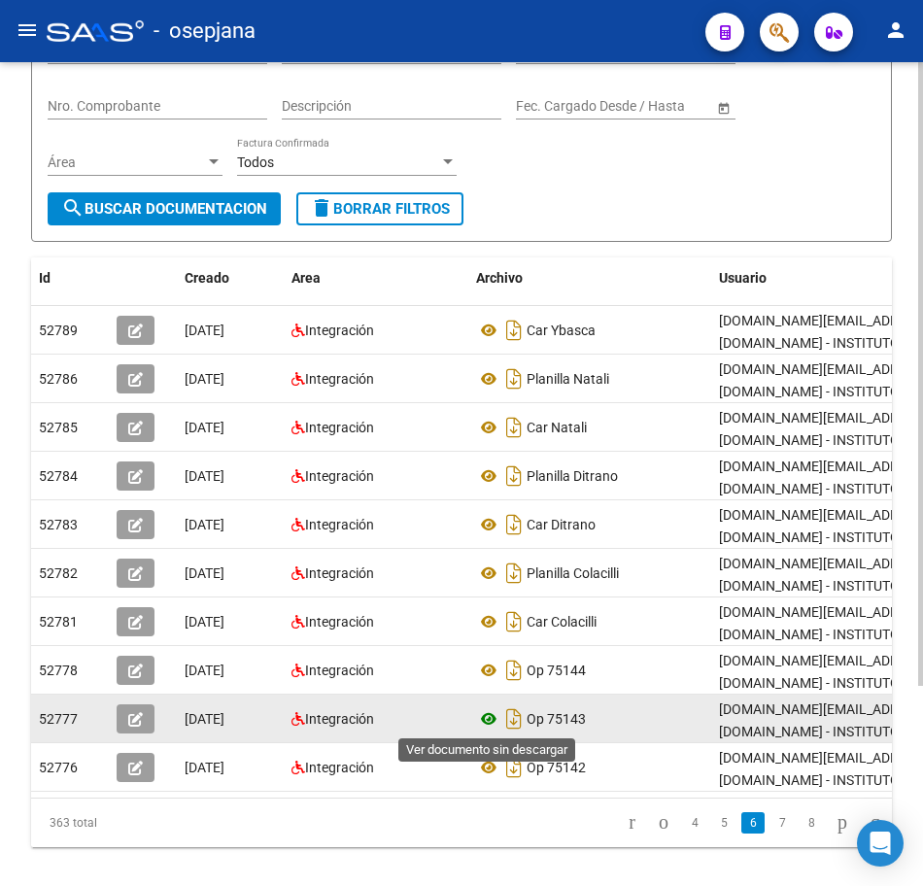
click at [487, 724] on icon at bounding box center [488, 719] width 25 height 23
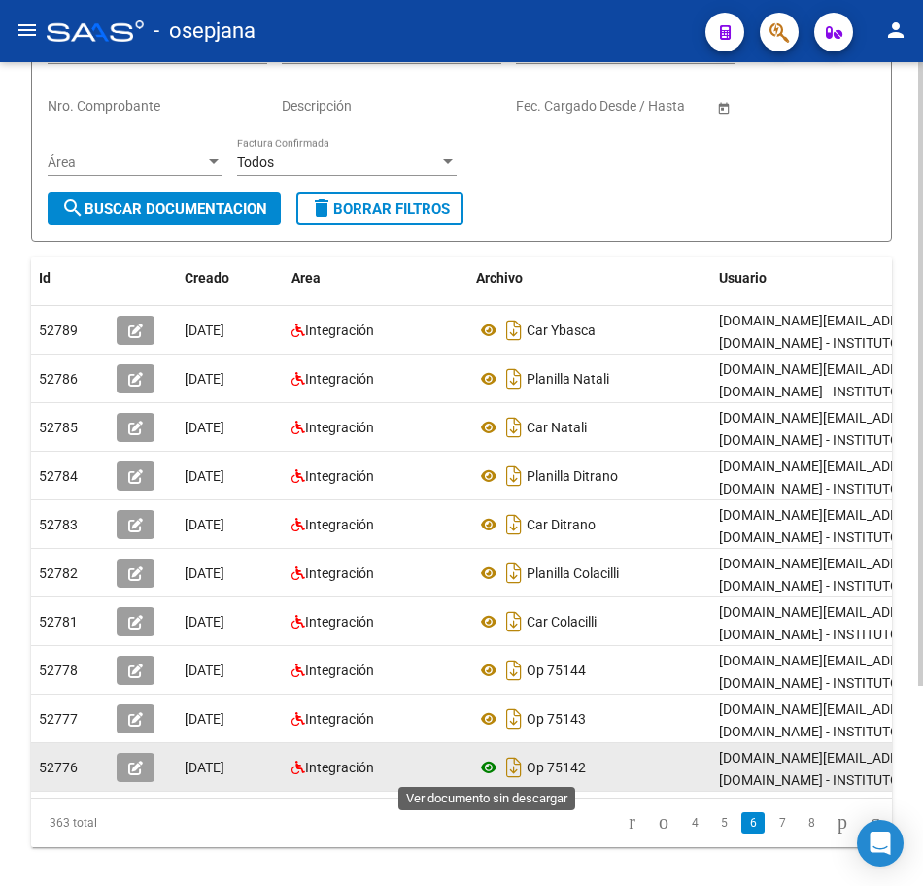
click at [492, 766] on icon at bounding box center [488, 767] width 25 height 23
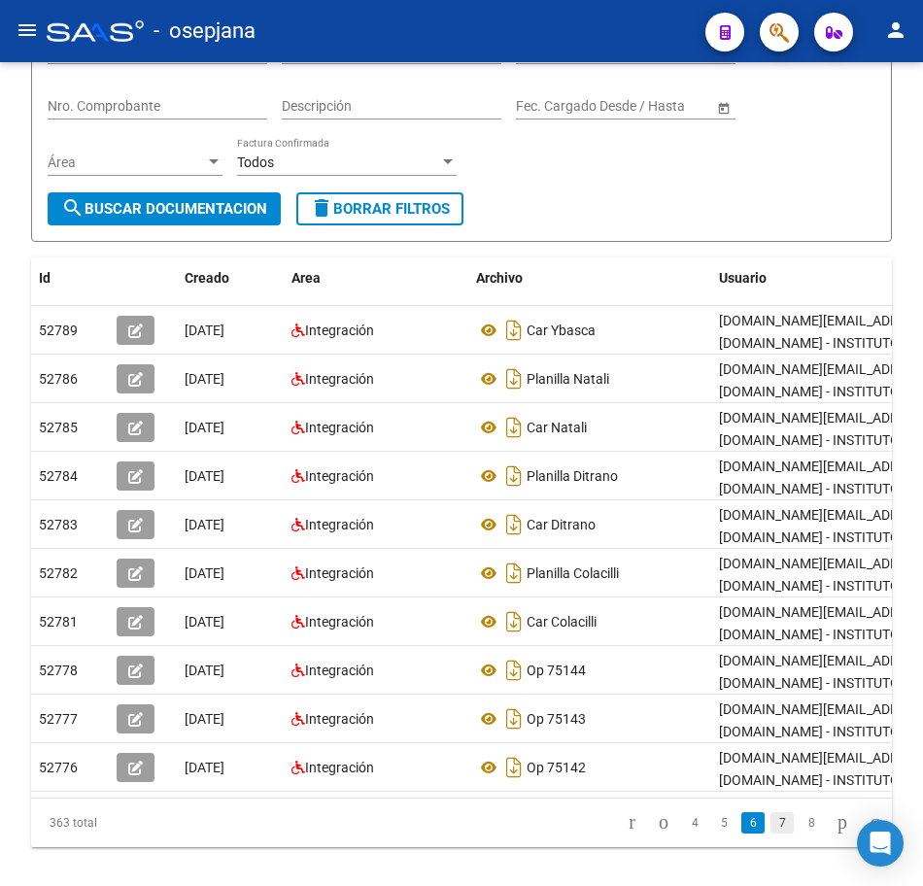
click at [771, 834] on link "7" at bounding box center [782, 823] width 23 height 21
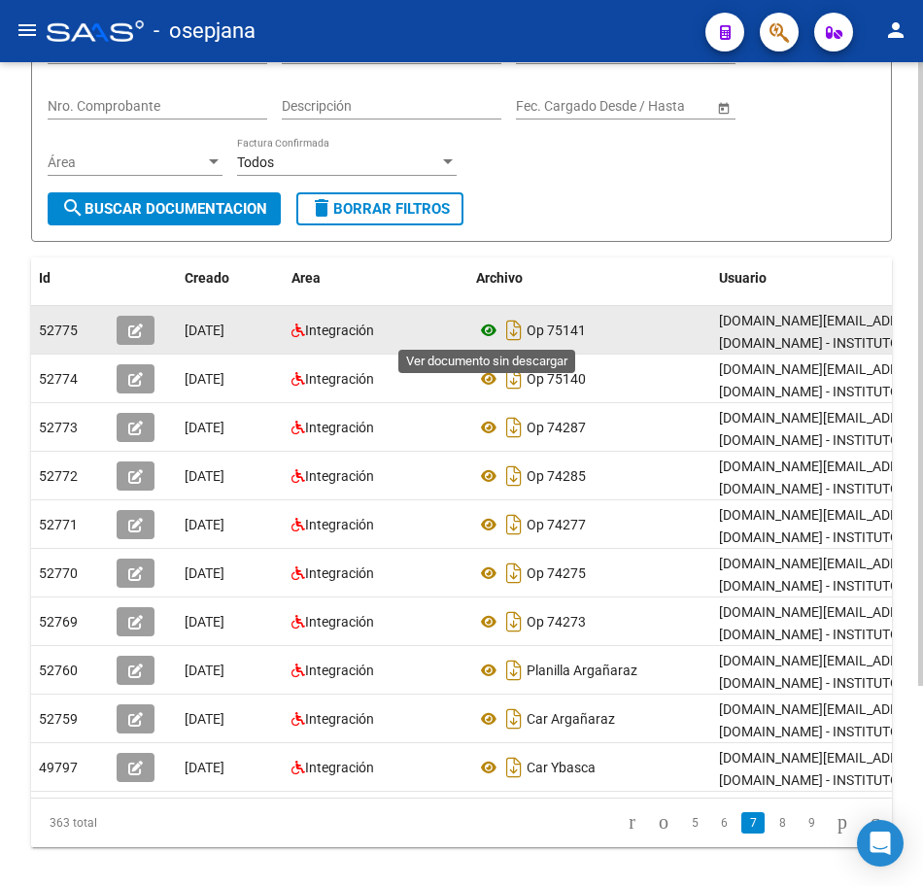
click at [484, 330] on icon at bounding box center [488, 330] width 25 height 23
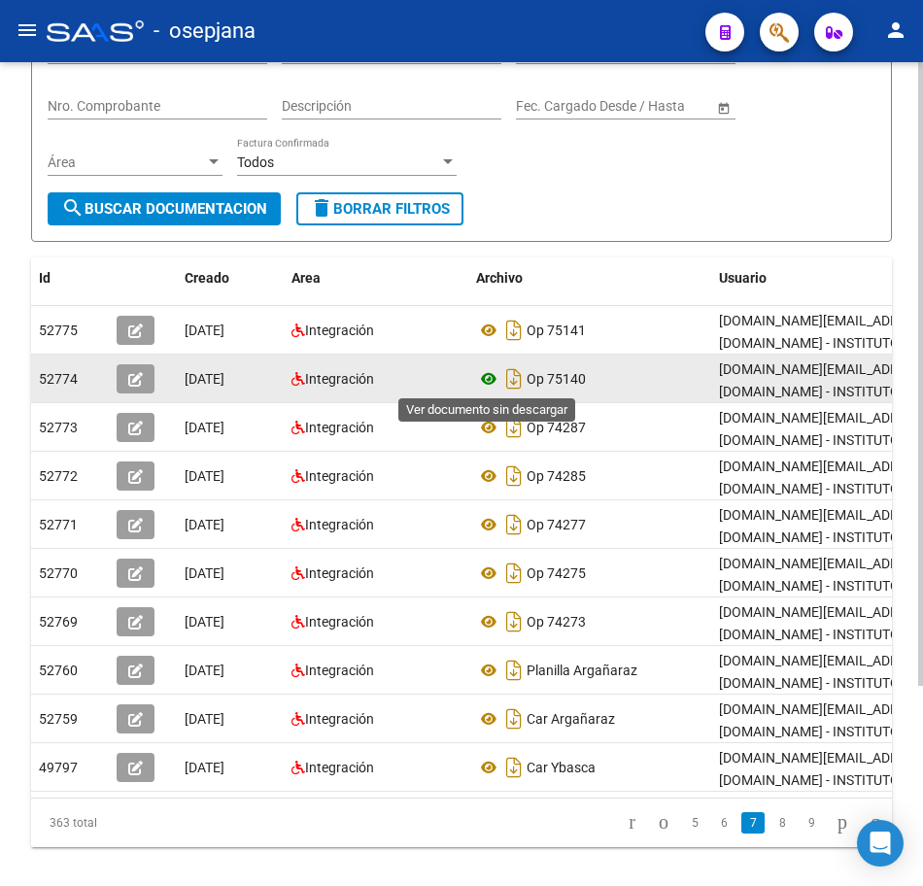
click at [493, 380] on icon at bounding box center [488, 378] width 25 height 23
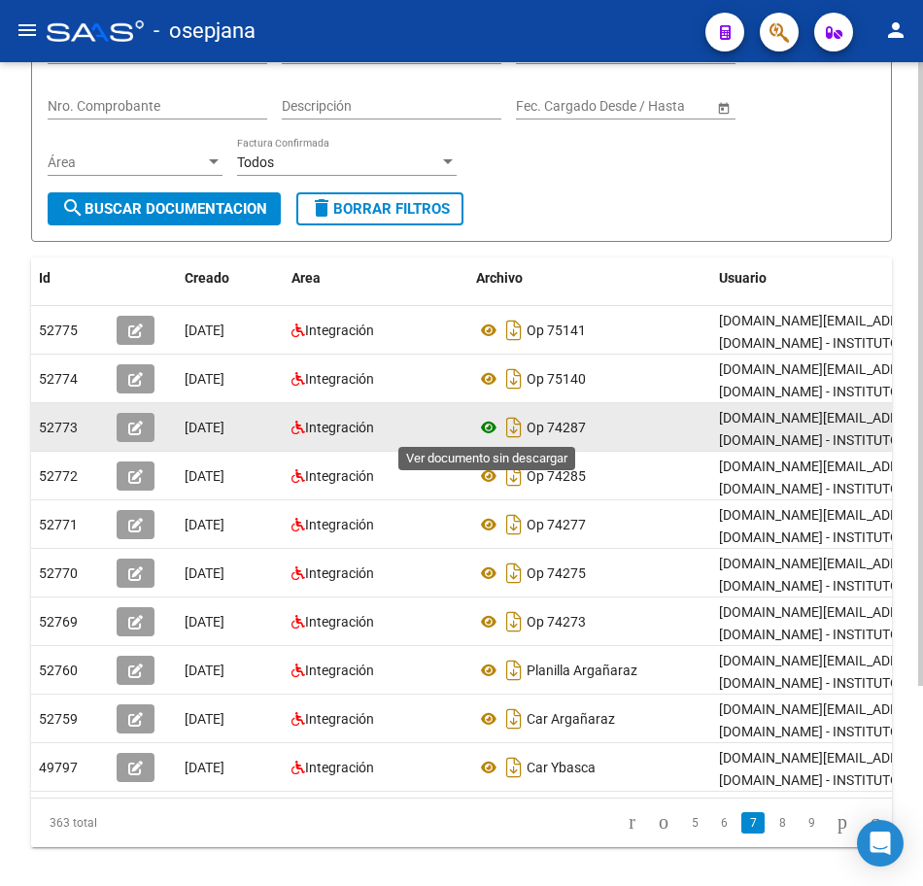
click at [487, 428] on icon at bounding box center [488, 427] width 25 height 23
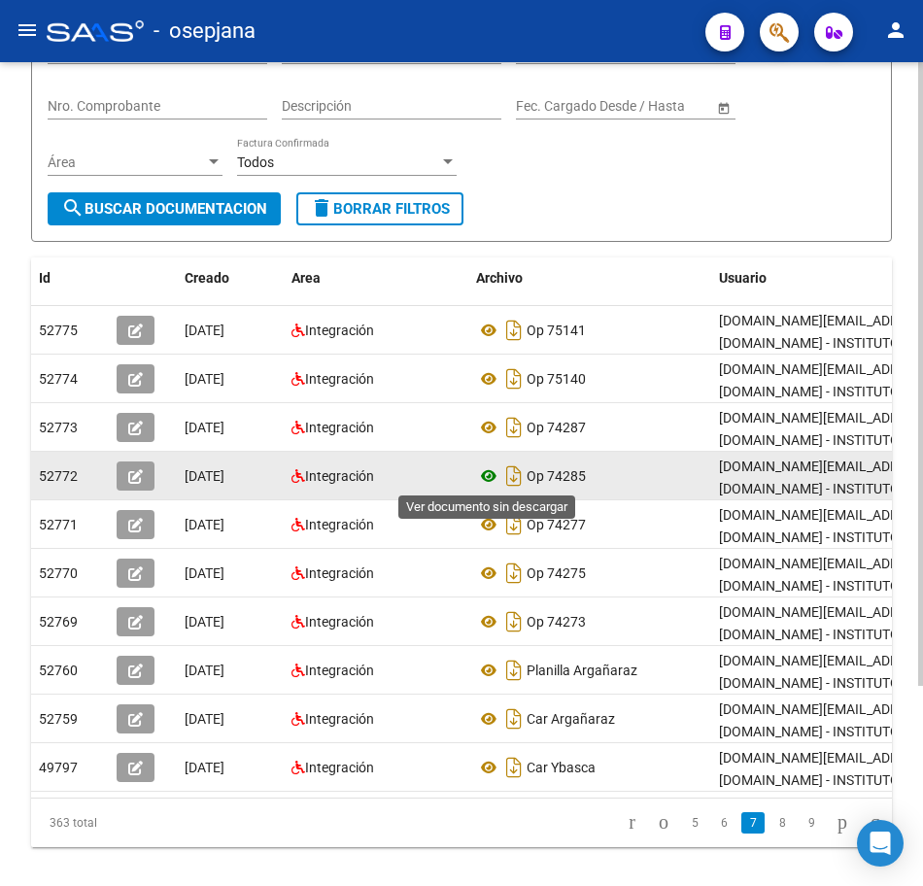
click at [485, 477] on icon at bounding box center [488, 476] width 25 height 23
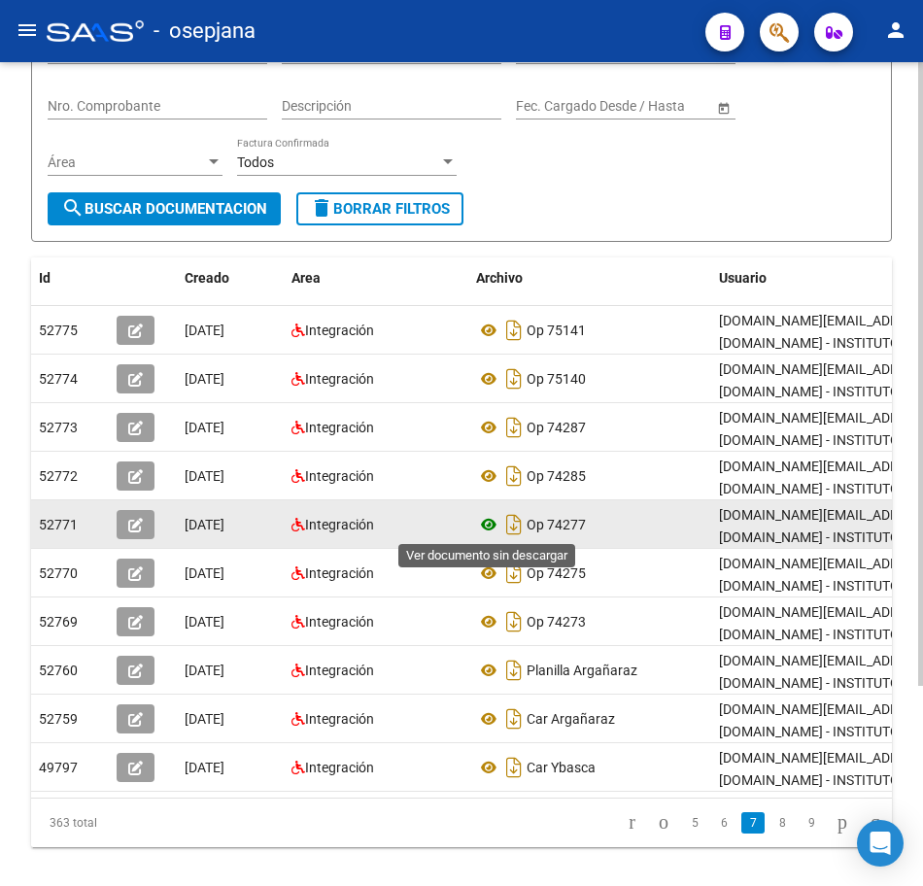
click at [488, 519] on icon at bounding box center [488, 524] width 25 height 23
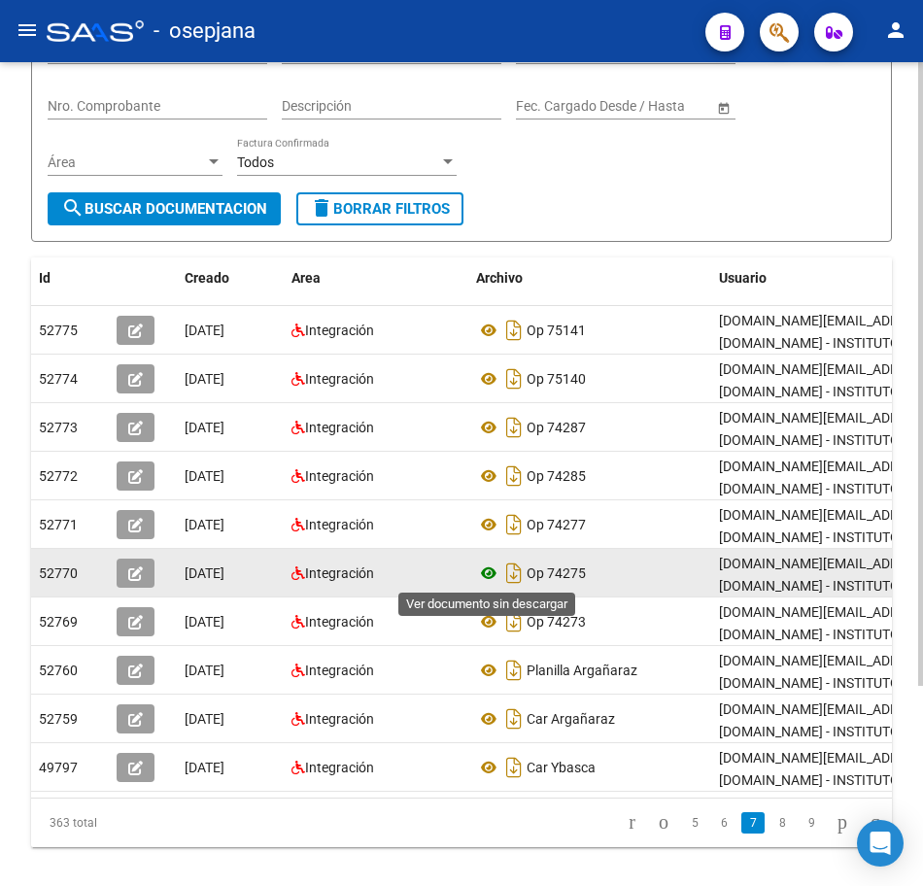
click at [487, 570] on icon at bounding box center [488, 573] width 25 height 23
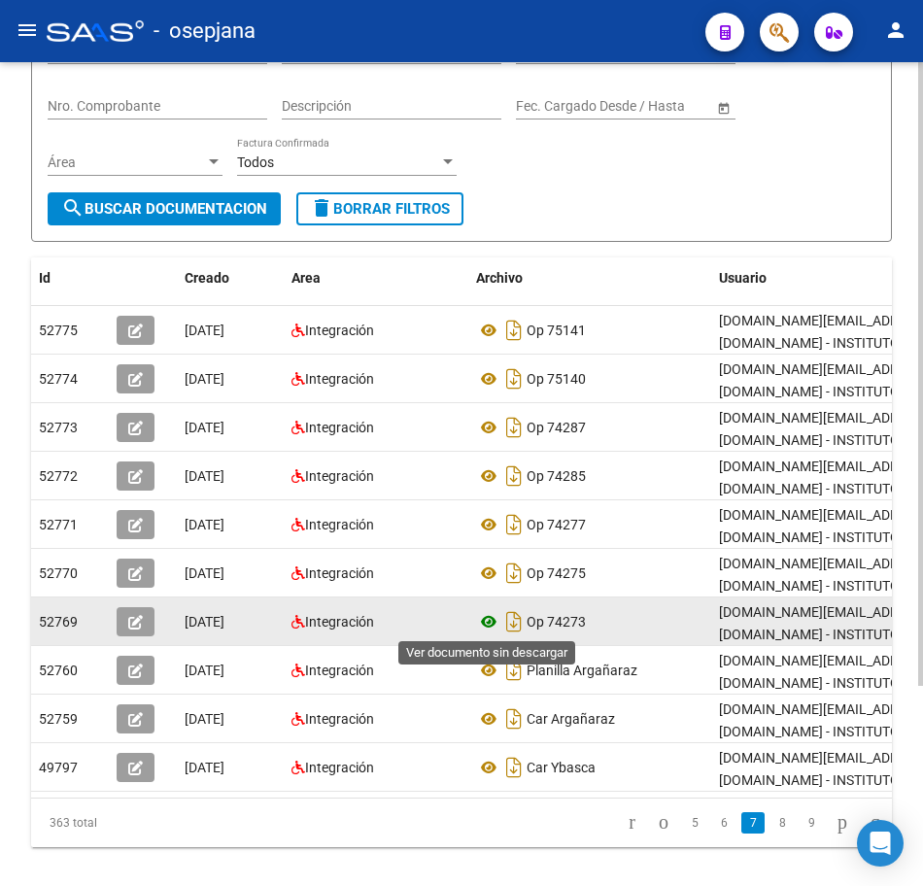
click at [491, 618] on icon at bounding box center [488, 621] width 25 height 23
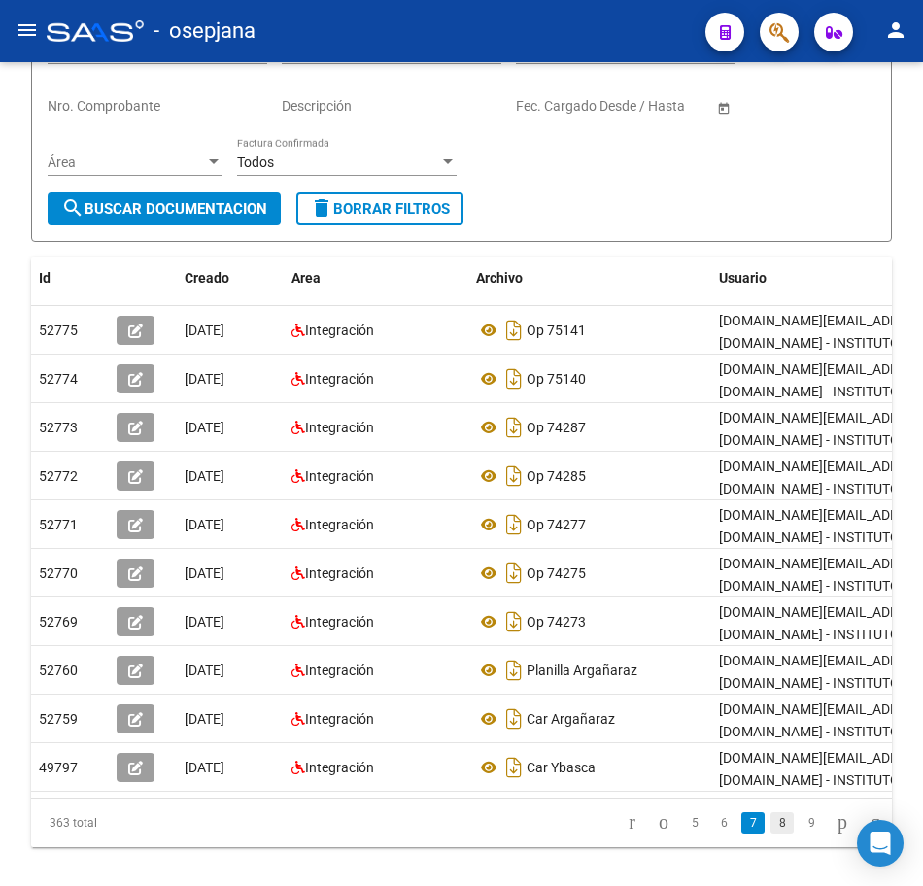
click at [771, 834] on link "8" at bounding box center [782, 823] width 23 height 21
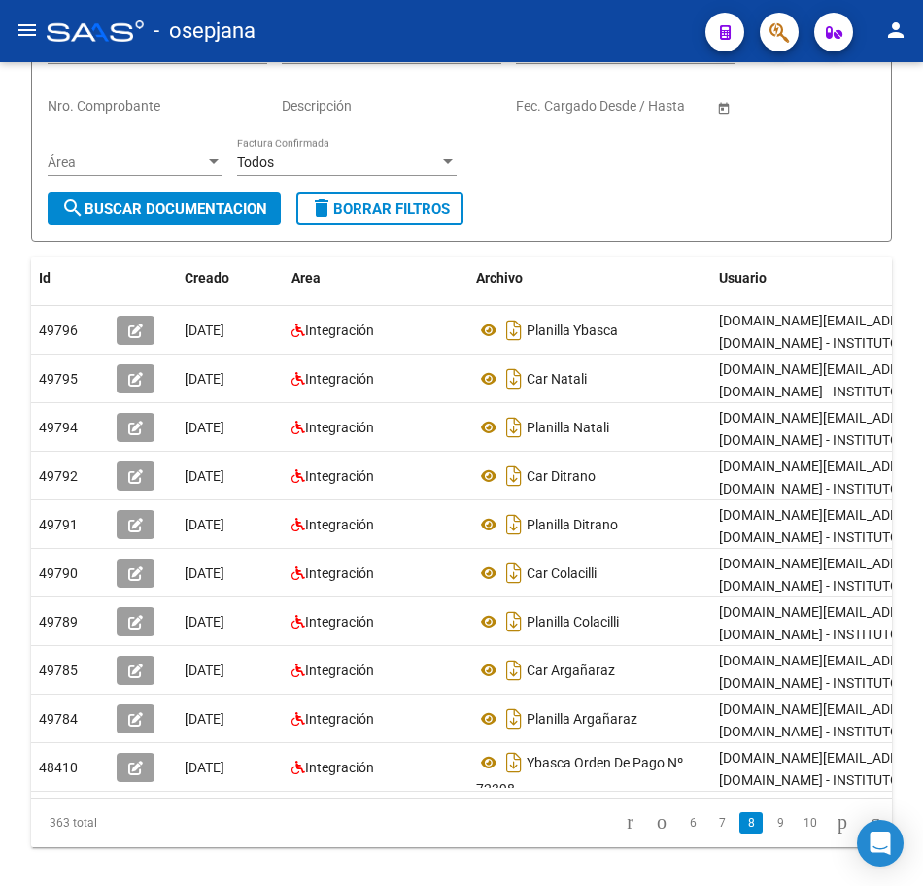
click at [795, 827] on li "10" at bounding box center [810, 823] width 31 height 33
click at [769, 834] on link "9" at bounding box center [780, 823] width 23 height 21
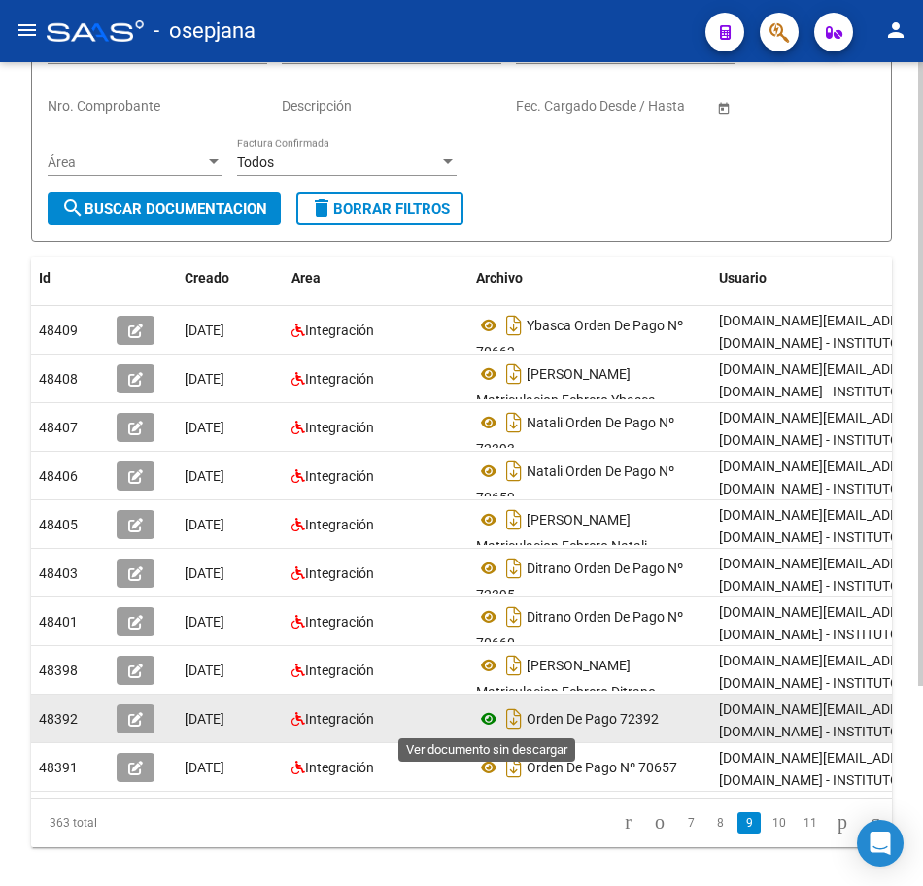
click at [490, 717] on icon at bounding box center [488, 719] width 25 height 23
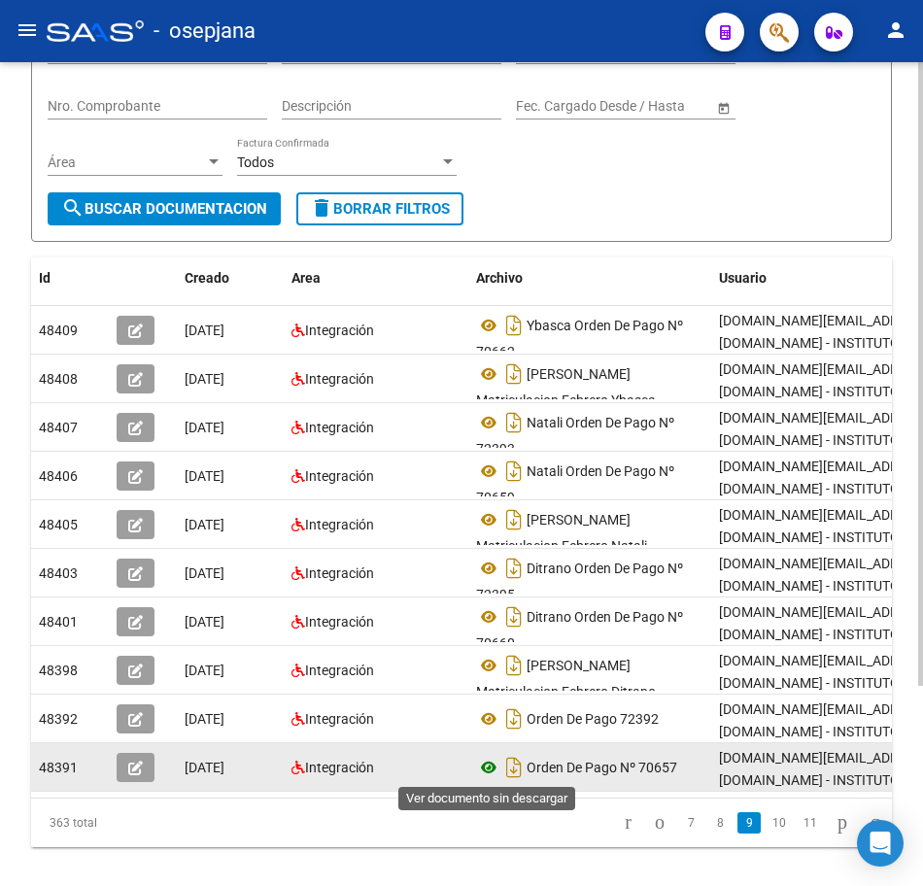
click at [489, 766] on icon at bounding box center [488, 767] width 25 height 23
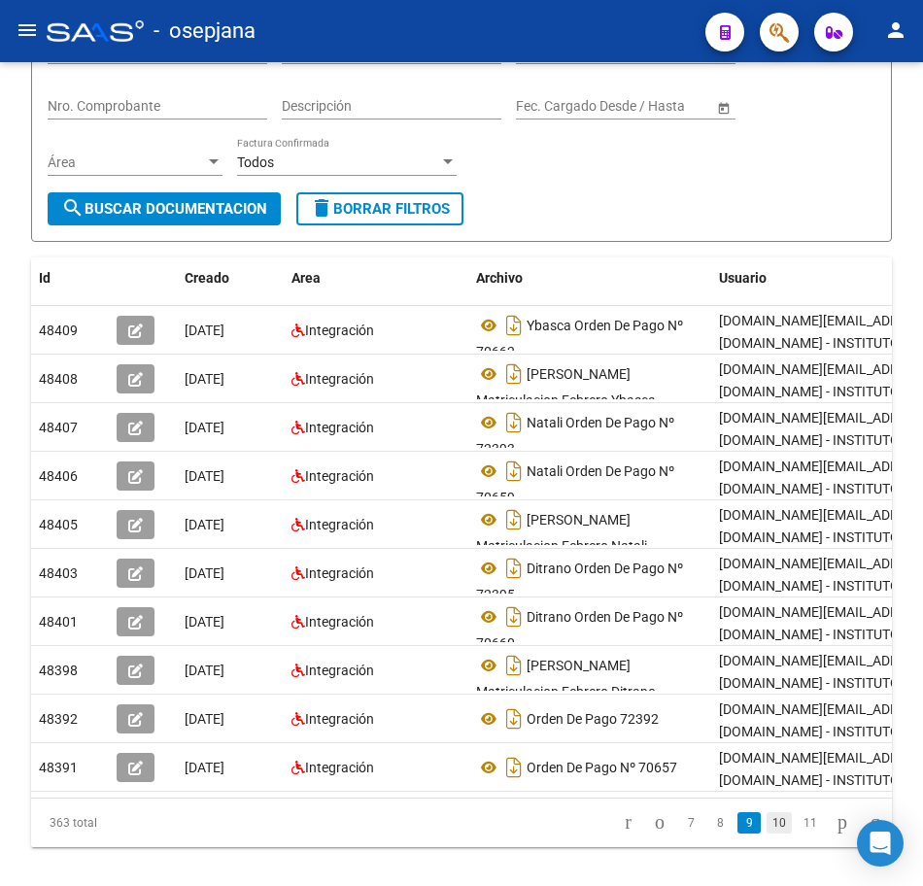
click at [767, 834] on link "10" at bounding box center [779, 823] width 25 height 21
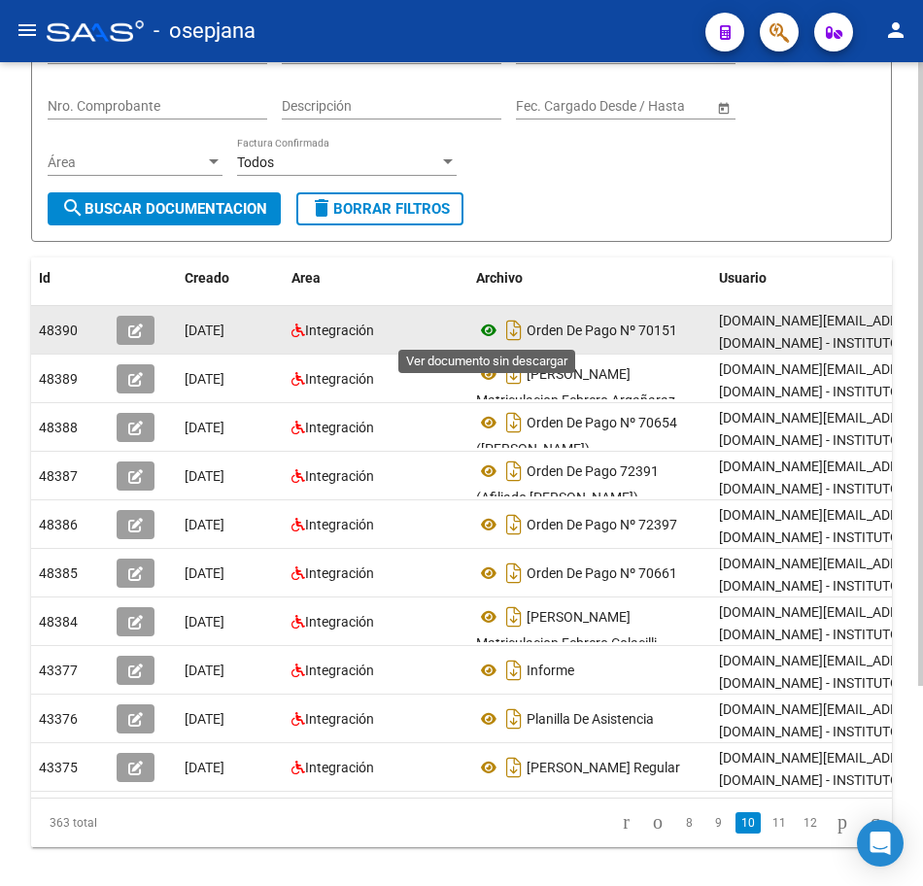
click at [495, 332] on icon at bounding box center [488, 330] width 25 height 23
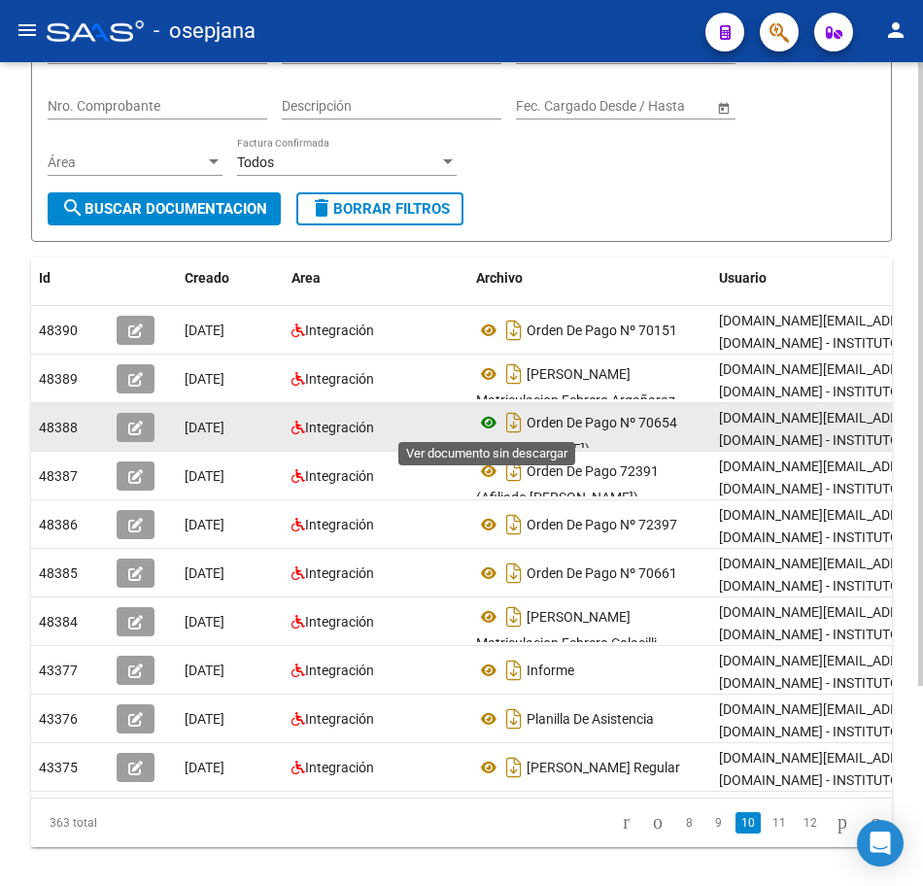
click at [490, 420] on icon at bounding box center [488, 422] width 25 height 23
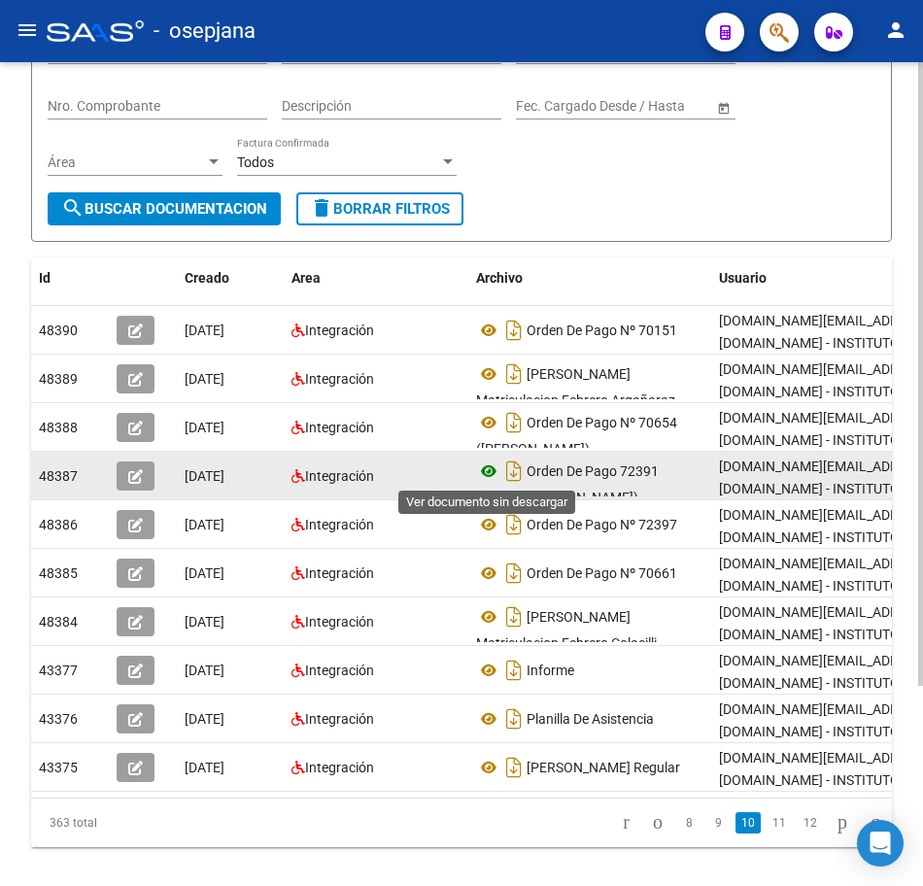
click at [482, 470] on icon at bounding box center [488, 471] width 25 height 23
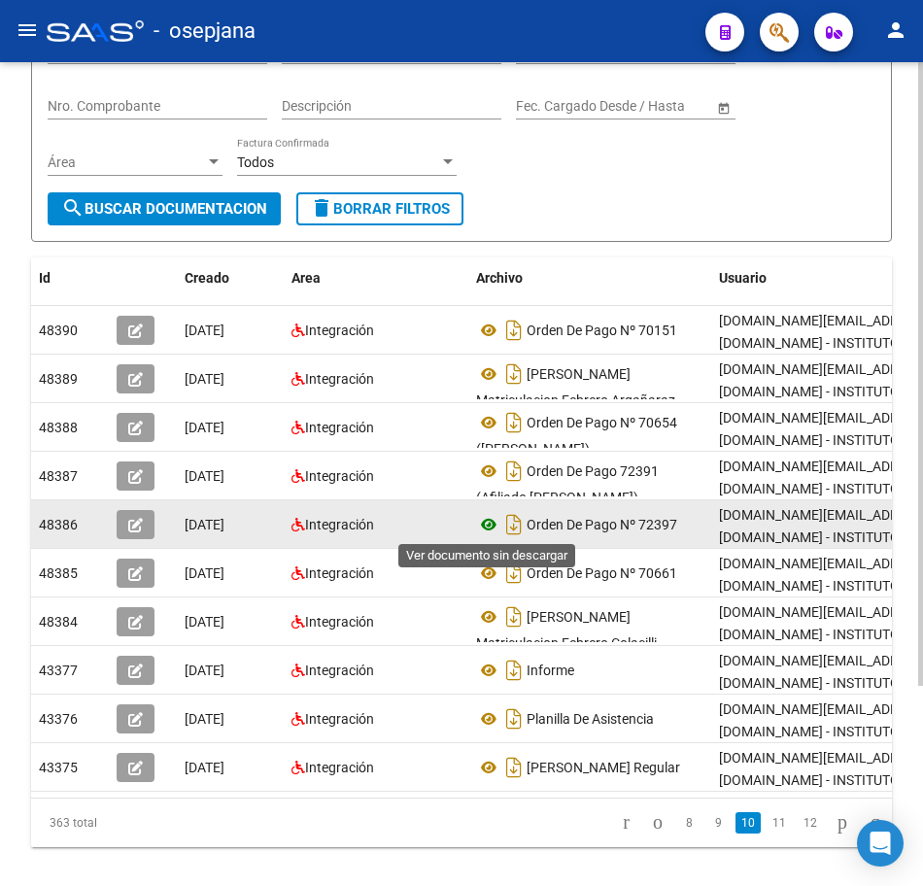
click at [485, 521] on icon at bounding box center [488, 524] width 25 height 23
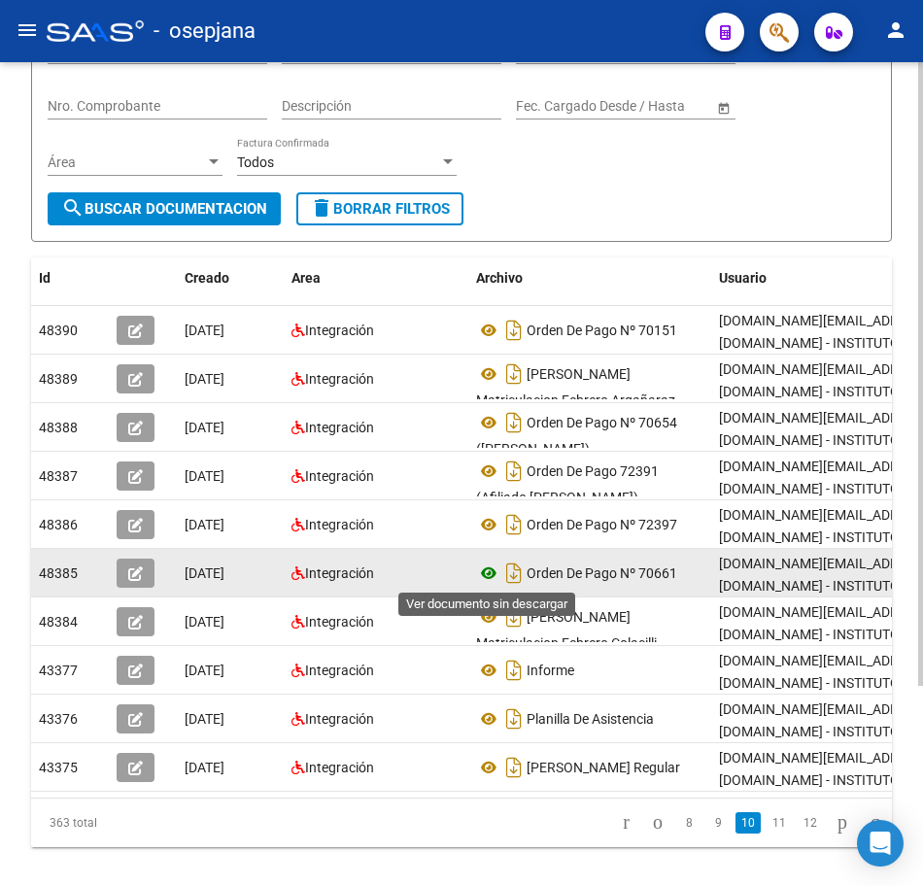
click at [486, 573] on icon at bounding box center [488, 573] width 25 height 23
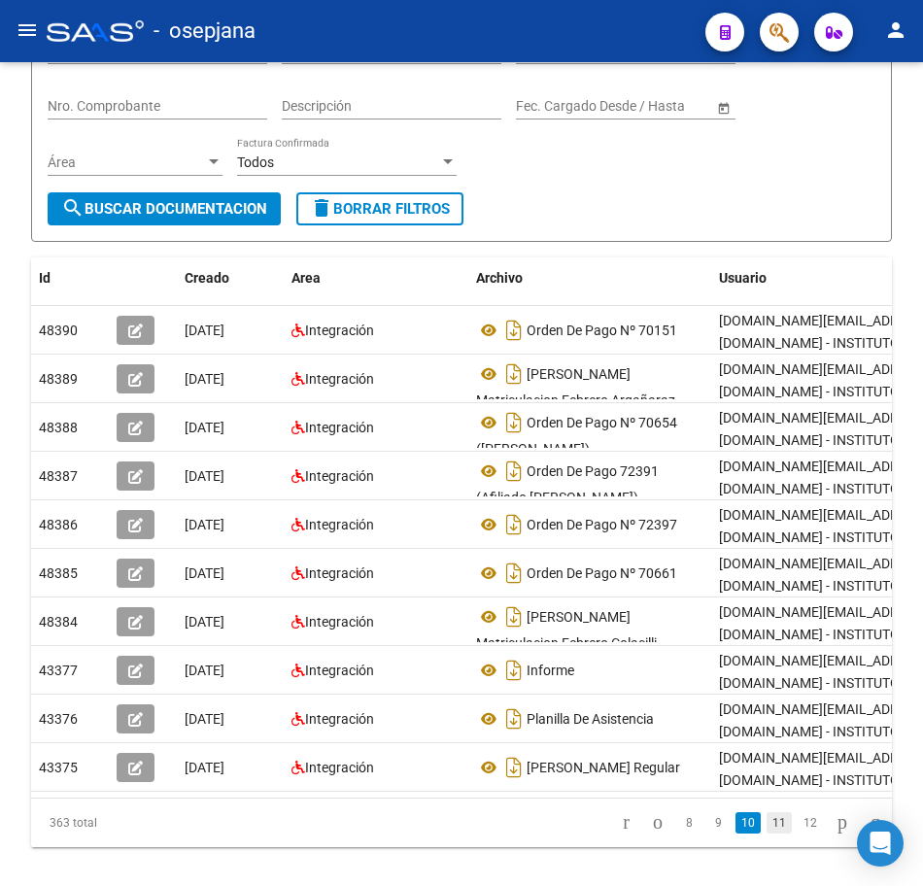
click at [767, 834] on link "11" at bounding box center [779, 823] width 25 height 21
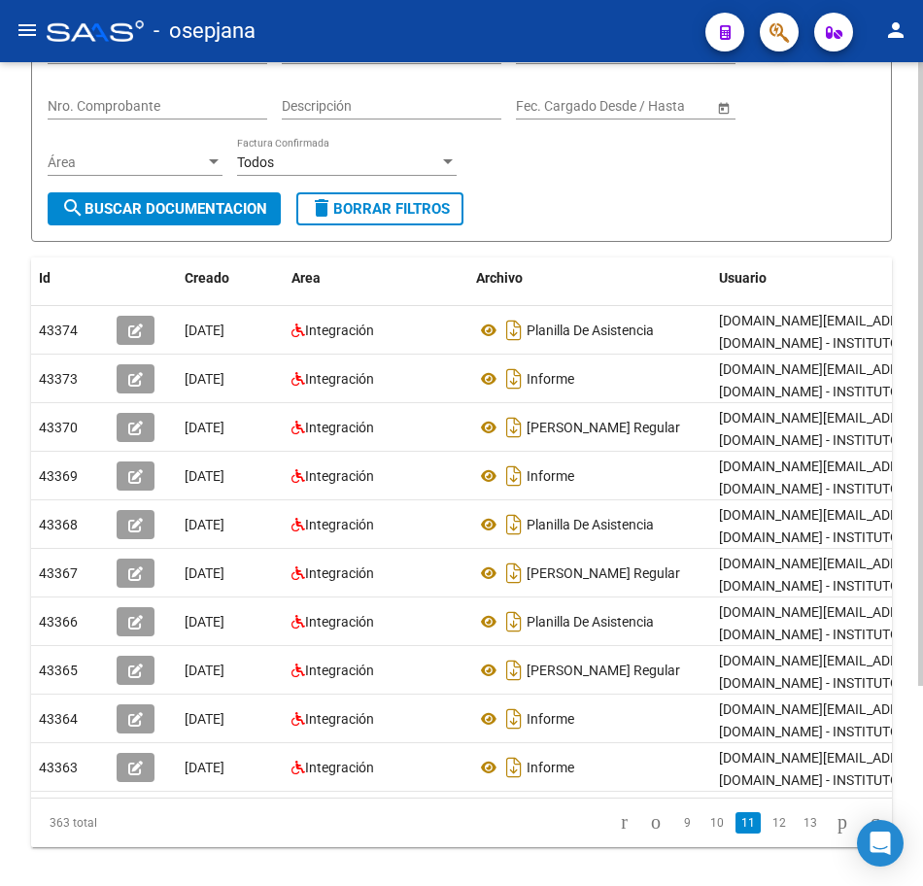
click at [910, 256] on div "PRESTADORES -> Comprobantes - Documentación Respaldatoria cloud_download Export…" at bounding box center [461, 404] width 923 height 1073
click at [767, 834] on link "12" at bounding box center [779, 823] width 25 height 21
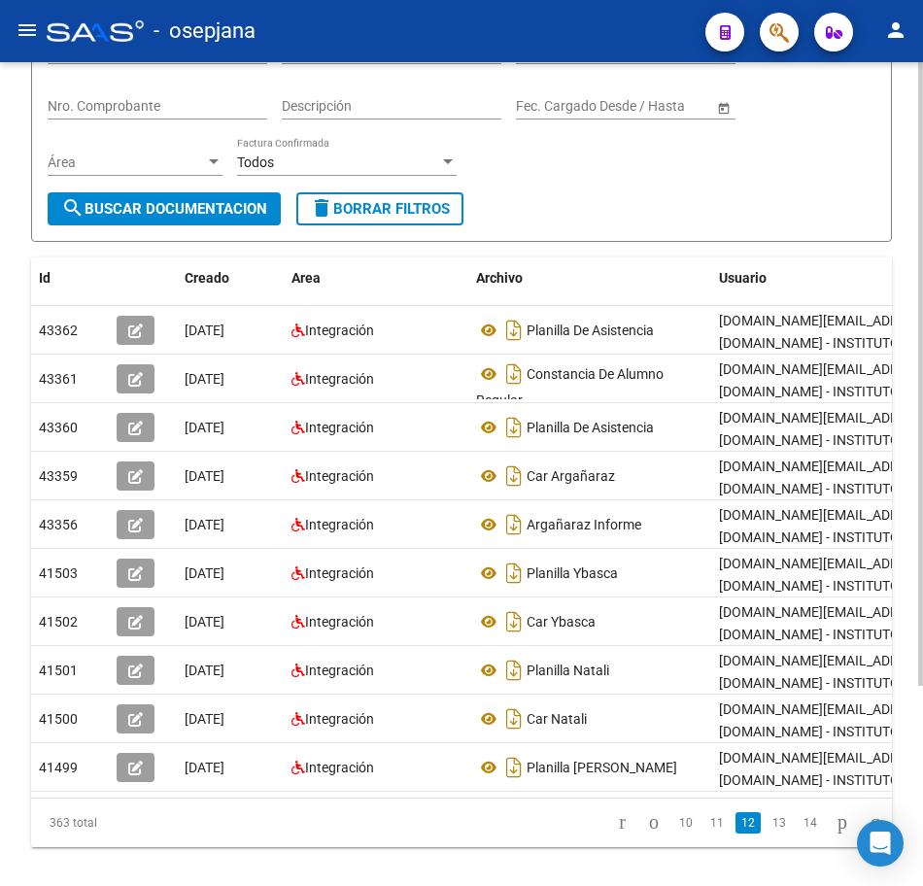
click at [767, 834] on link "13" at bounding box center [779, 823] width 25 height 21
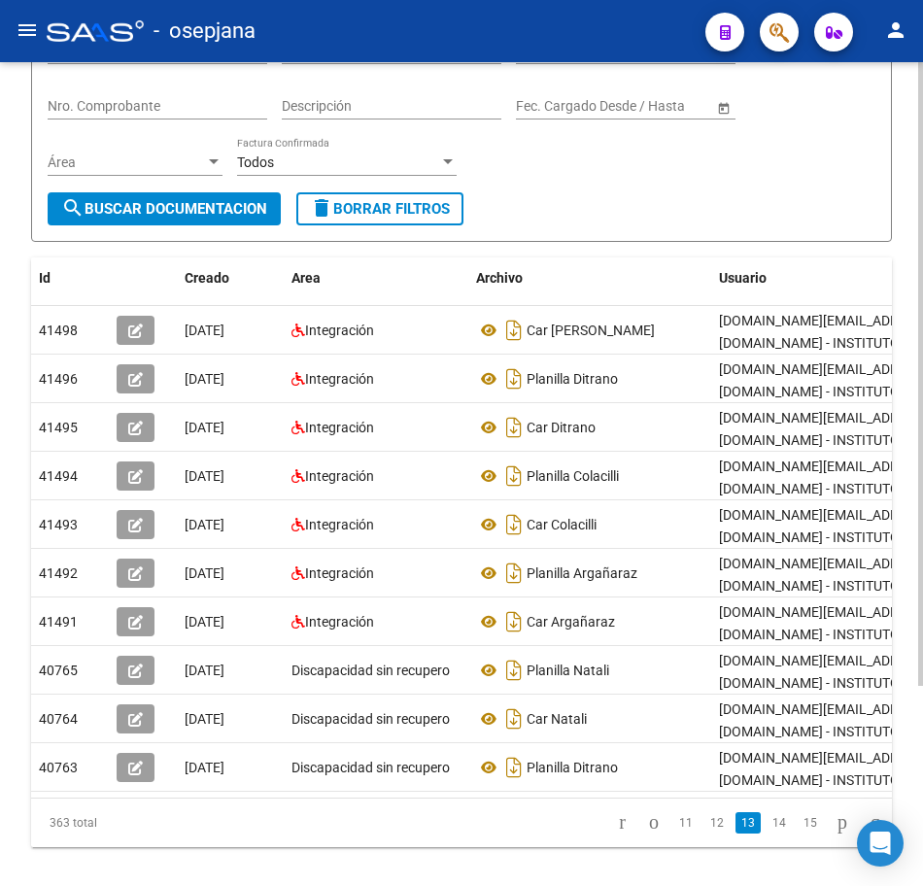
click at [767, 834] on link "14" at bounding box center [779, 823] width 25 height 21
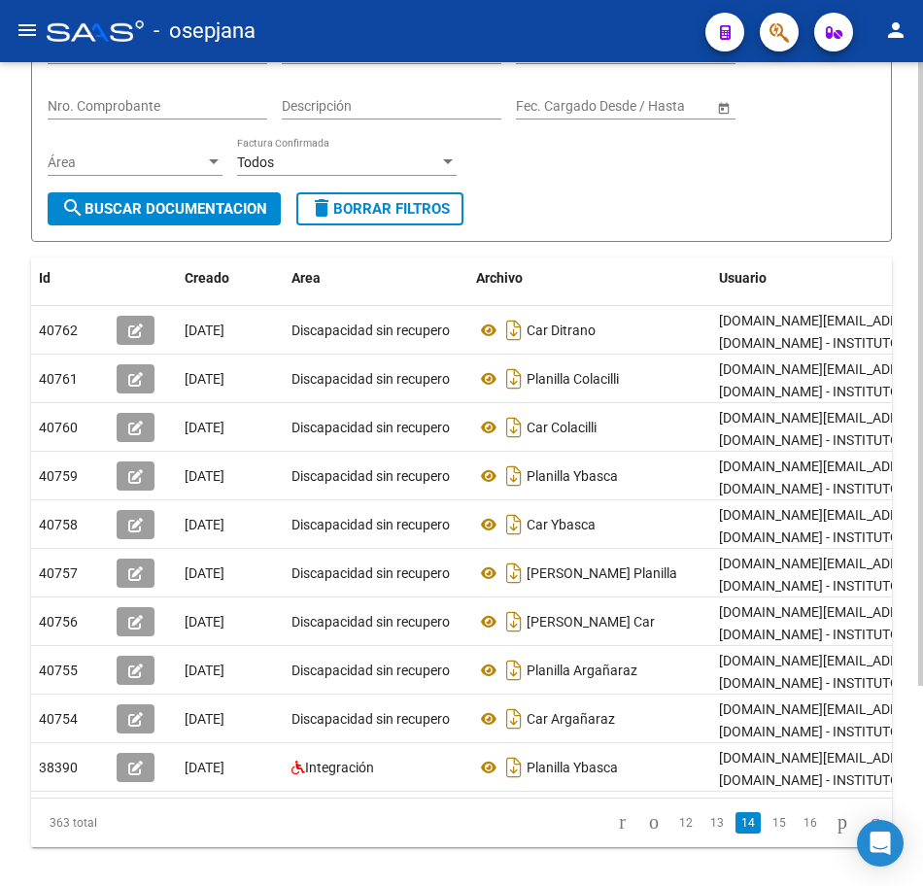
click at [767, 834] on link "15" at bounding box center [779, 823] width 25 height 21
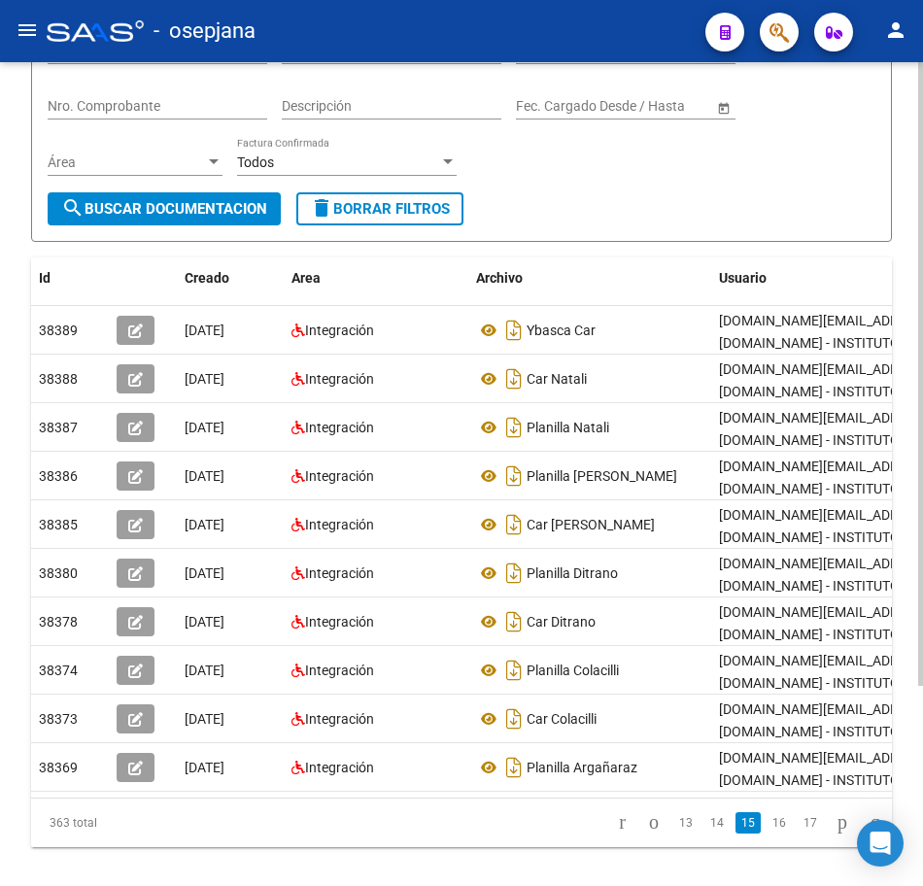
click at [767, 834] on link "16" at bounding box center [779, 823] width 25 height 21
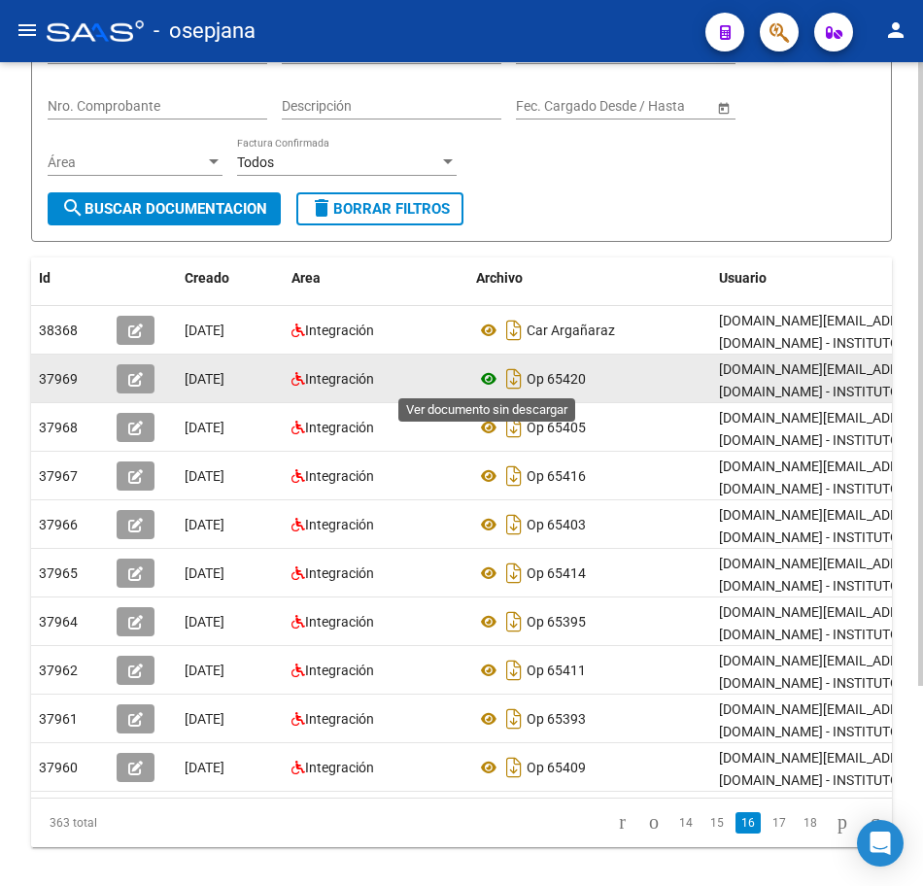
click at [491, 380] on icon at bounding box center [488, 378] width 25 height 23
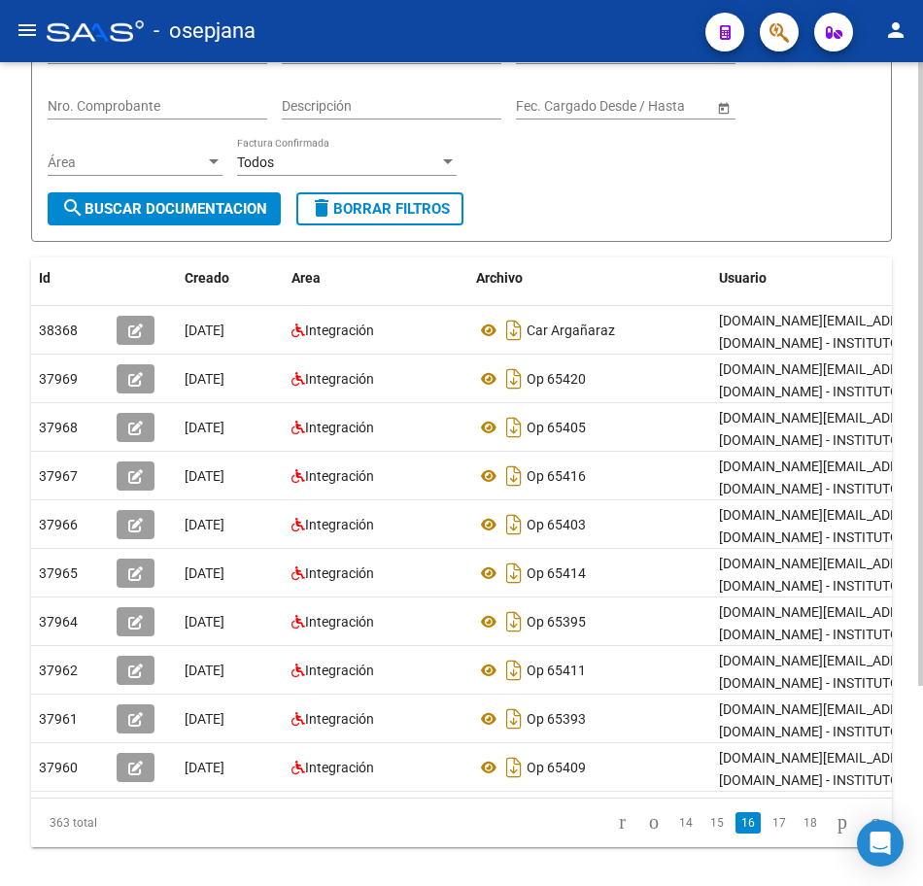
click at [874, 293] on datatable-header-cell "Usuario" at bounding box center [858, 279] width 292 height 42
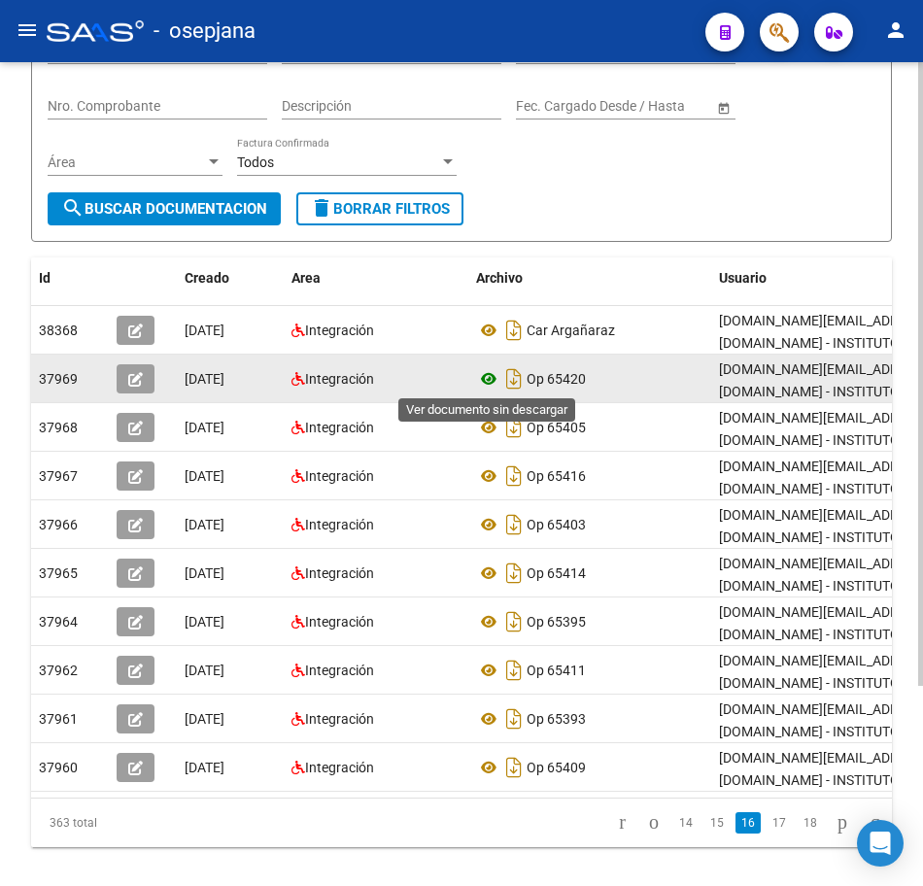
click at [490, 374] on icon at bounding box center [488, 378] width 25 height 23
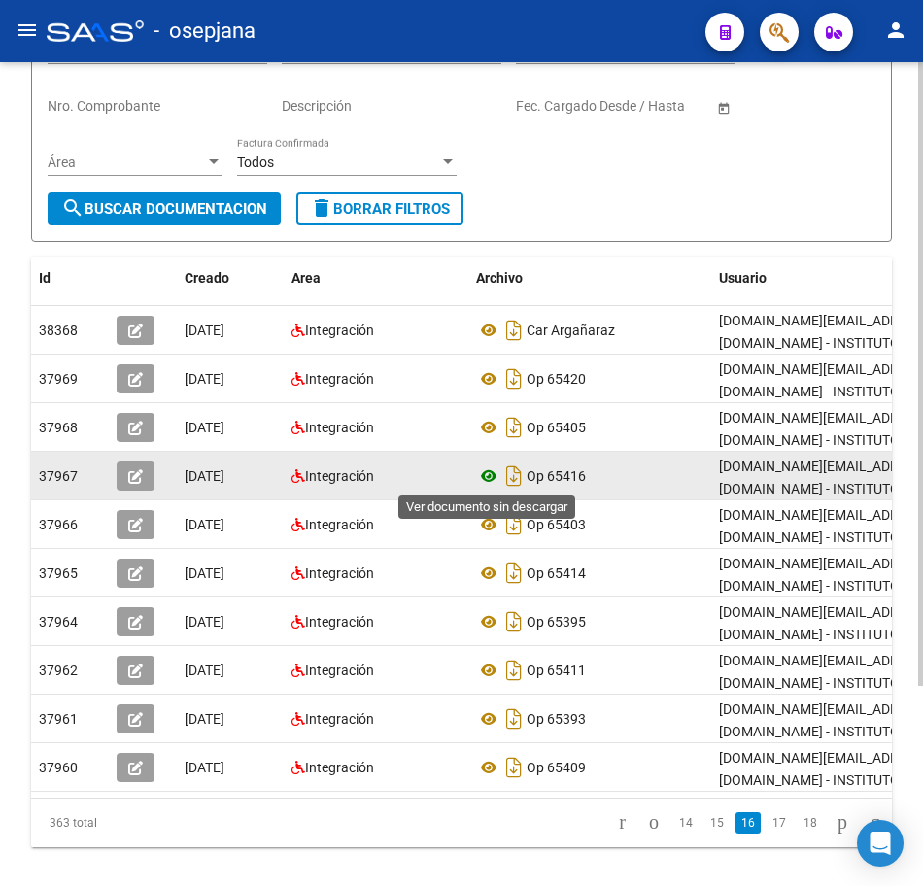
click at [482, 477] on icon at bounding box center [488, 476] width 25 height 23
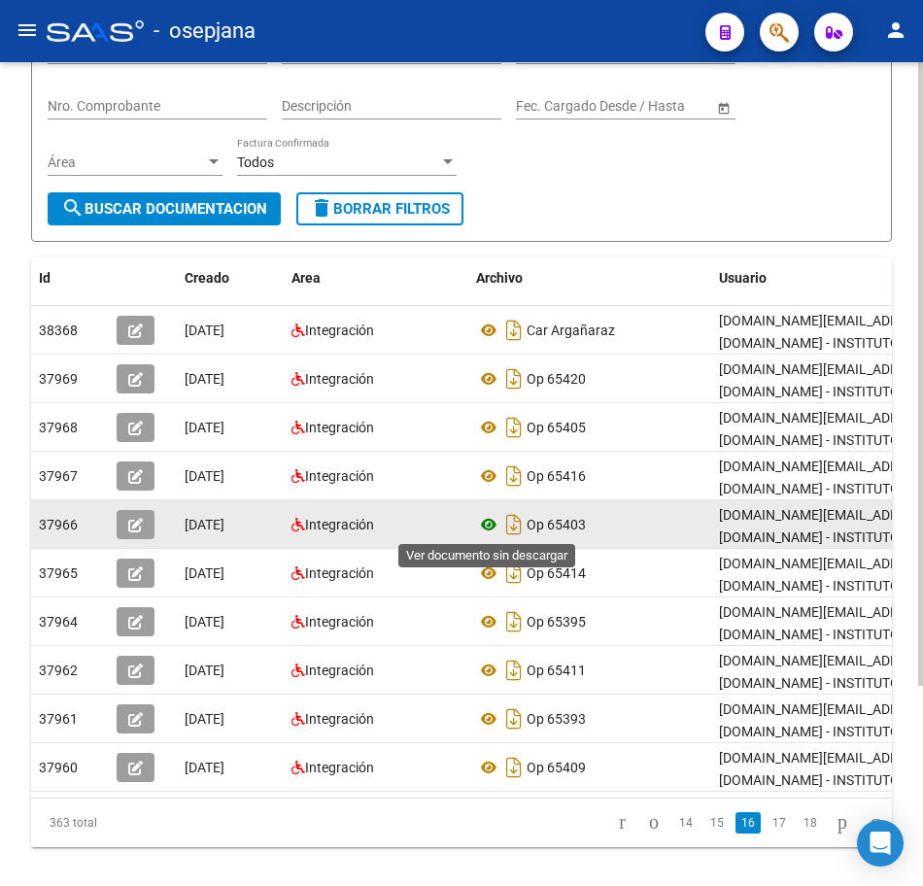
click at [489, 522] on icon at bounding box center [488, 524] width 25 height 23
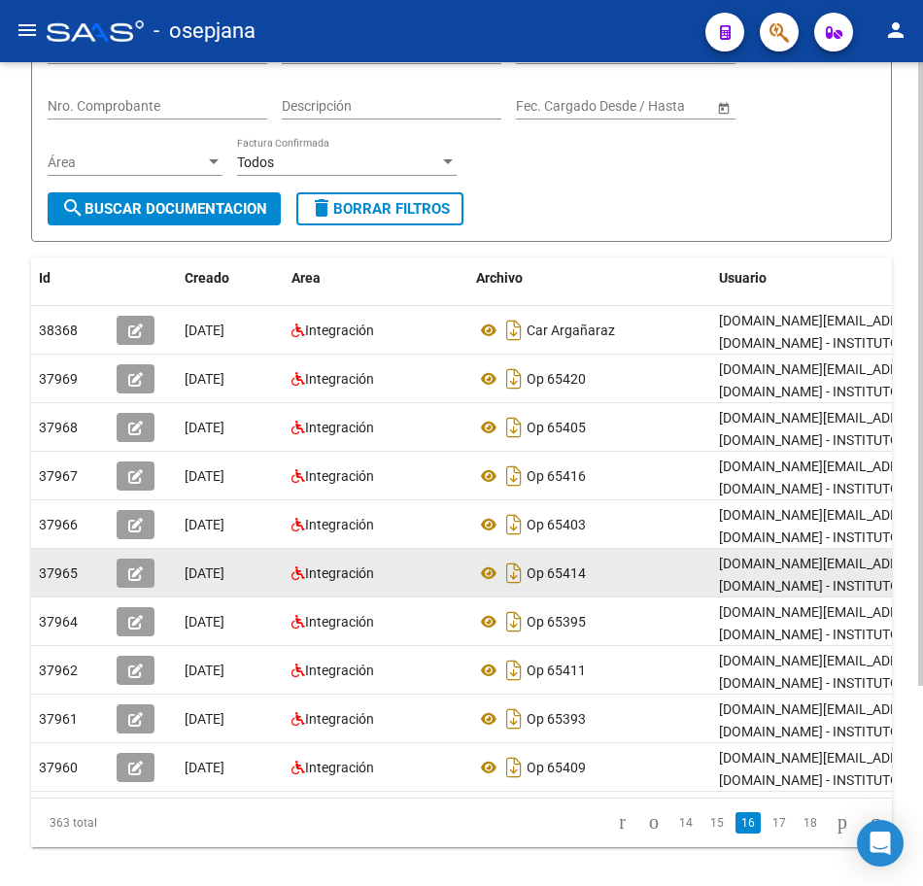
click at [417, 574] on div "Integración" at bounding box center [376, 574] width 169 height 22
click at [486, 573] on icon at bounding box center [488, 573] width 25 height 23
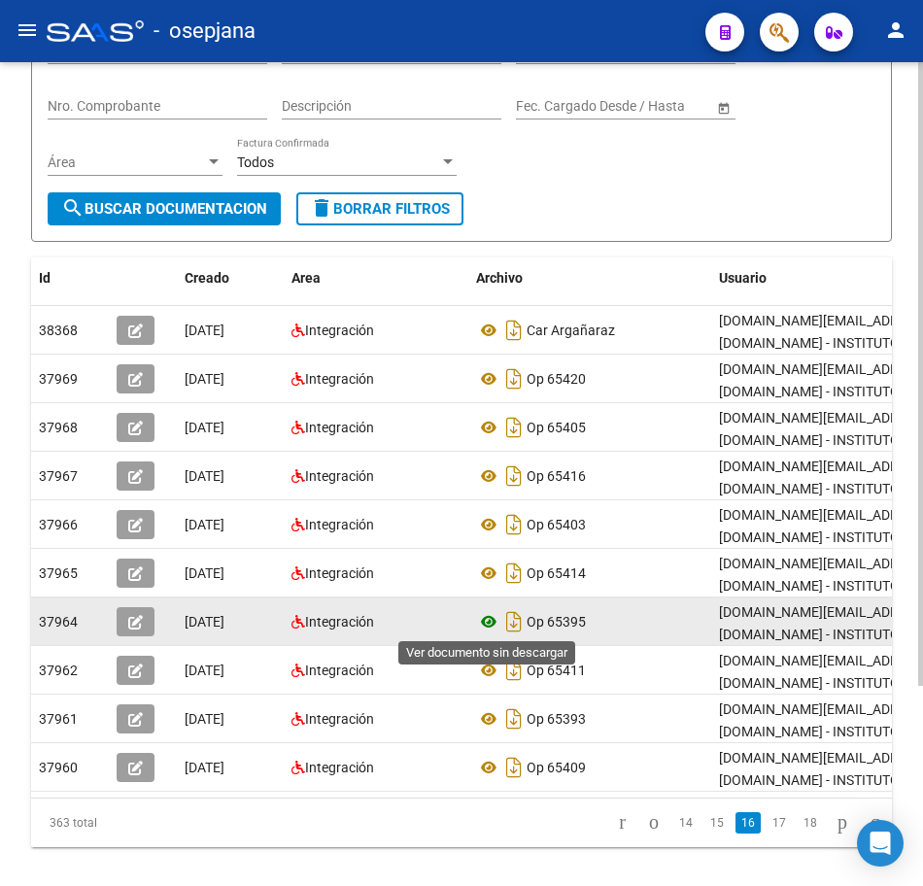
click at [479, 618] on icon at bounding box center [488, 621] width 25 height 23
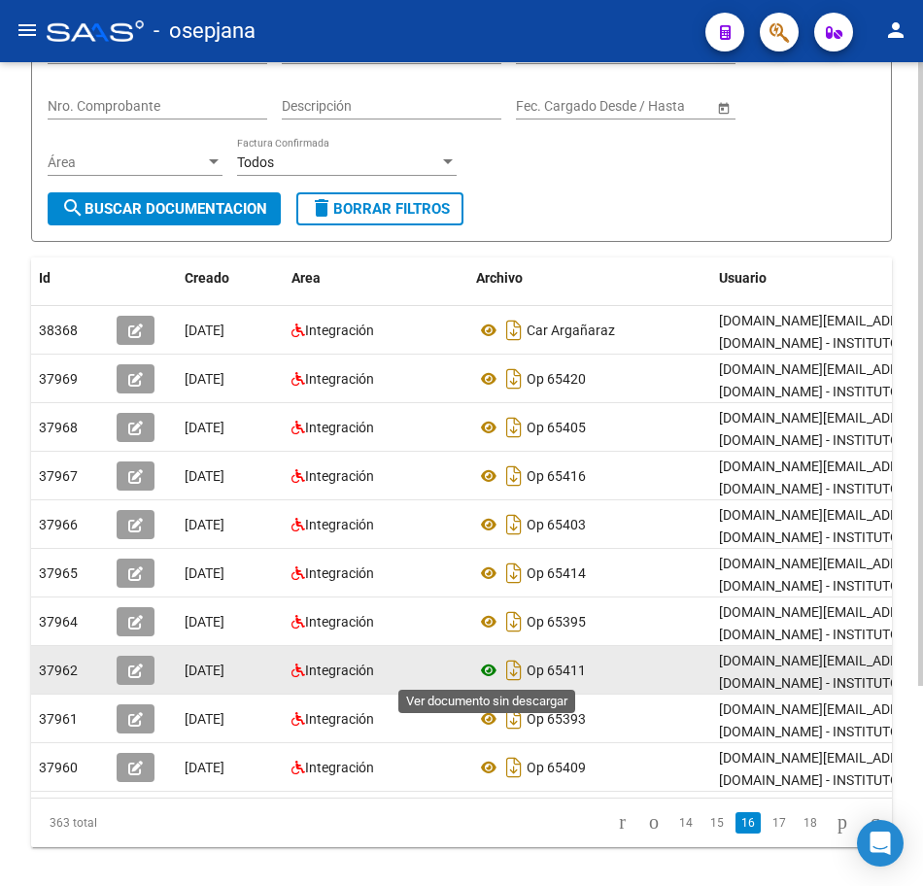
click at [487, 675] on icon at bounding box center [488, 670] width 25 height 23
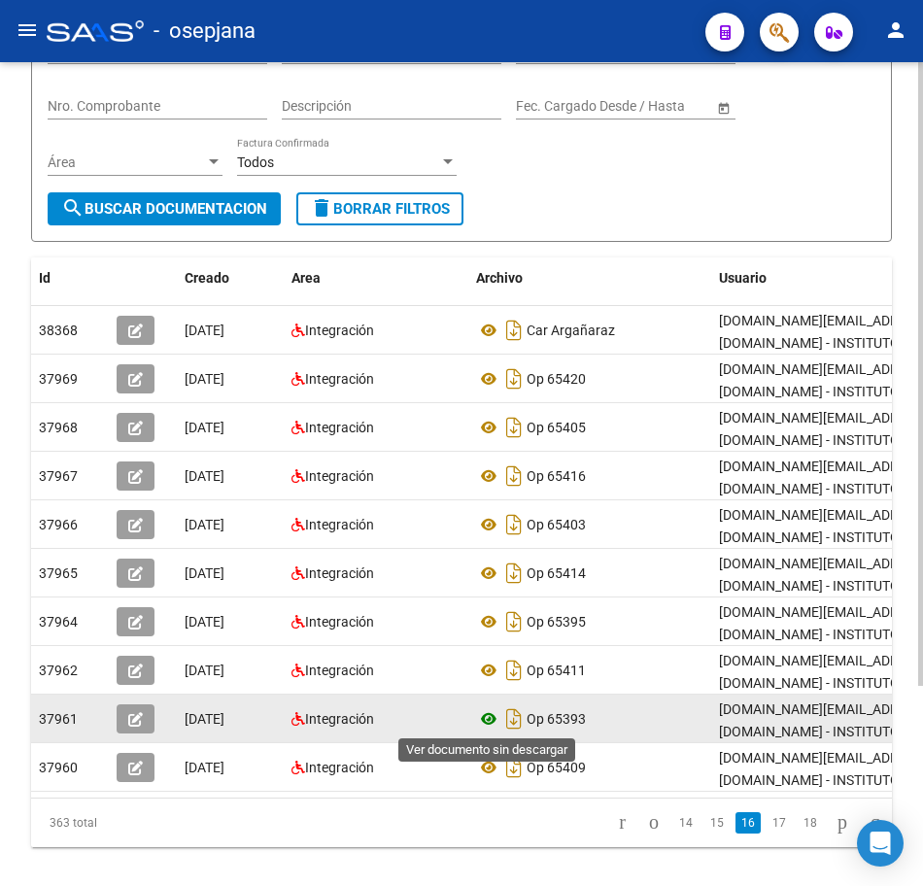
click at [488, 712] on icon at bounding box center [488, 719] width 25 height 23
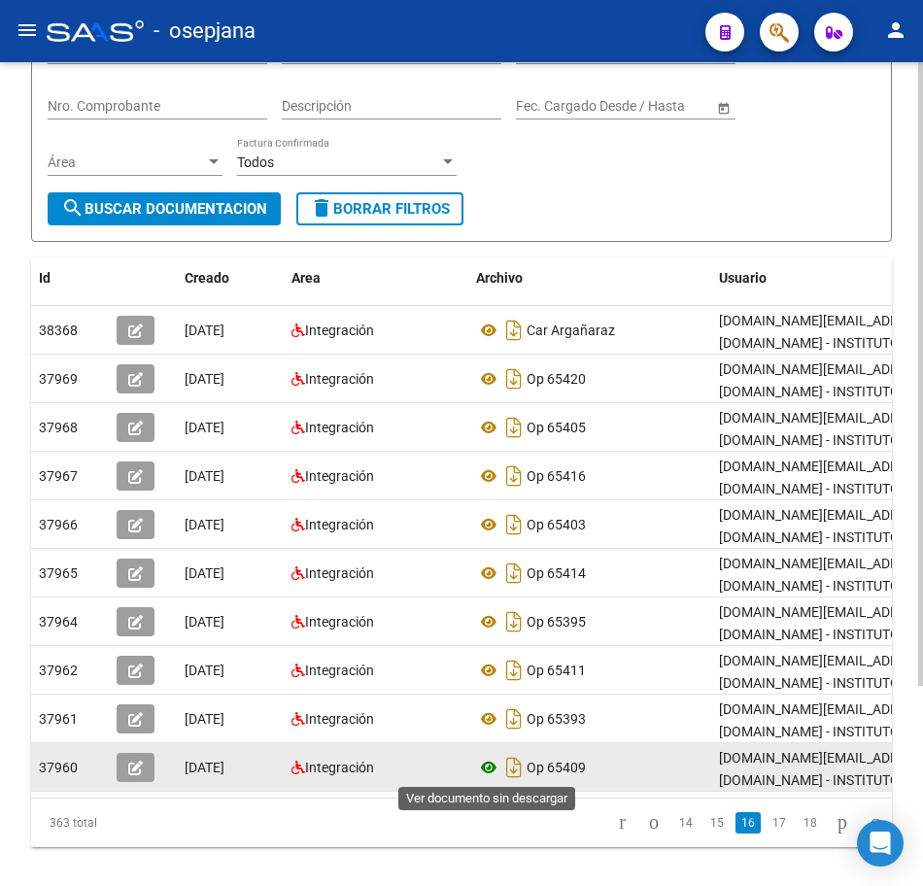
click at [492, 777] on icon at bounding box center [488, 767] width 25 height 23
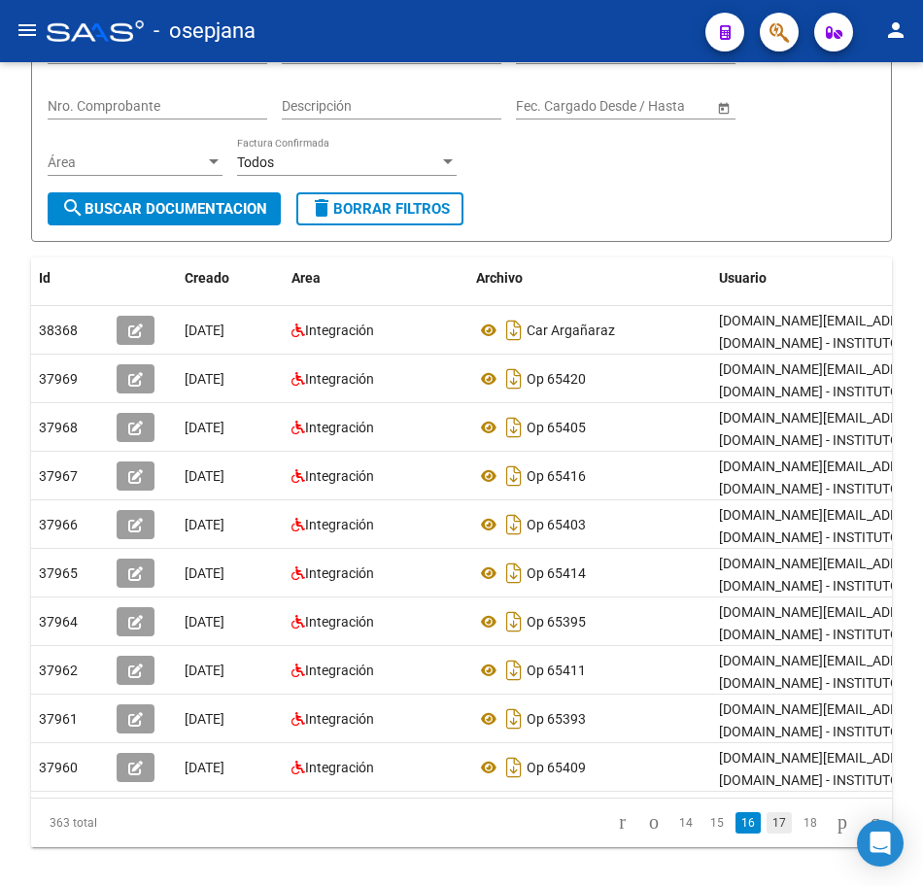
click at [767, 834] on link "17" at bounding box center [779, 823] width 25 height 21
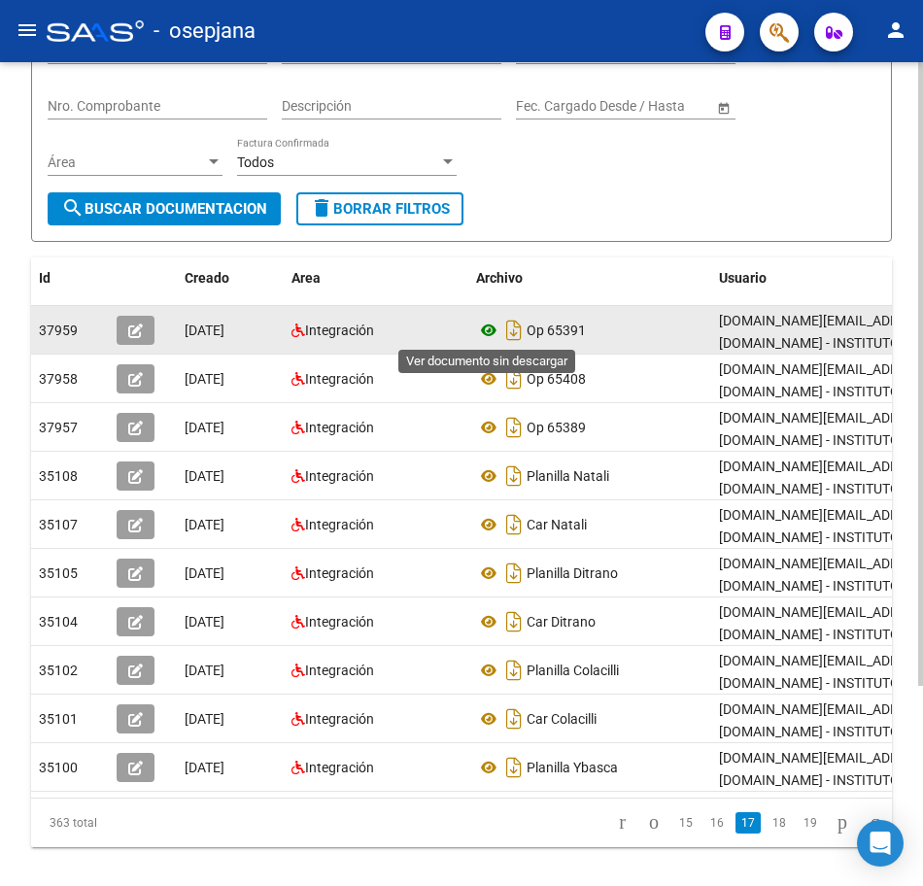
click at [488, 331] on icon at bounding box center [488, 330] width 25 height 23
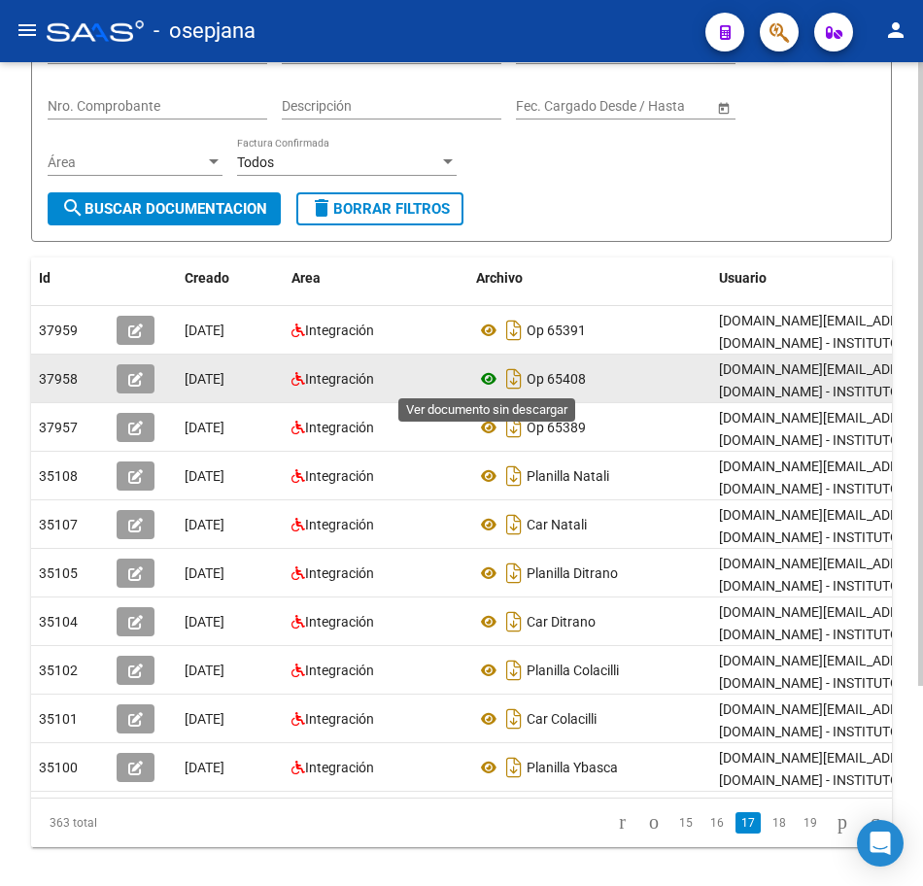
click at [483, 378] on icon at bounding box center [488, 378] width 25 height 23
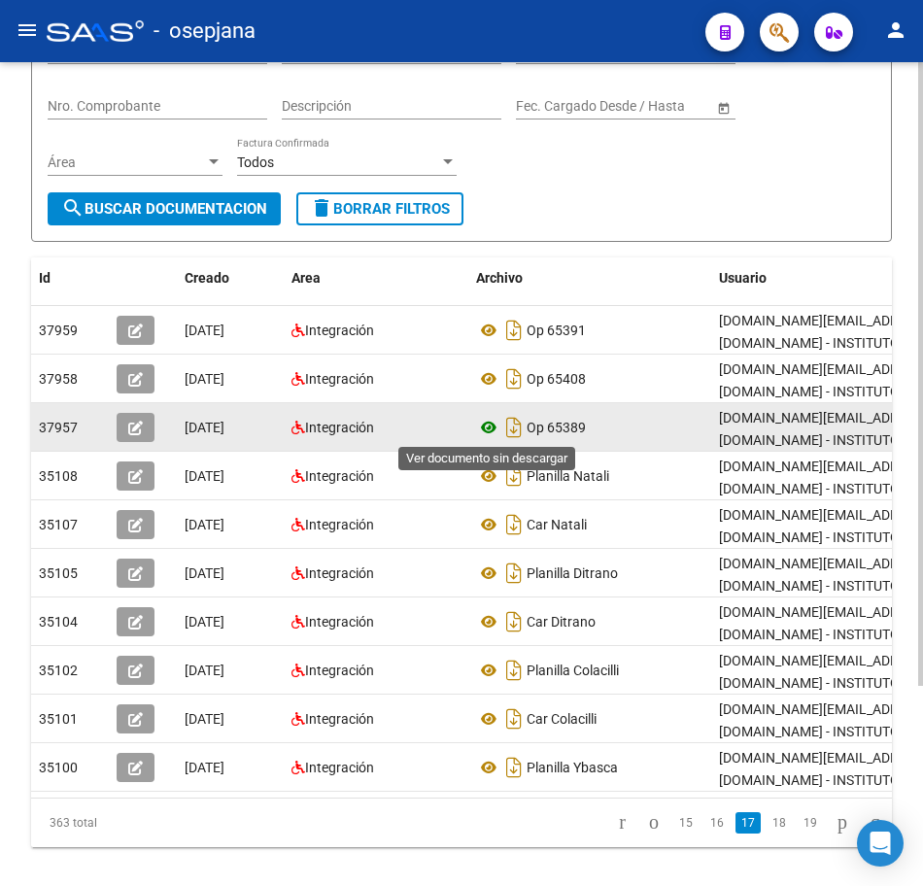
click at [489, 428] on icon at bounding box center [488, 427] width 25 height 23
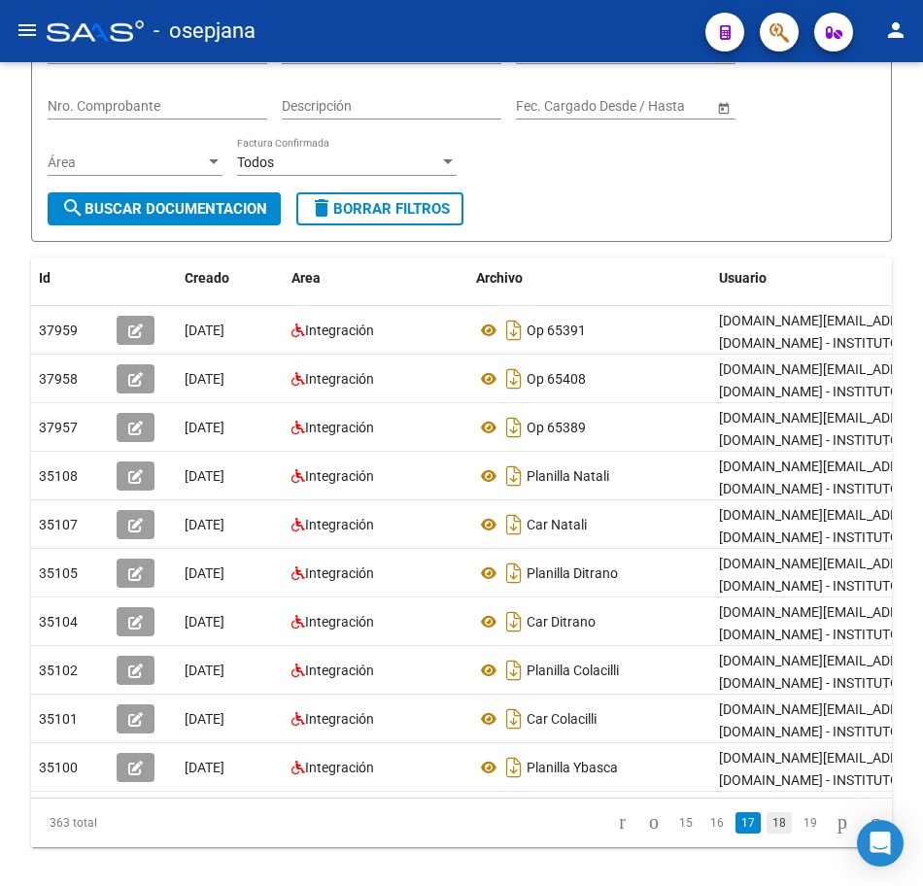
click at [767, 834] on link "18" at bounding box center [779, 823] width 25 height 21
click at [767, 834] on link "19" at bounding box center [779, 823] width 25 height 21
click at [767, 834] on link "20" at bounding box center [779, 823] width 25 height 21
click at [767, 834] on link "21" at bounding box center [779, 823] width 25 height 21
click at [767, 834] on link "22" at bounding box center [779, 823] width 25 height 21
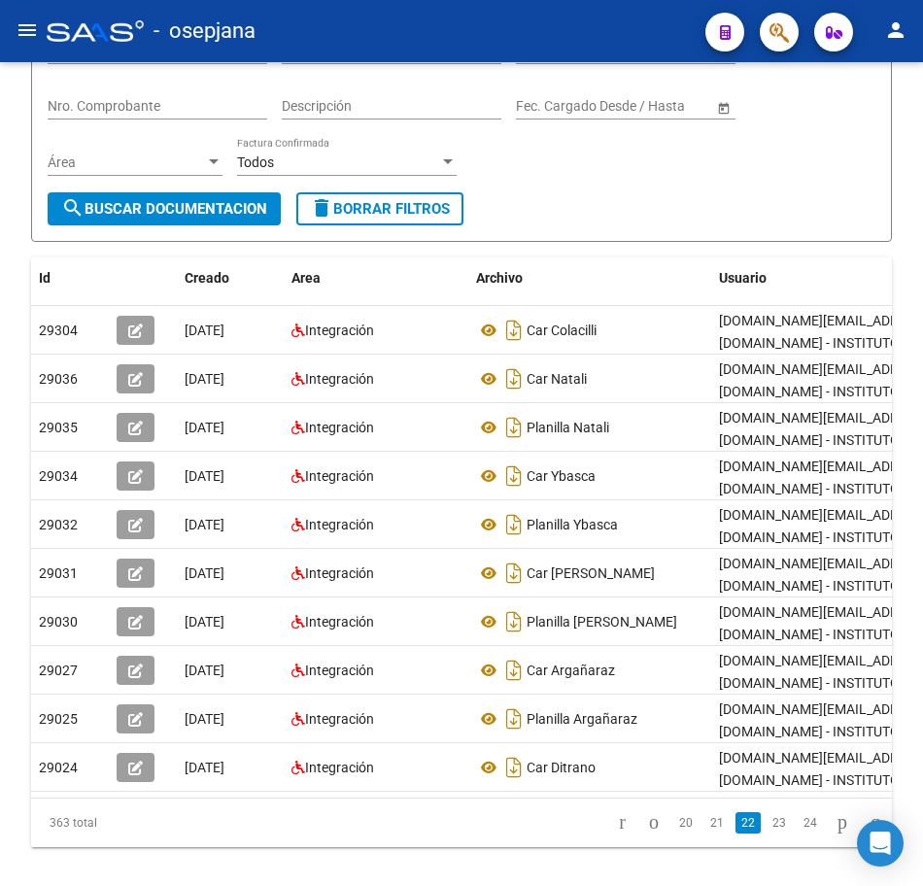
click at [767, 834] on link "23" at bounding box center [779, 823] width 25 height 21
click at [767, 834] on link "24" at bounding box center [779, 823] width 25 height 21
click at [767, 834] on link "25" at bounding box center [779, 823] width 25 height 21
click at [767, 834] on link "26" at bounding box center [779, 823] width 25 height 21
click at [767, 834] on link "27" at bounding box center [779, 823] width 25 height 21
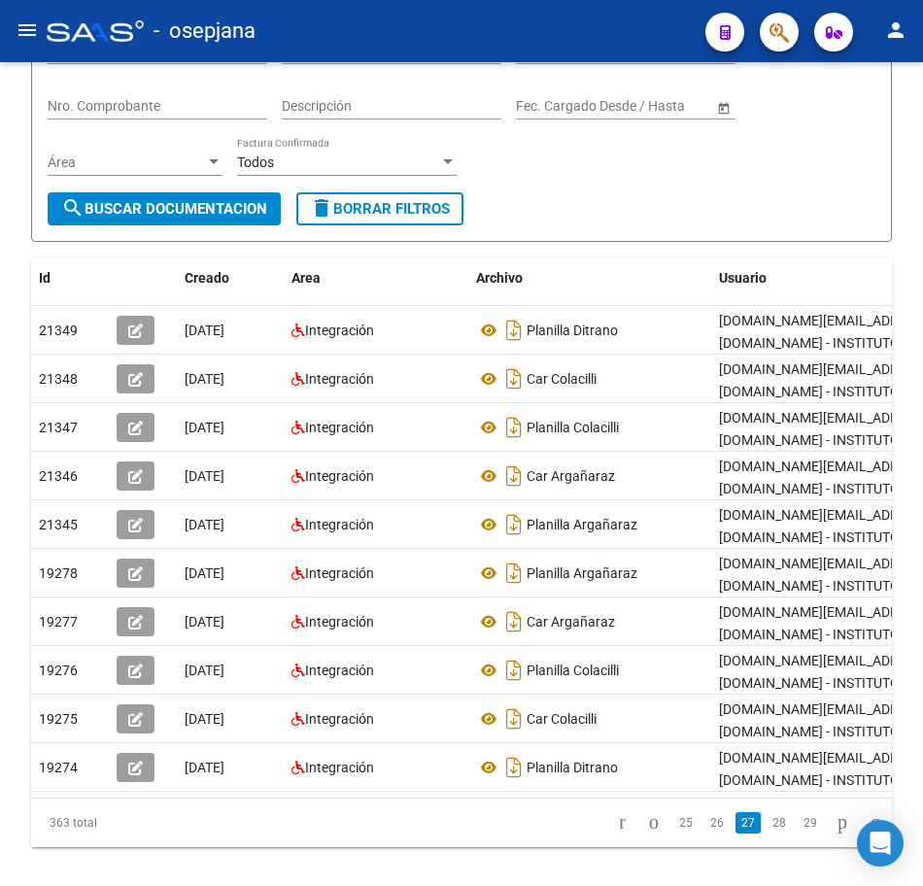
click at [767, 834] on link "28" at bounding box center [779, 823] width 25 height 21
click at [767, 834] on link "29" at bounding box center [779, 823] width 25 height 21
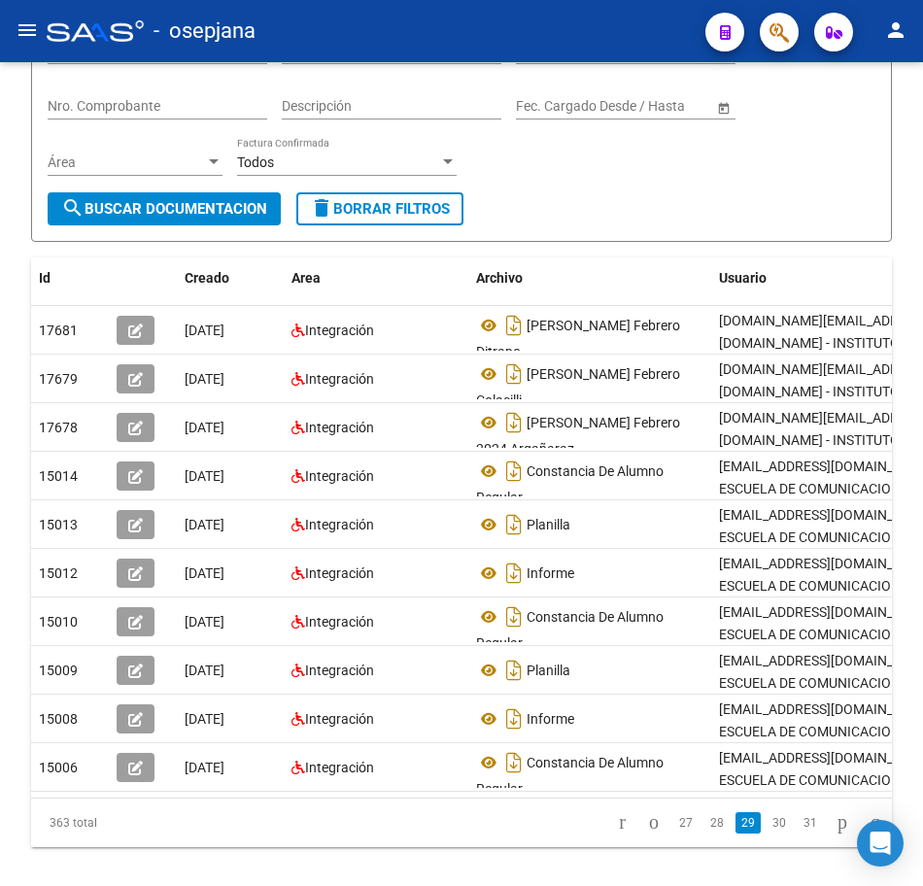
click at [767, 834] on link "30" at bounding box center [779, 823] width 25 height 21
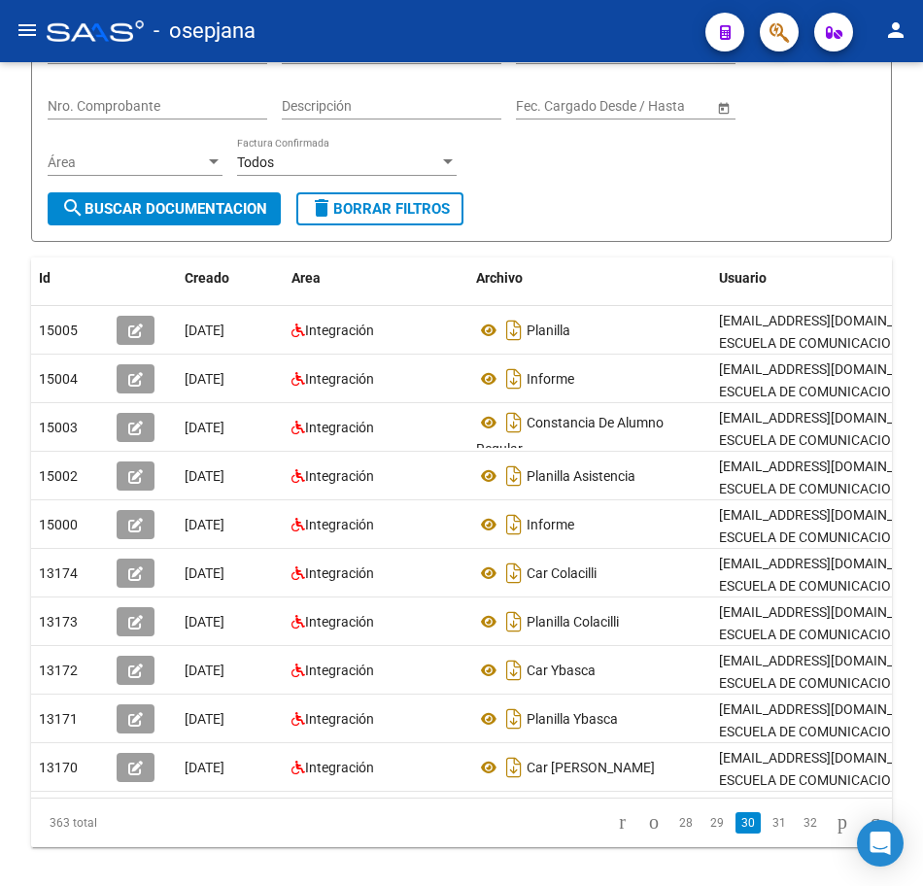
click at [767, 834] on link "31" at bounding box center [779, 823] width 25 height 21
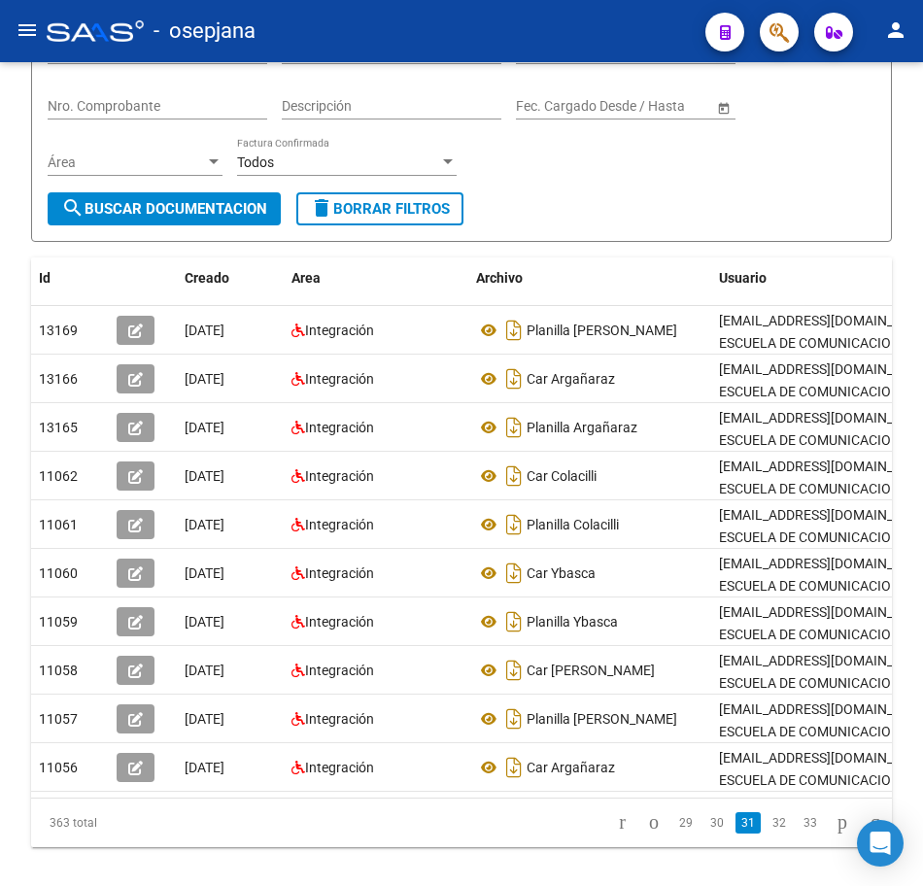
click at [767, 834] on link "32" at bounding box center [779, 823] width 25 height 21
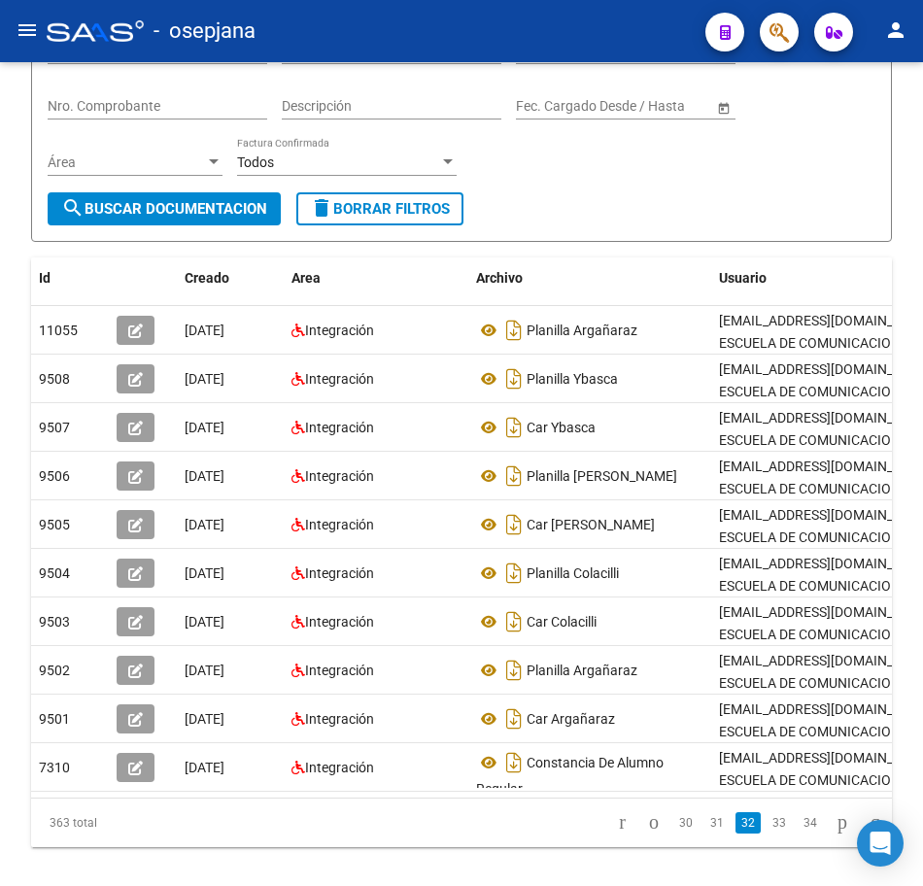
click at [767, 834] on link "33" at bounding box center [779, 823] width 25 height 21
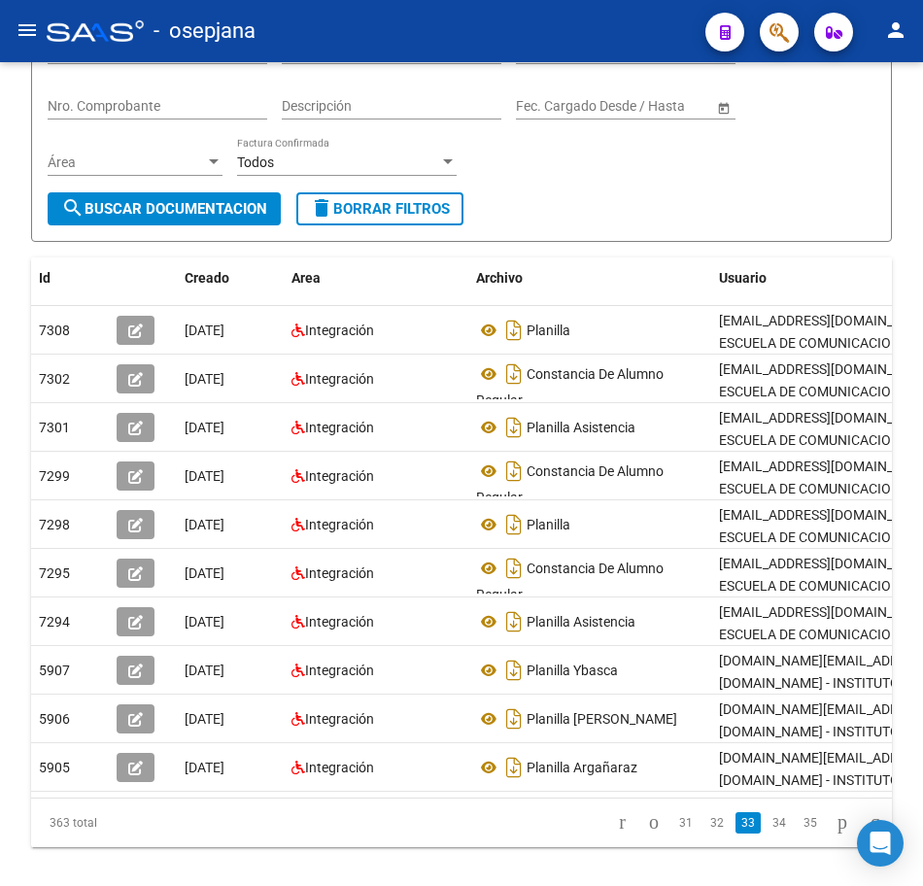
click at [767, 834] on link "34" at bounding box center [779, 823] width 25 height 21
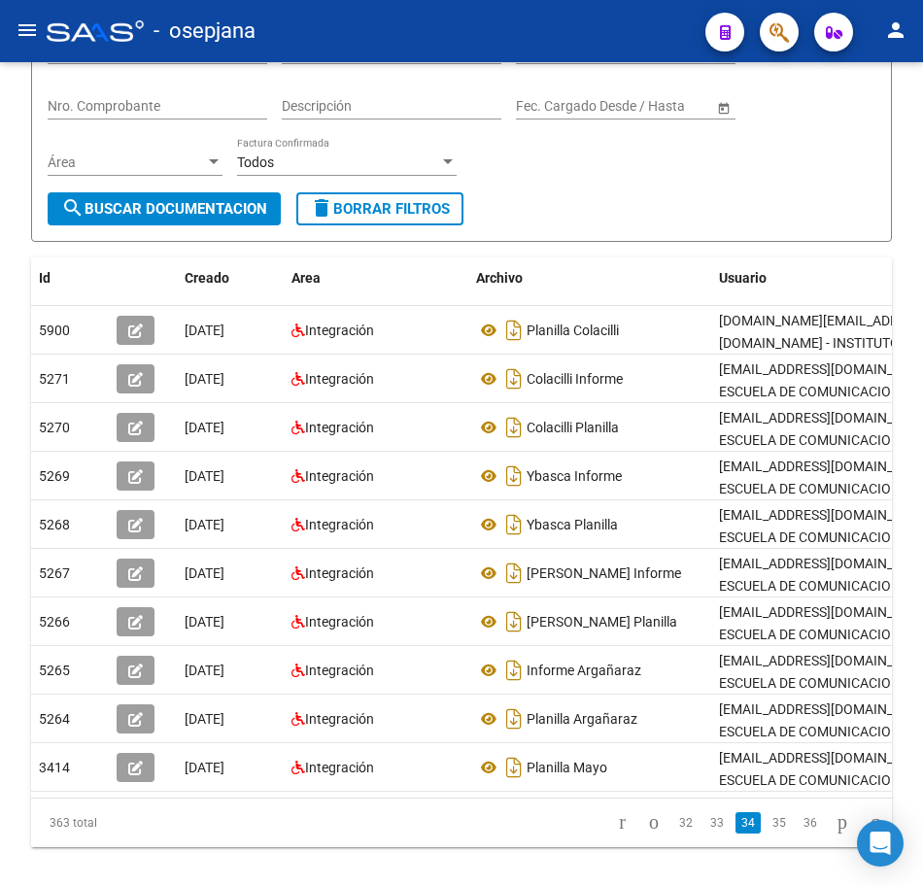
click at [767, 834] on link "35" at bounding box center [779, 823] width 25 height 21
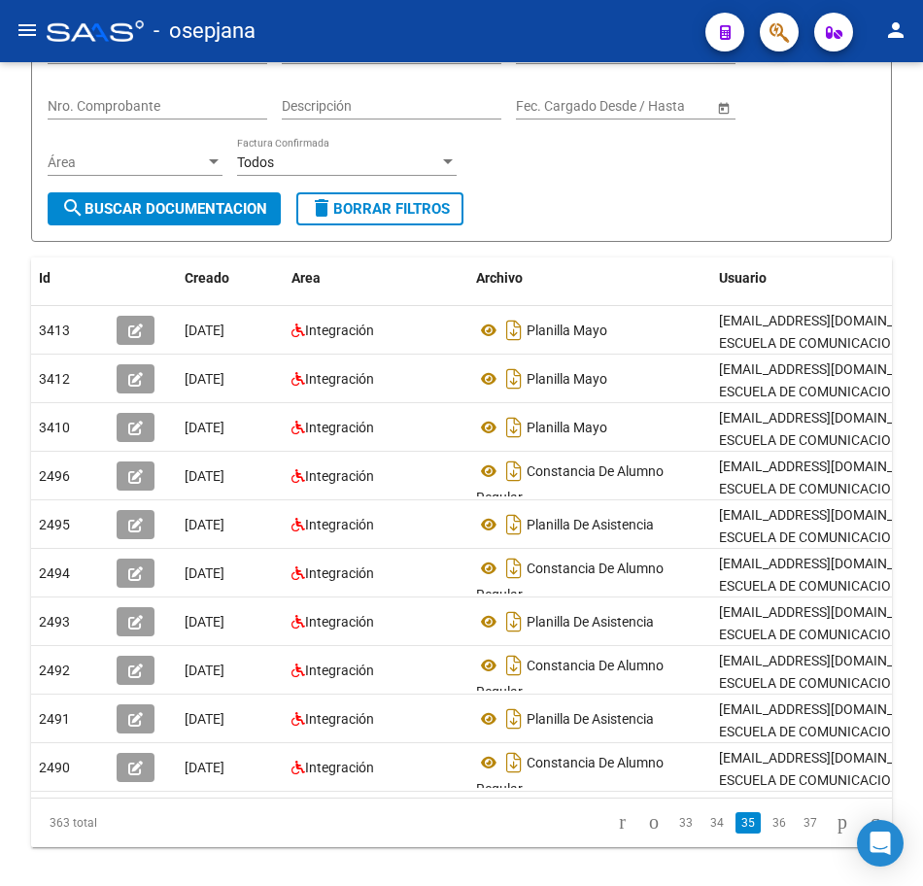
click at [767, 834] on link "36" at bounding box center [779, 823] width 25 height 21
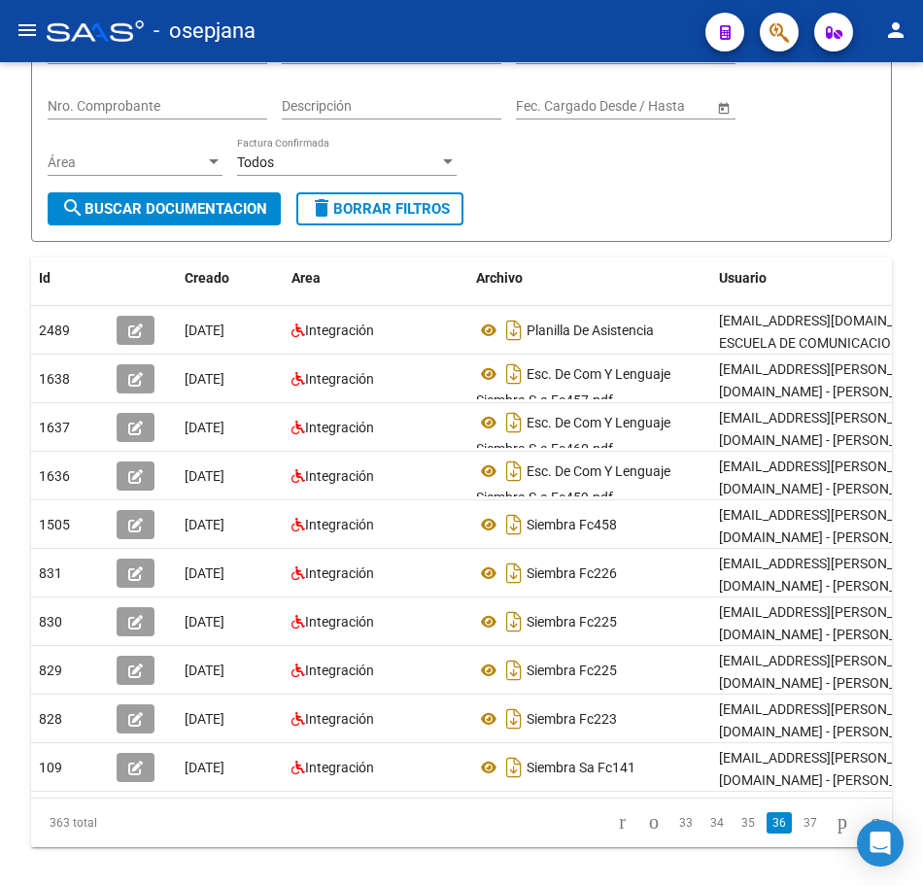
click at [767, 834] on link "36" at bounding box center [779, 823] width 25 height 21
click at [798, 834] on link "37" at bounding box center [810, 823] width 25 height 21
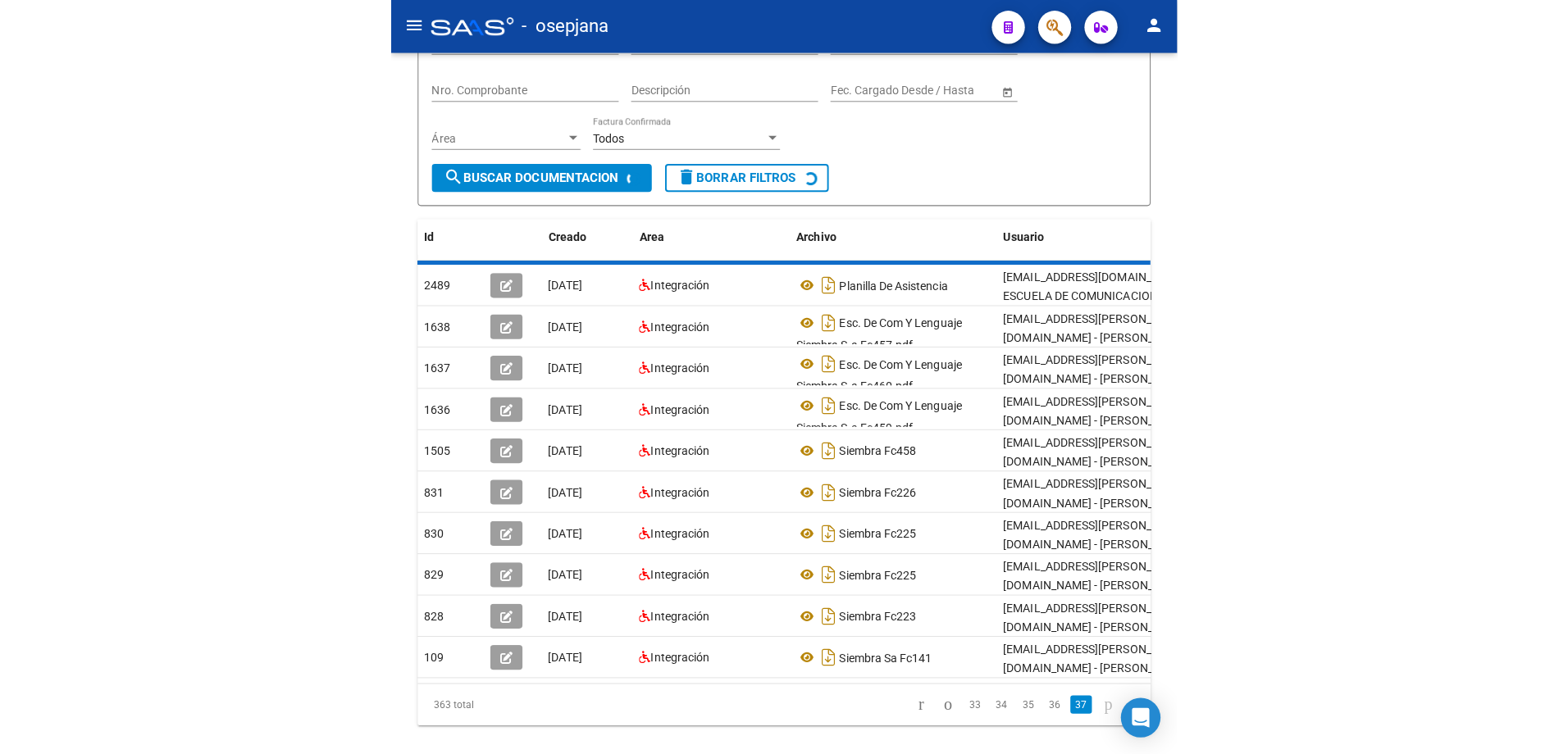
scroll to position [0, 0]
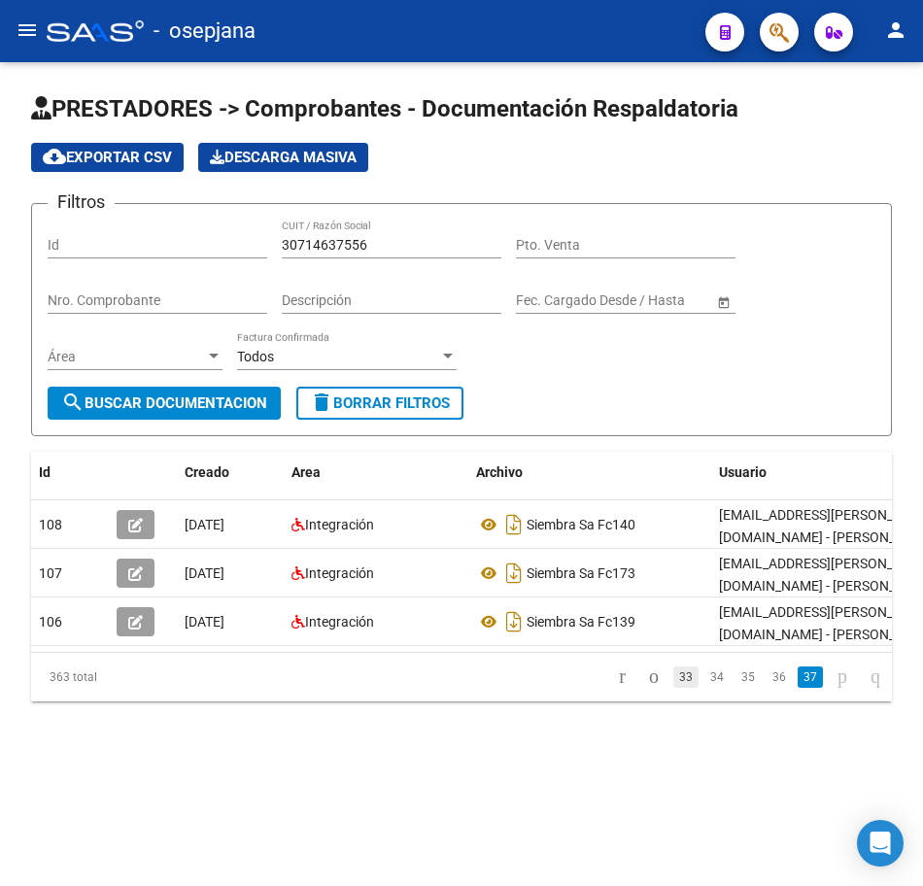
click at [674, 688] on link "33" at bounding box center [686, 677] width 25 height 21
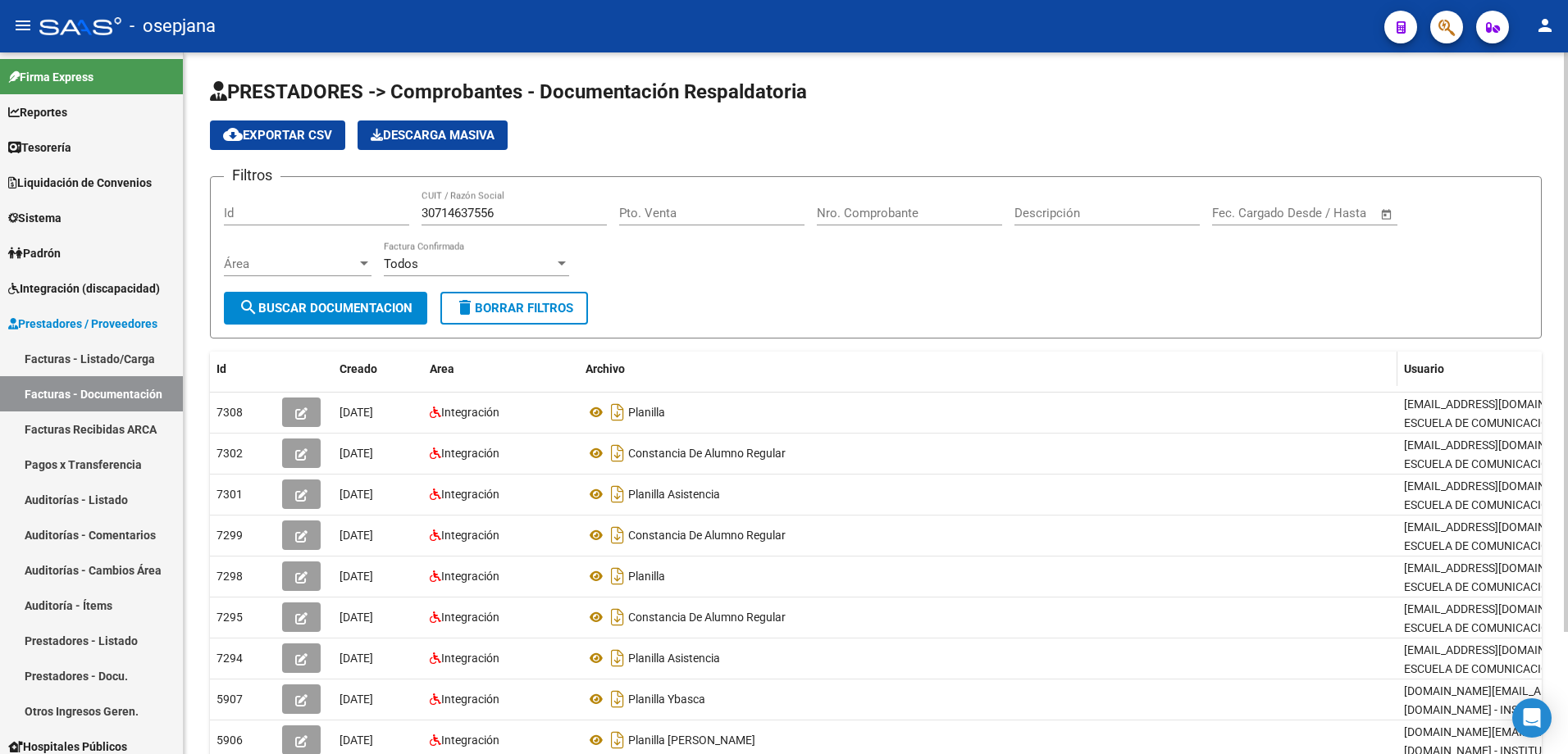
scroll to position [82, 0]
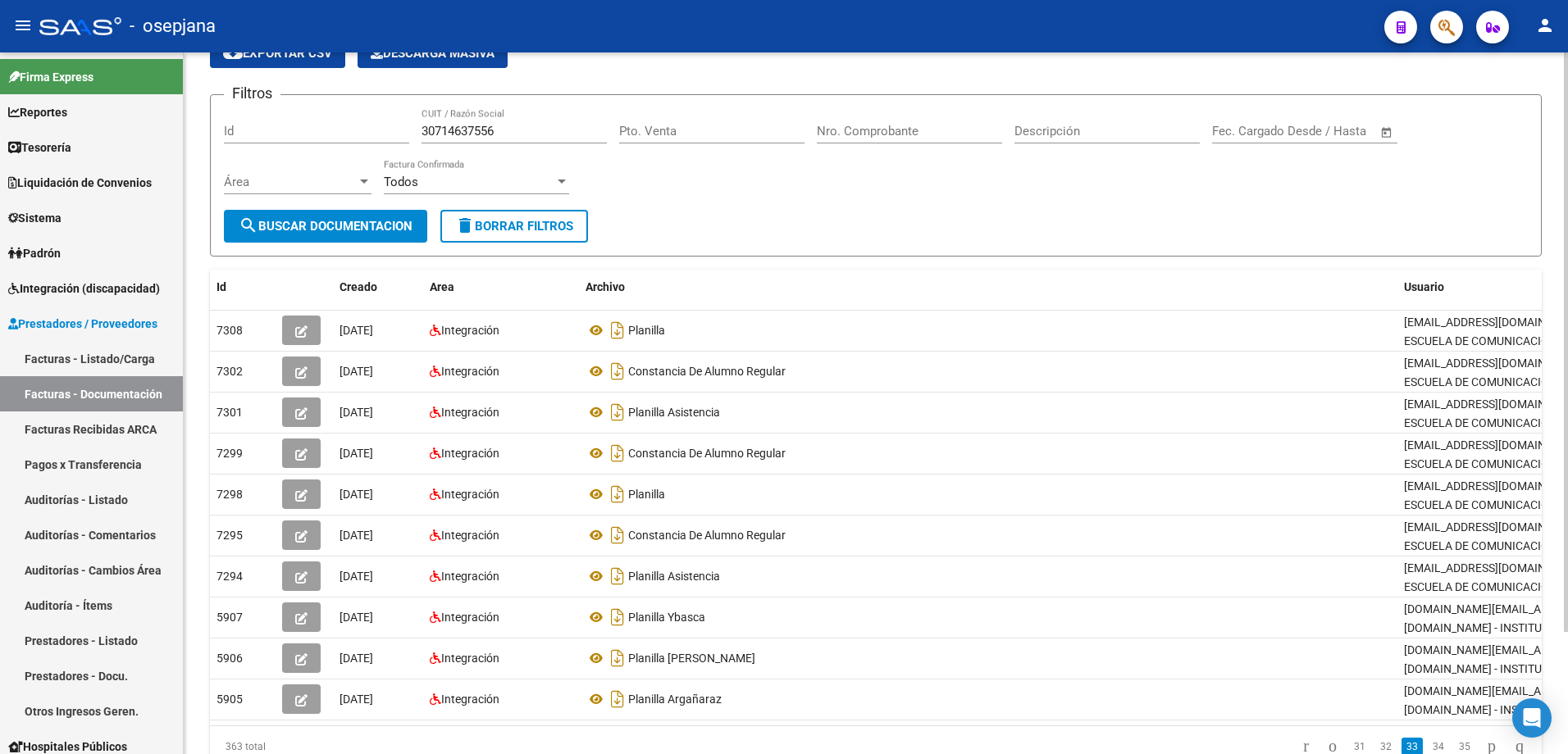
click at [778, 128] on input "Descripción" at bounding box center [1107, 131] width 186 height 14
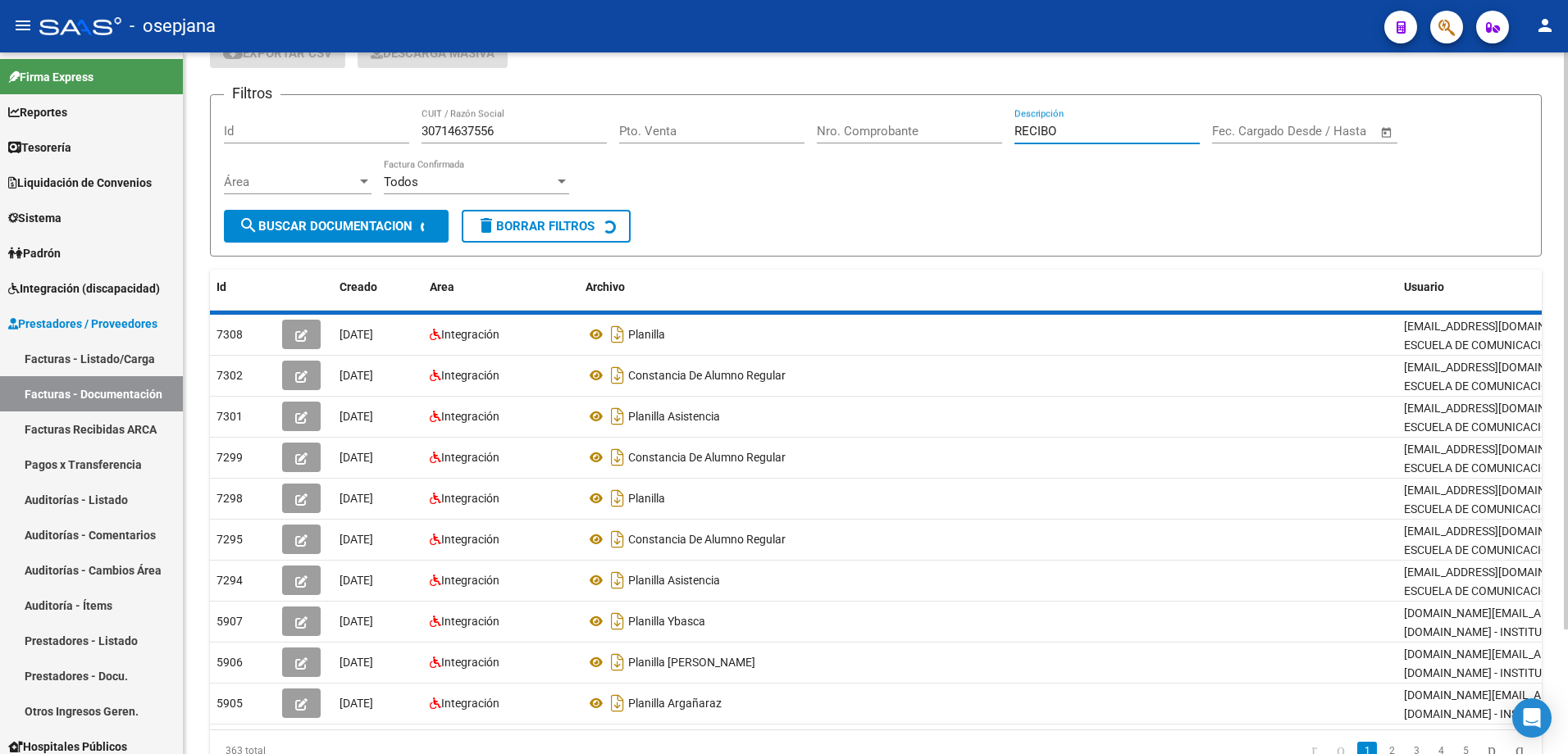
scroll to position [0, 0]
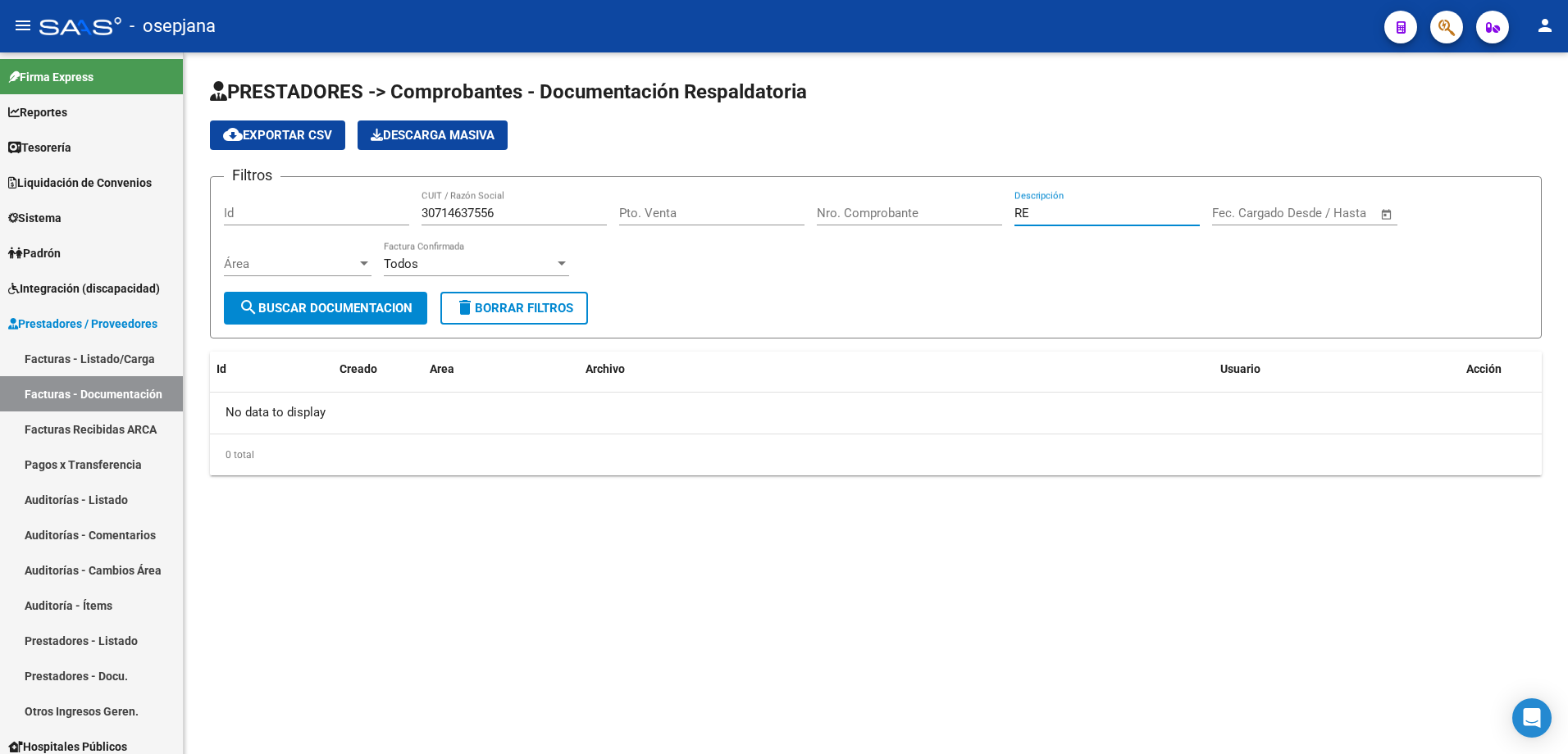
type input "R"
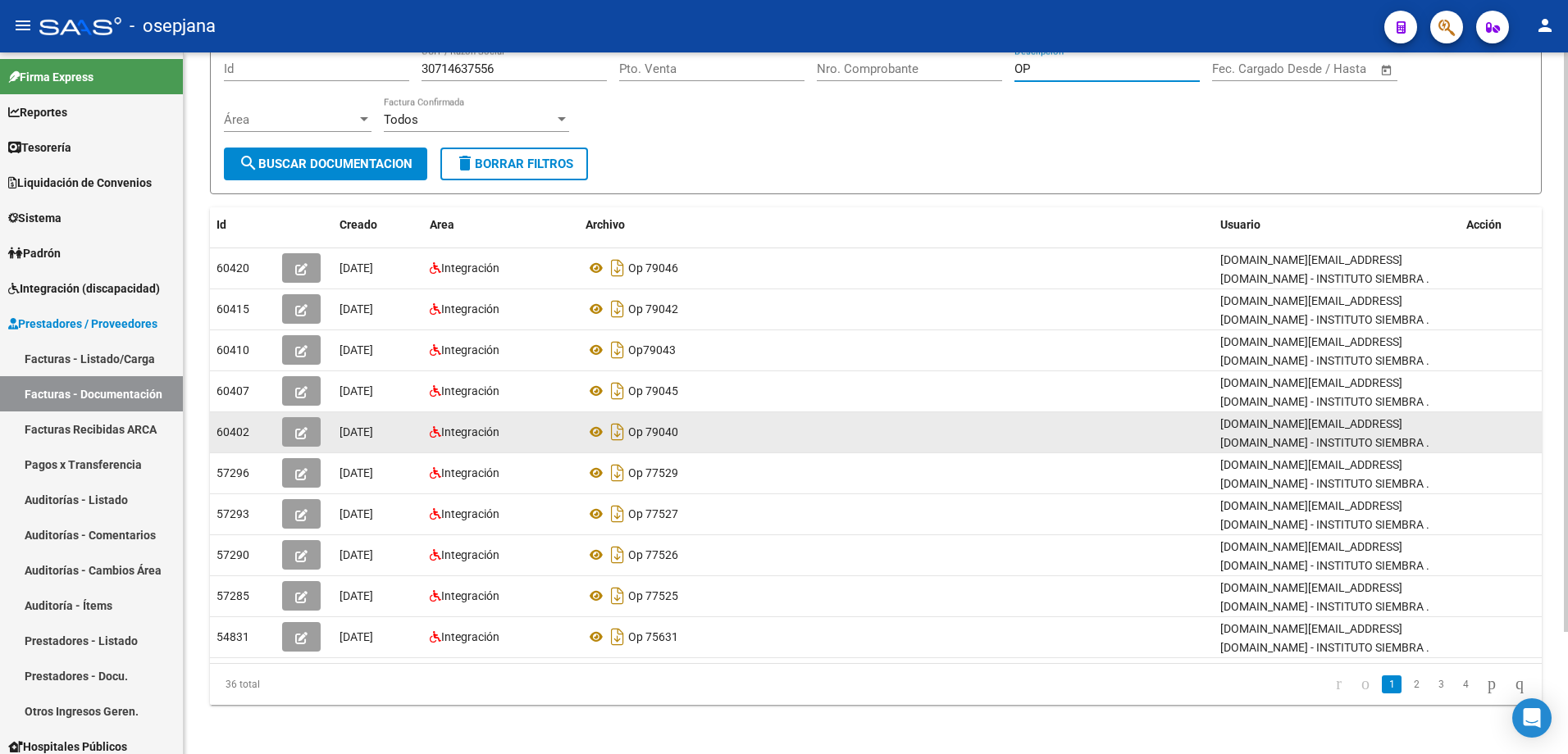
scroll to position [148, 0]
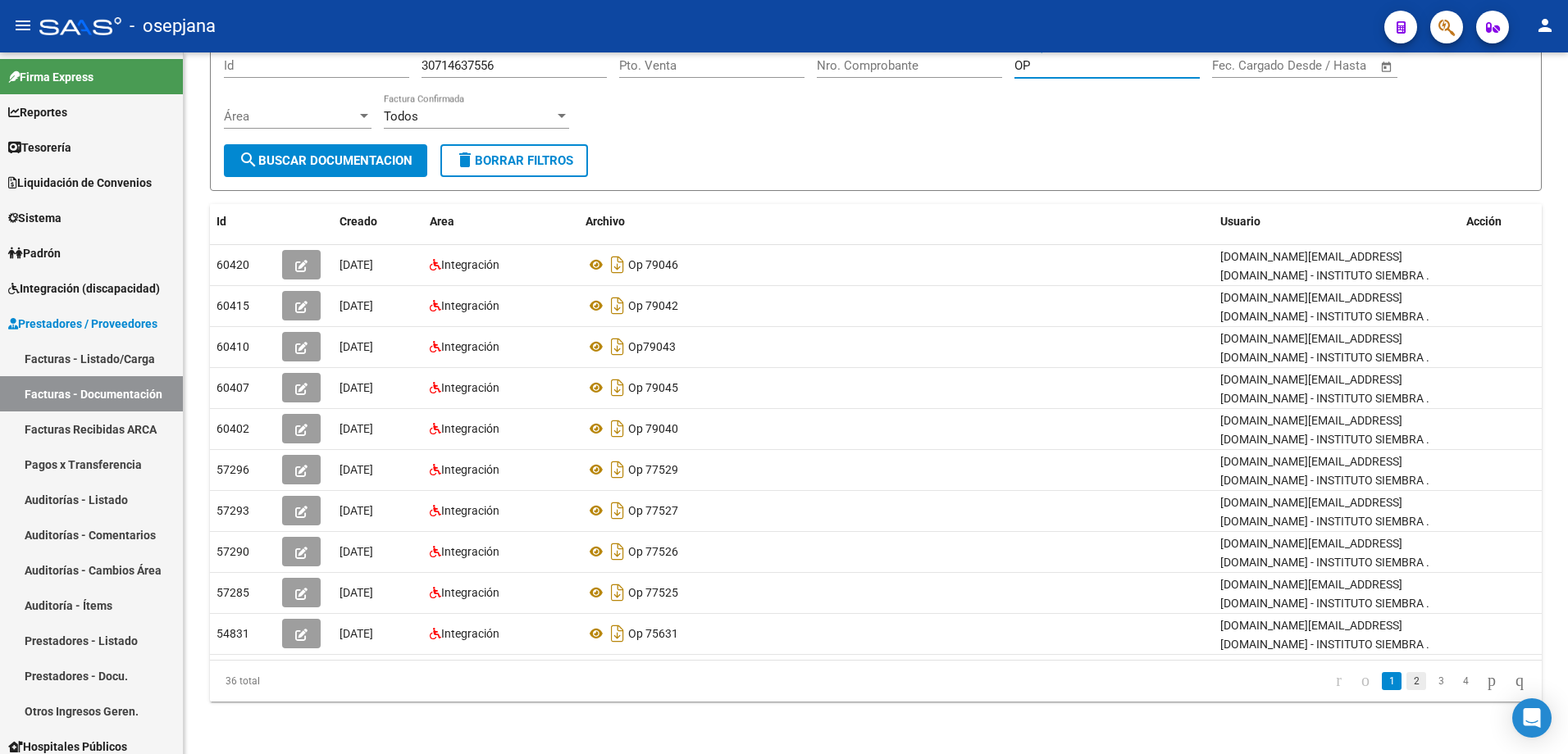
type input "OP"
click at [778, 688] on link "2" at bounding box center [1416, 681] width 19 height 18
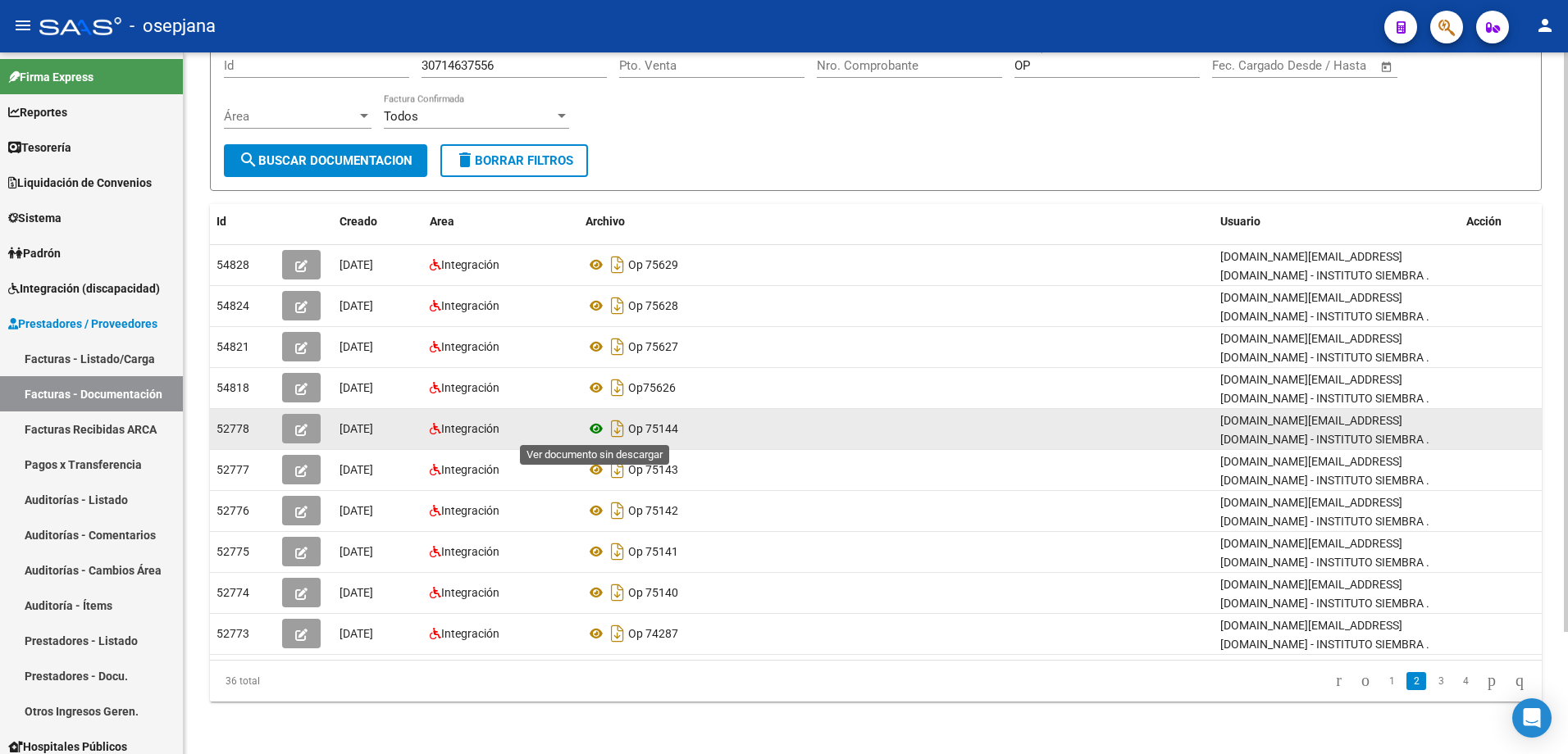
click at [592, 427] on icon at bounding box center [596, 428] width 21 height 19
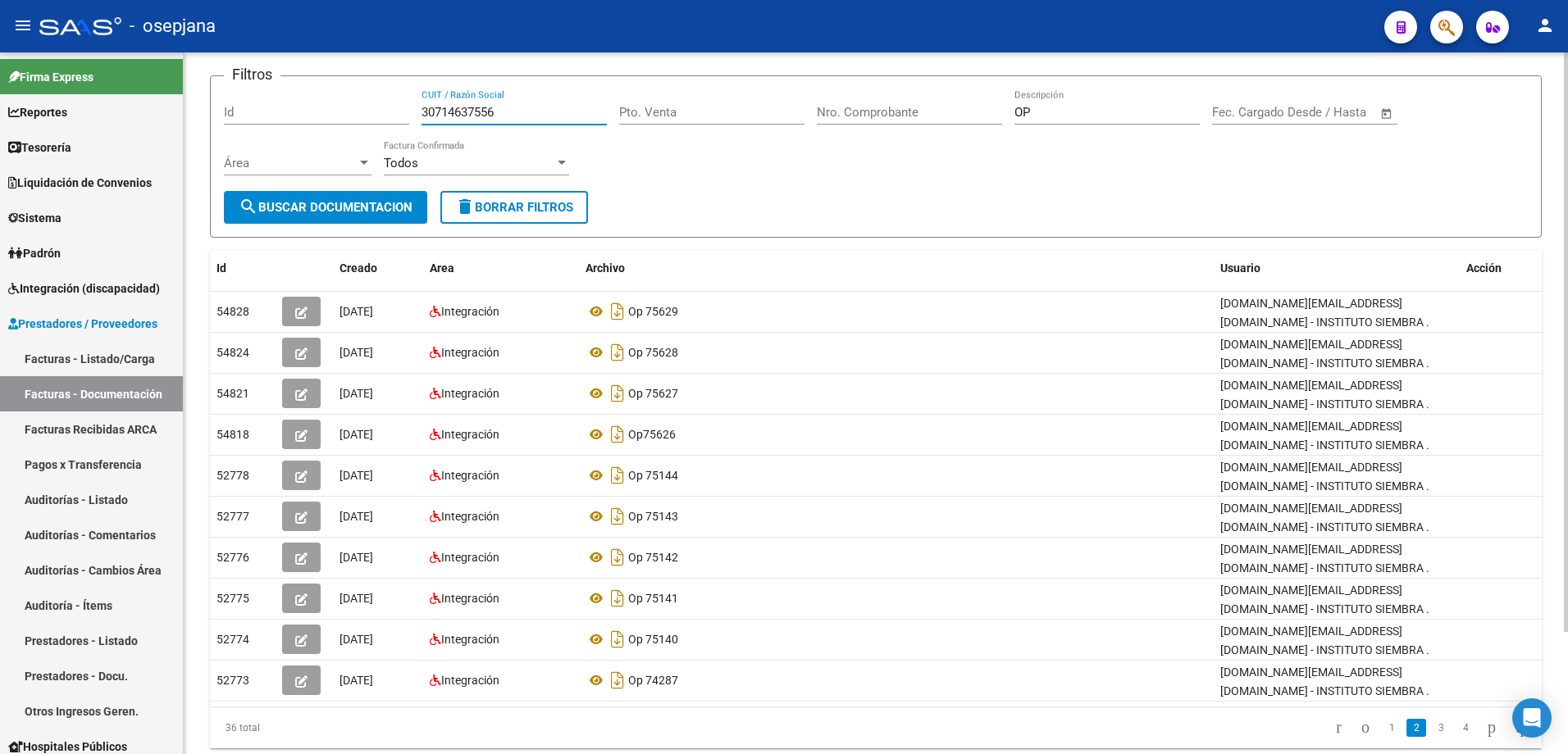
drag, startPoint x: 526, startPoint y: 67, endPoint x: 333, endPoint y: 65, distance: 193.0
click at [333, 65] on app-list-header "PRESTADORES -> Comprobantes - Documentación Respaldatoria cloud_download Export…" at bounding box center [876, 108] width 1333 height 260
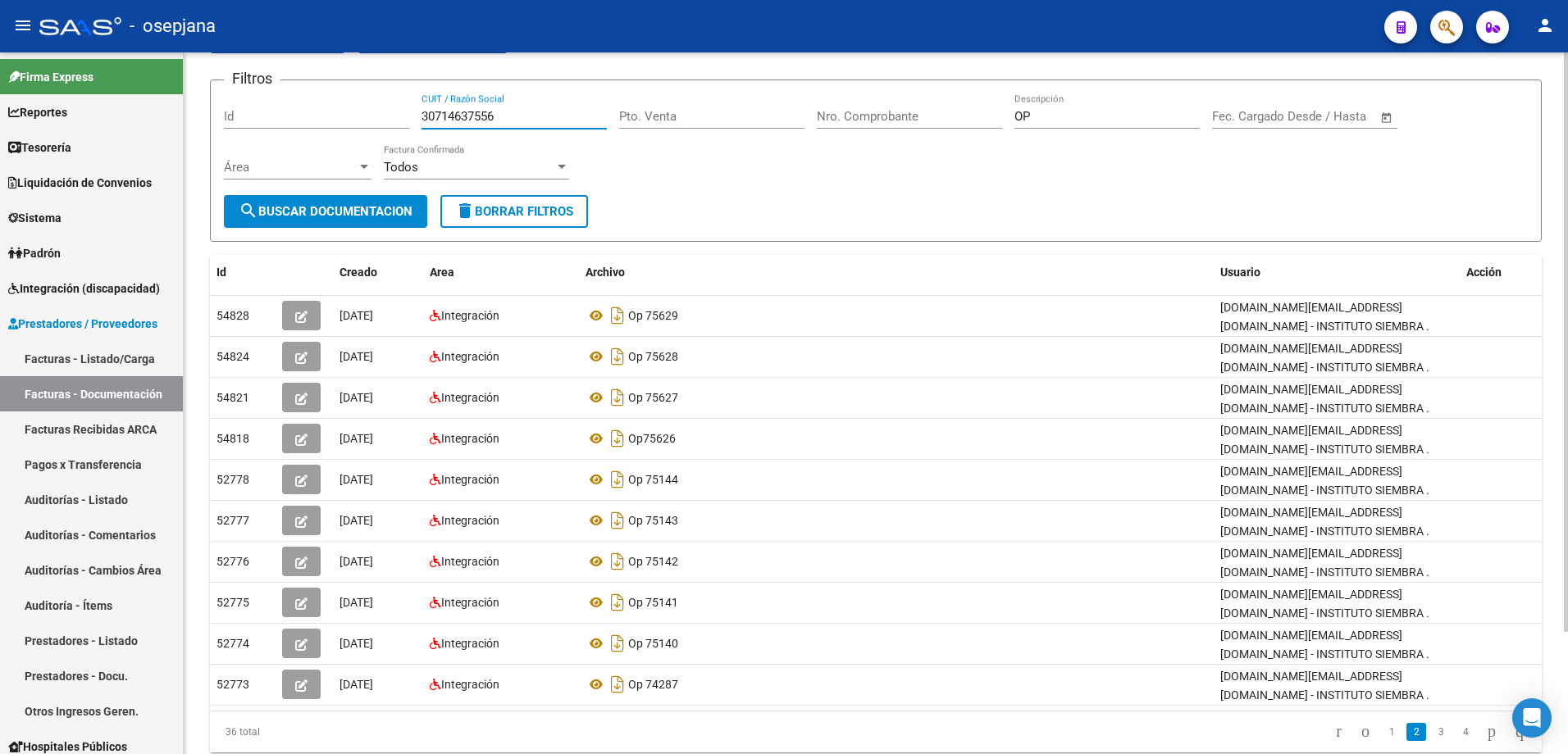
paste input "969184"
type input "30714969184"
drag, startPoint x: 1057, startPoint y: 116, endPoint x: 994, endPoint y: 110, distance: 63.3
click at [778, 110] on div "Filtros Id 30714969184 CUIT / Razón Social Pto. Venta Nro. Comprobante OP Descr…" at bounding box center [875, 144] width 1304 height 102
click at [366, 221] on button "search Buscar Documentacion" at bounding box center [325, 211] width 203 height 33
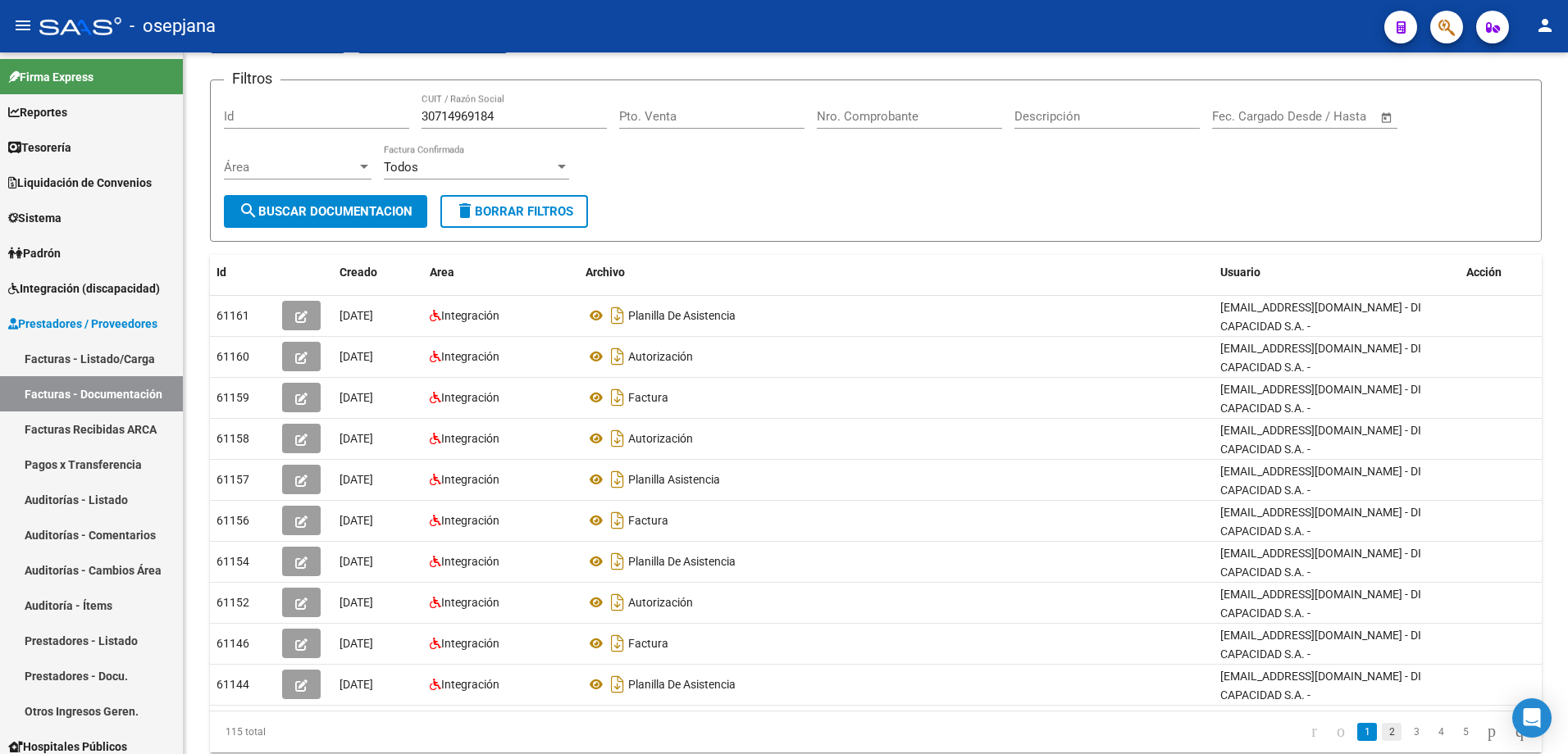
click at [778, 733] on link "2" at bounding box center [1392, 731] width 19 height 18
click at [778, 736] on link "3" at bounding box center [1416, 731] width 19 height 18
click at [778, 734] on link "4" at bounding box center [1441, 731] width 19 height 18
click at [778, 735] on link "5" at bounding box center [1441, 731] width 19 height 18
click at [778, 735] on link "6" at bounding box center [1441, 731] width 19 height 18
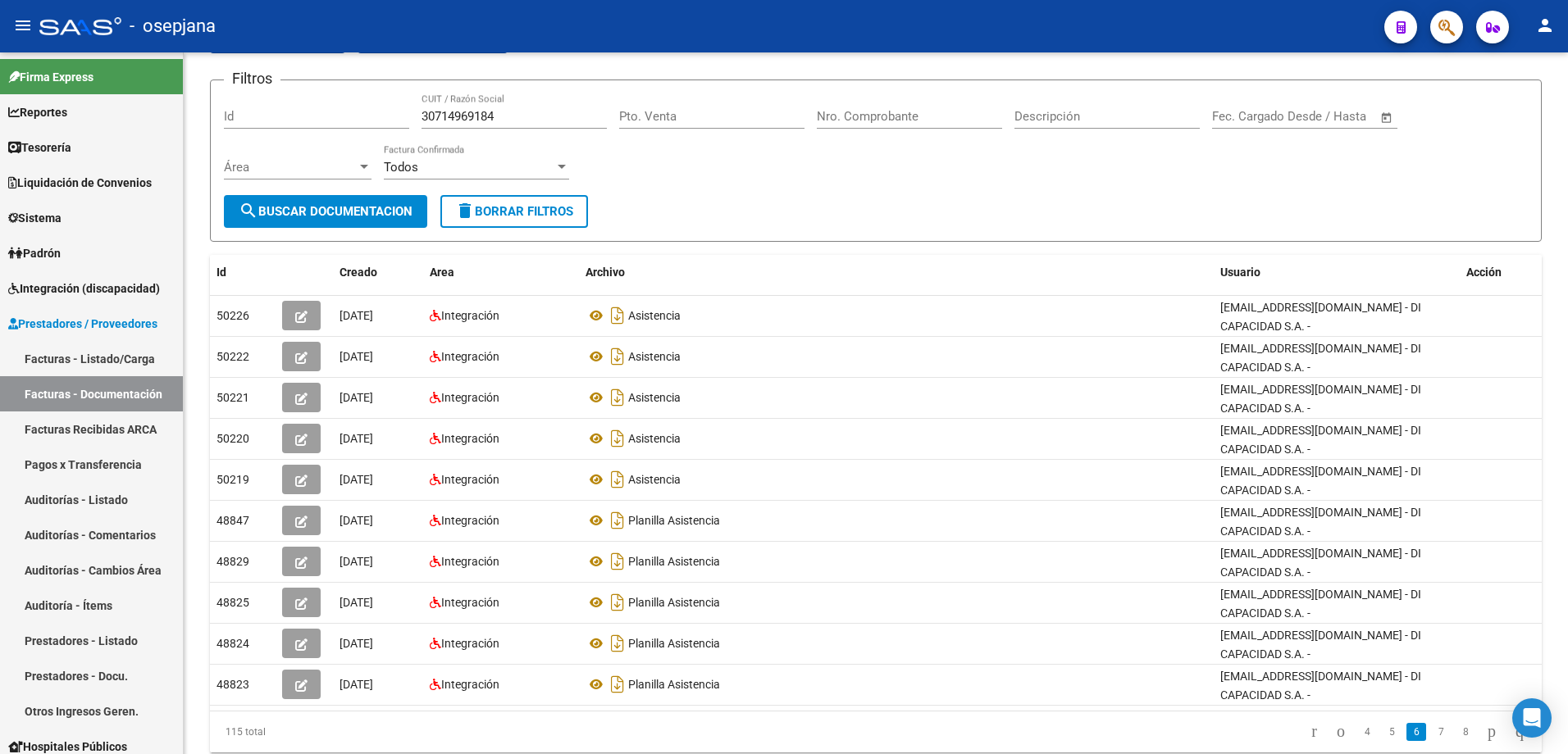
click at [778, 735] on link "7" at bounding box center [1441, 731] width 19 height 18
click at [778, 738] on link "8" at bounding box center [1441, 731] width 19 height 18
click at [778, 732] on link "9" at bounding box center [1439, 731] width 19 height 18
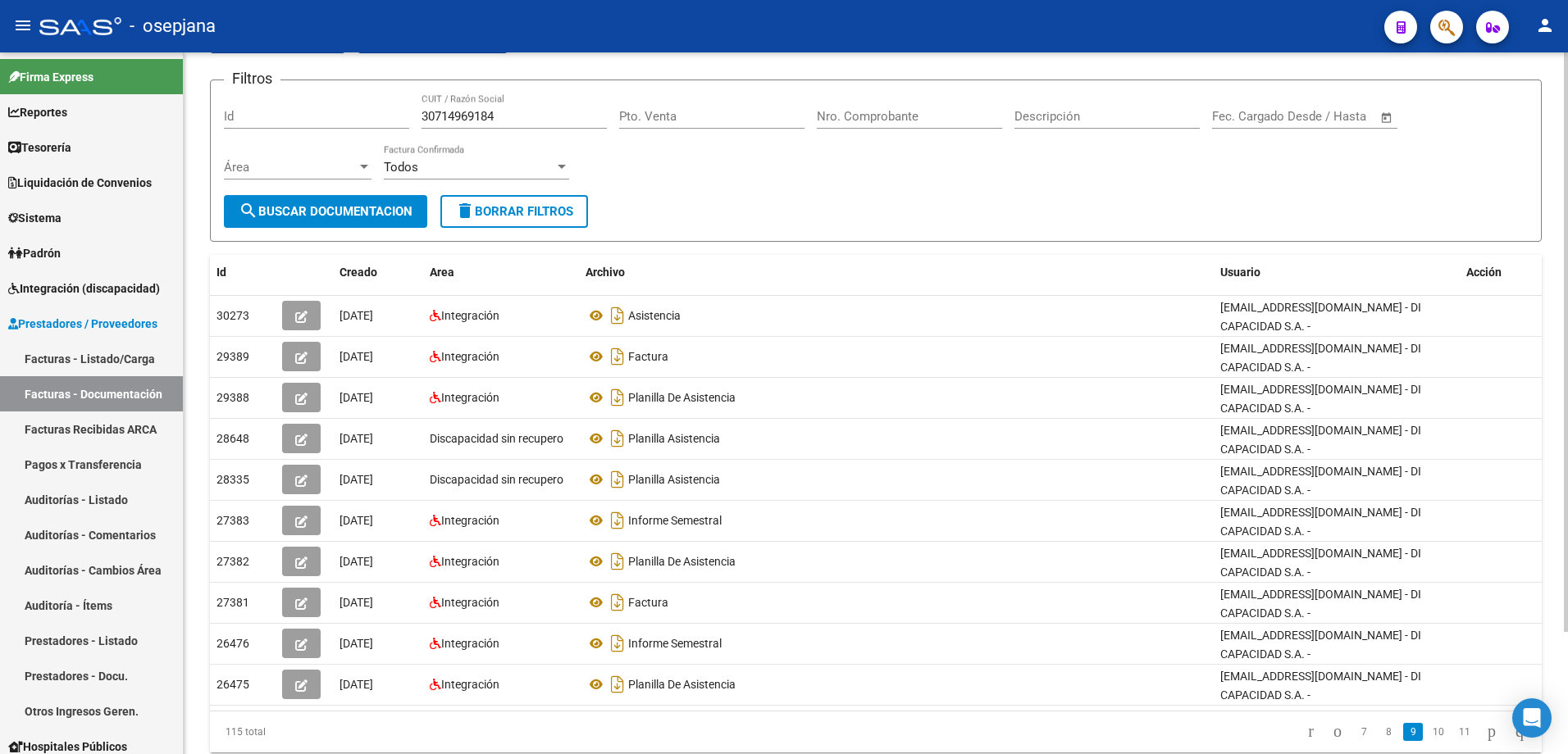
click at [778, 732] on link "10" at bounding box center [1438, 731] width 21 height 18
click at [778, 732] on link "11" at bounding box center [1438, 731] width 21 height 18
drag, startPoint x: 466, startPoint y: 111, endPoint x: 260, endPoint y: 110, distance: 206.0
click at [260, 110] on div "Filtros Id 30714969184 CUIT / Razón Social Pto. Venta Nro. Comprobante Descripc…" at bounding box center [875, 144] width 1304 height 102
drag, startPoint x: 504, startPoint y: 121, endPoint x: 220, endPoint y: 111, distance: 284.2
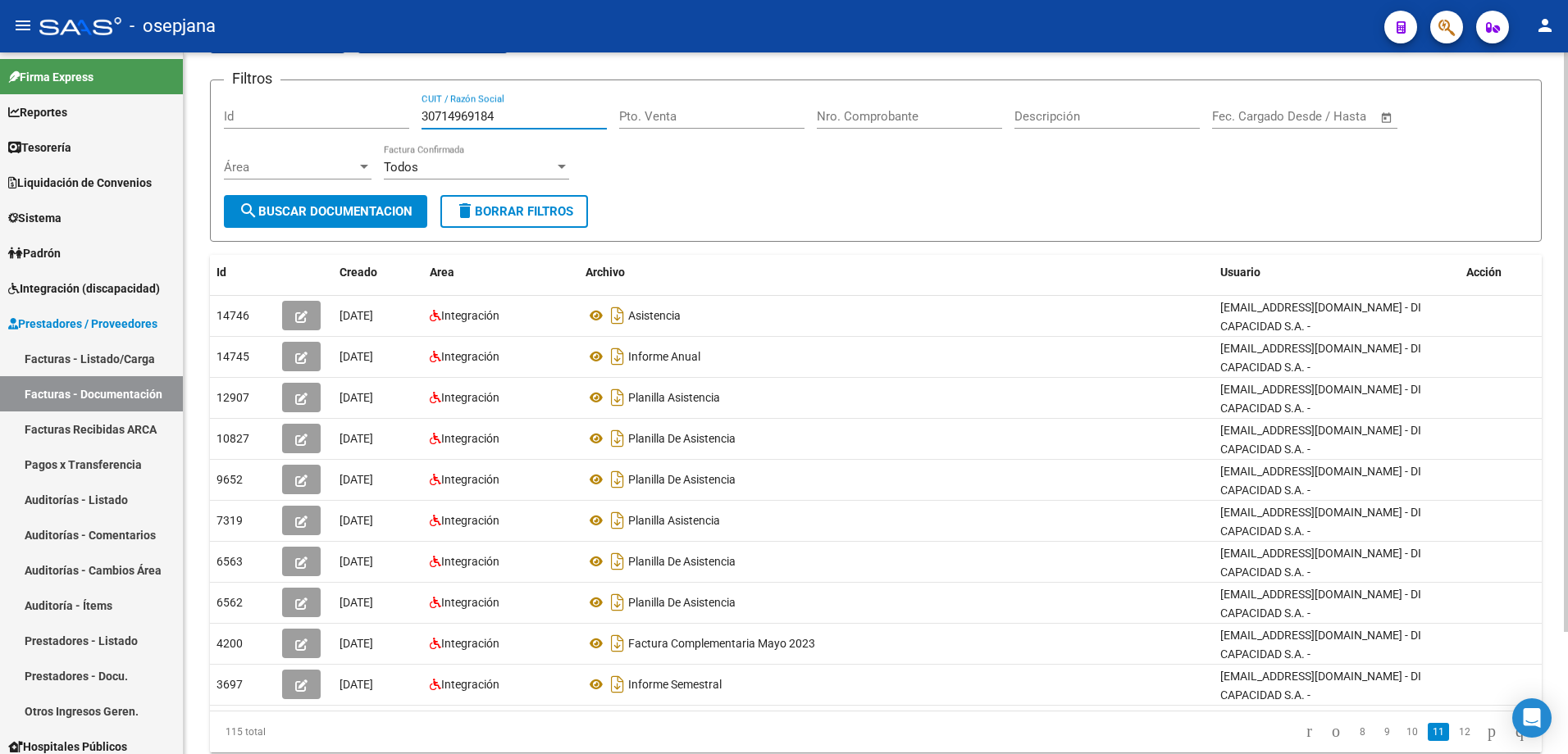
click at [230, 111] on div "Filtros Id 30714969184 CUIT / Razón Social Pto. Venta Nro. Comprobante Descripc…" at bounding box center [875, 144] width 1304 height 102
paste input "5072463"
type input "30715072463"
click at [337, 205] on span "search Buscar Documentacion" at bounding box center [326, 211] width 174 height 14
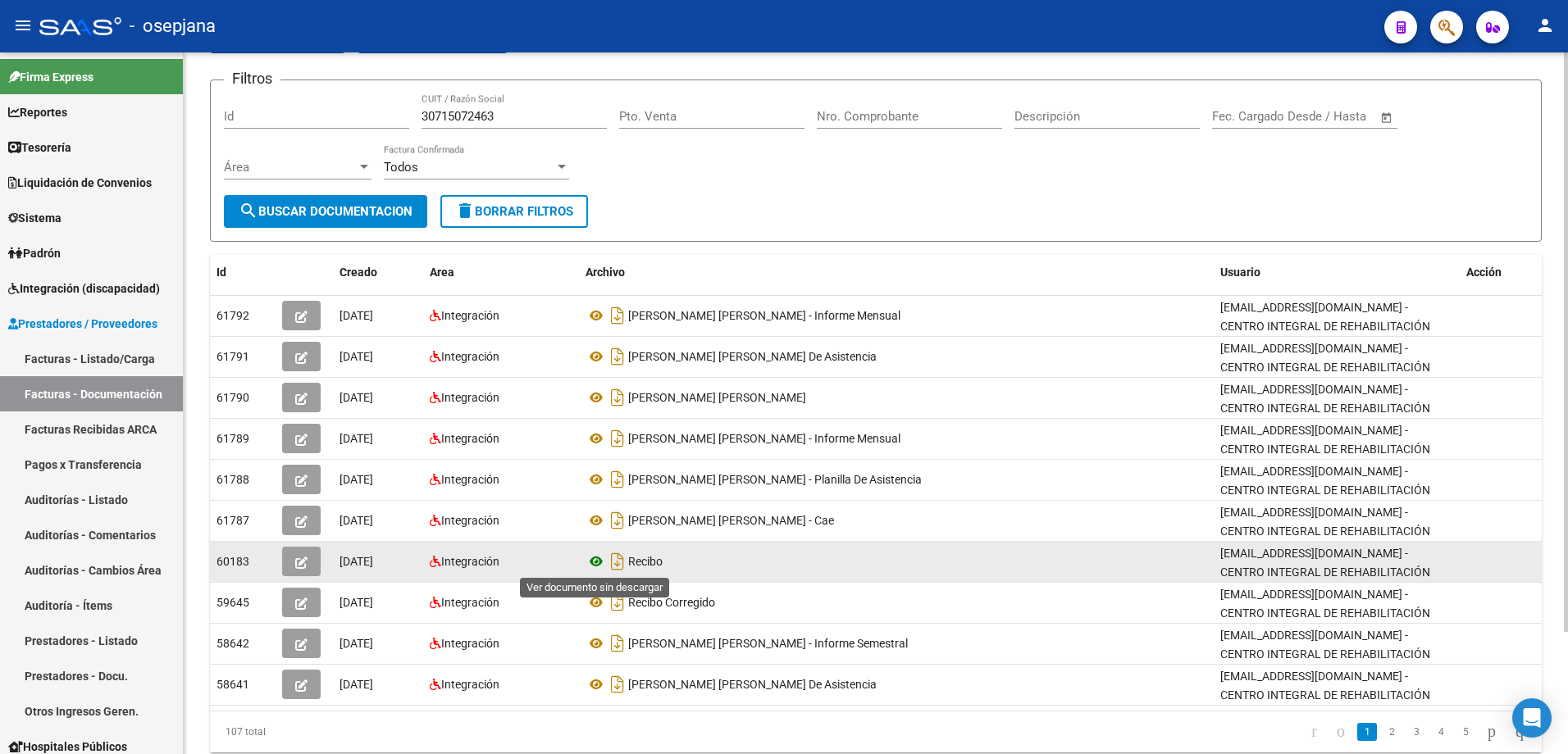
click at [594, 557] on icon at bounding box center [596, 561] width 21 height 19
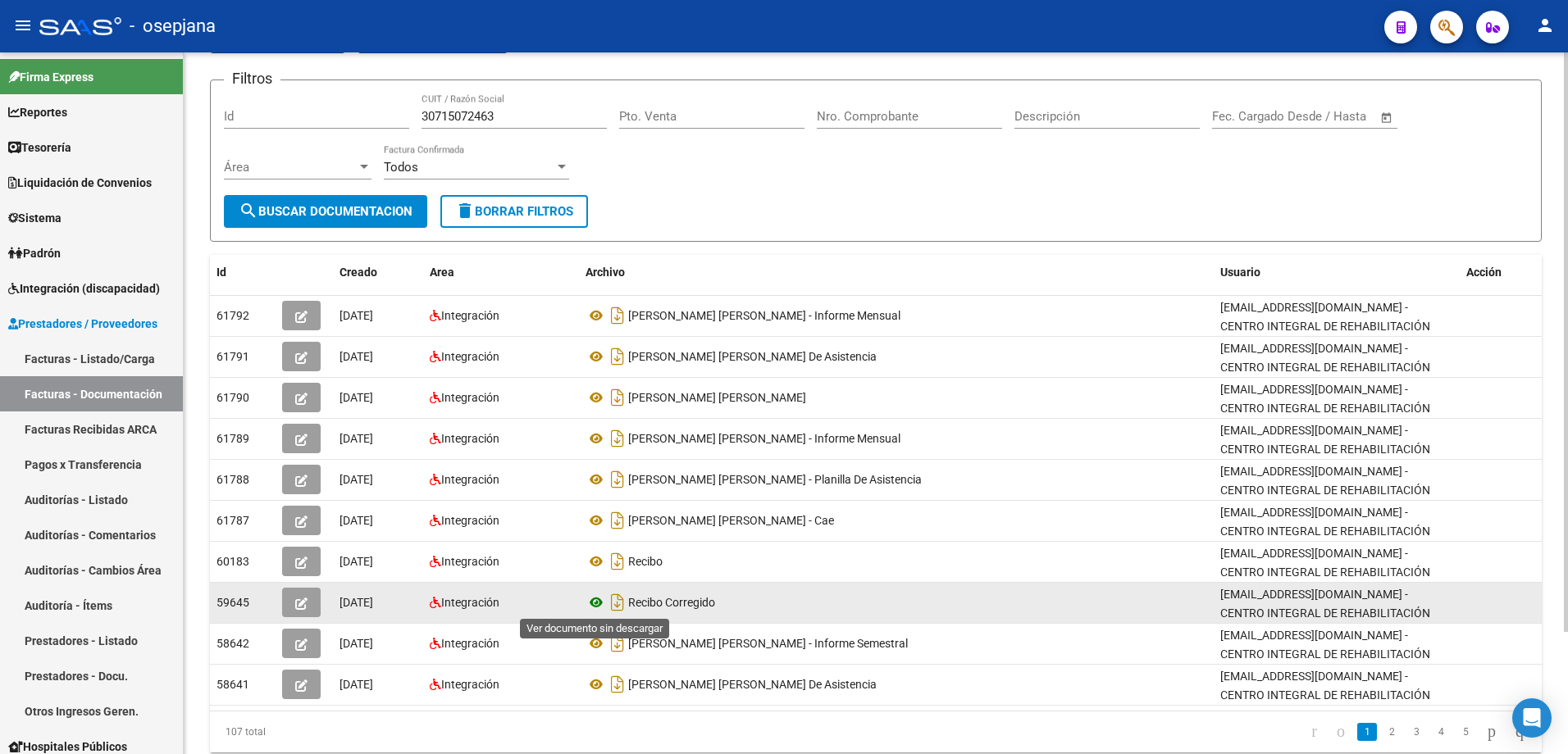
click at [592, 604] on icon at bounding box center [596, 602] width 21 height 19
